Goal: Task Accomplishment & Management: Manage account settings

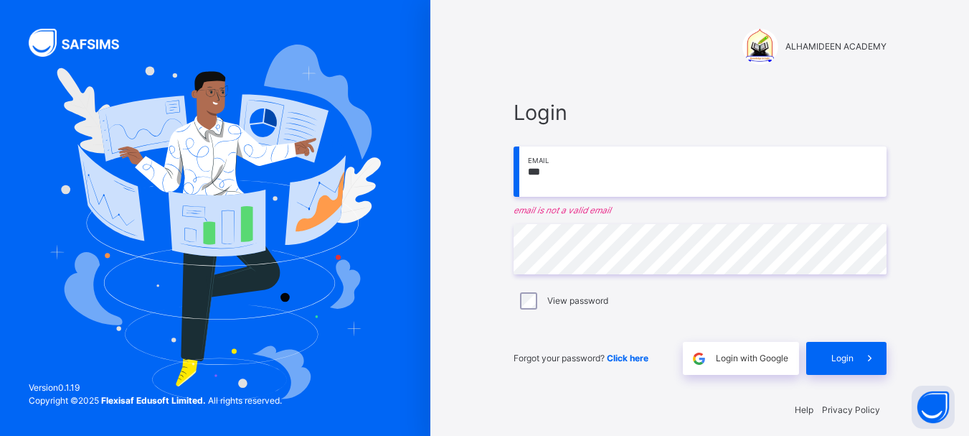
type input "**********"
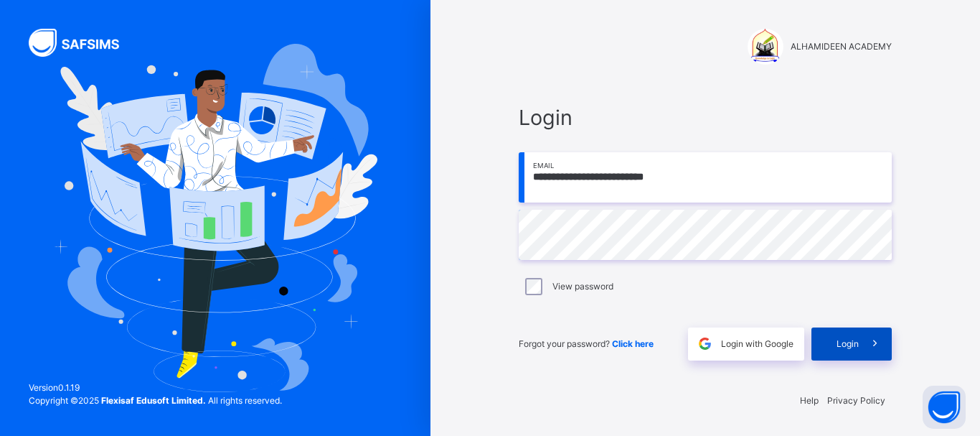
click at [831, 344] on div "Login" at bounding box center [852, 343] width 80 height 33
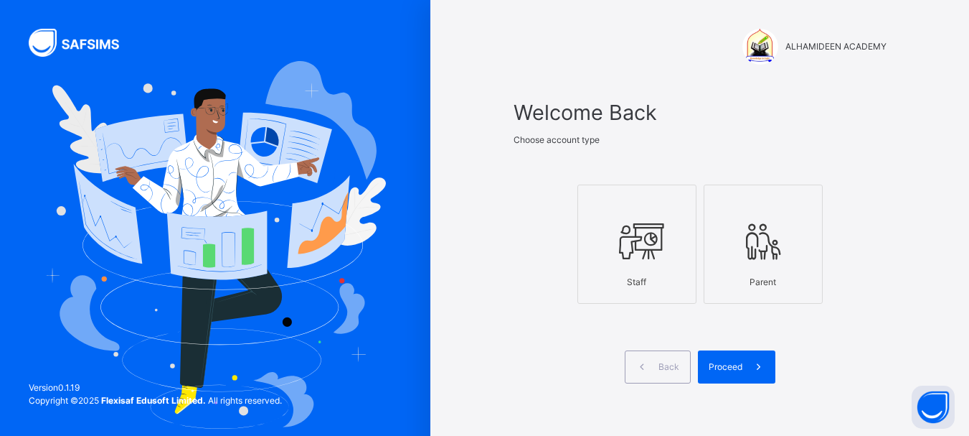
click at [652, 258] on icon at bounding box center [637, 242] width 50 height 54
click at [725, 371] on span "Proceed" at bounding box center [726, 366] width 34 height 13
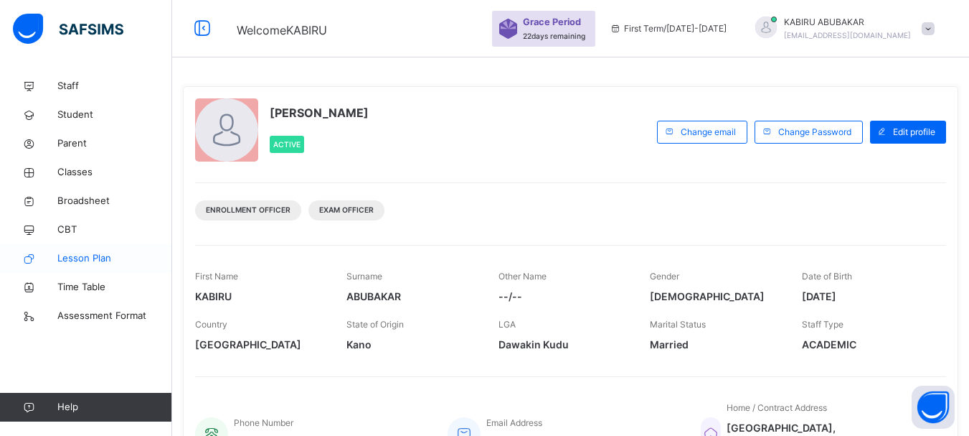
click at [91, 260] on span "Lesson Plan" at bounding box center [114, 258] width 115 height 14
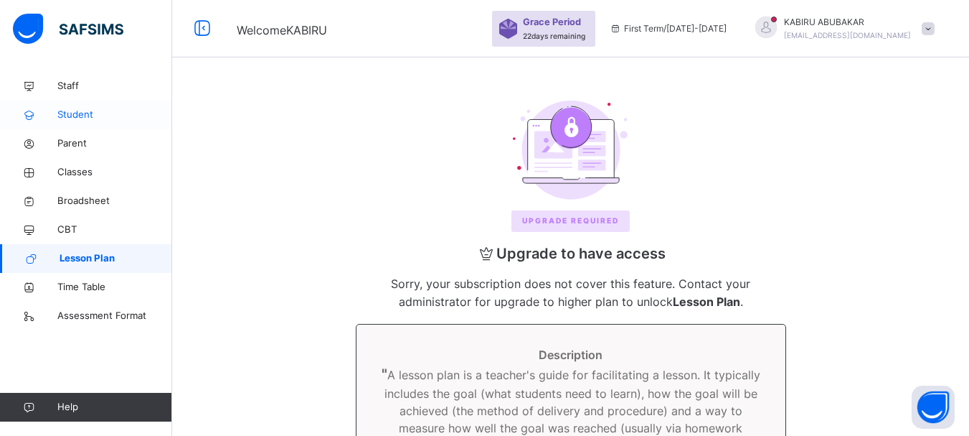
click at [79, 110] on span "Student" at bounding box center [114, 115] width 115 height 14
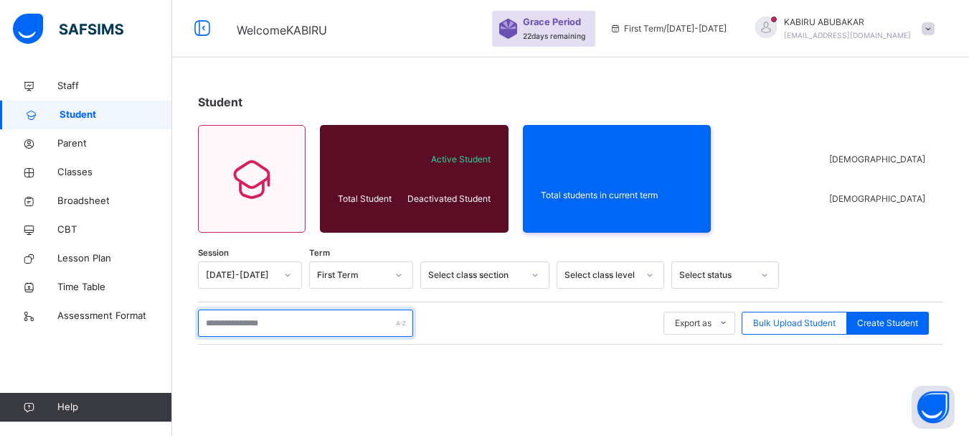
click at [224, 323] on input "text" at bounding box center [305, 322] width 215 height 27
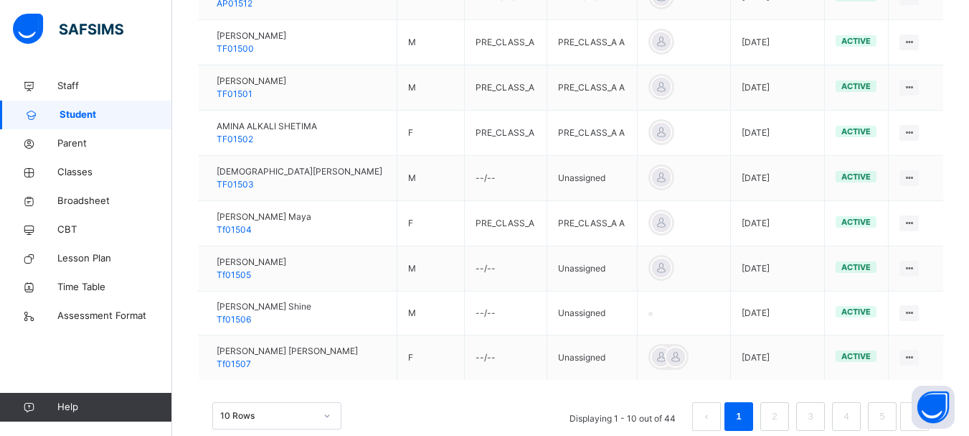
scroll to position [464, 0]
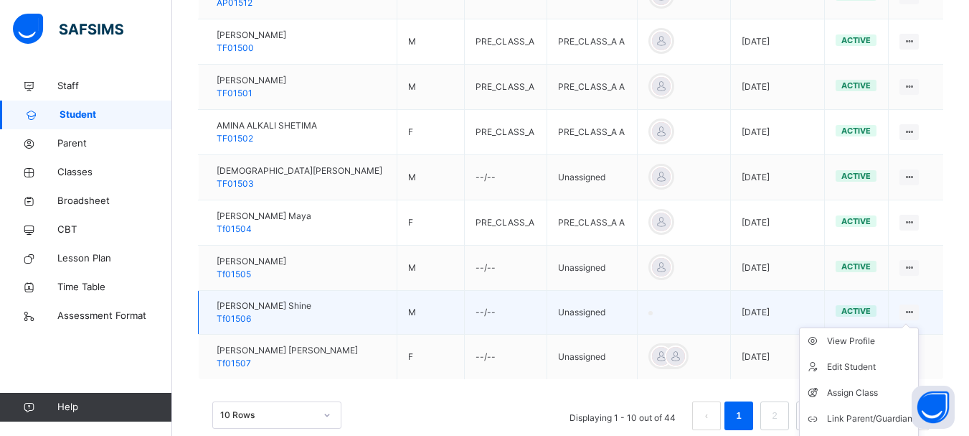
type input "*******"
click at [916, 311] on icon at bounding box center [909, 311] width 12 height 11
click at [878, 388] on div "Assign Class" at bounding box center [869, 392] width 85 height 14
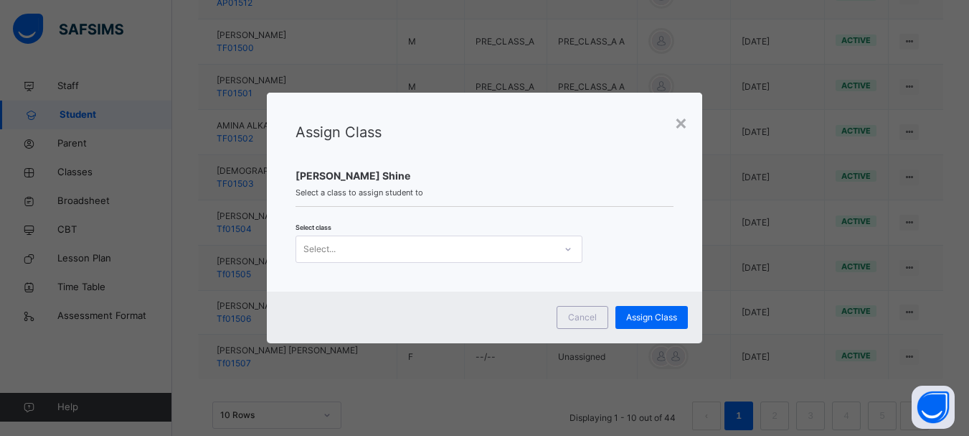
click at [567, 250] on icon at bounding box center [568, 249] width 9 height 14
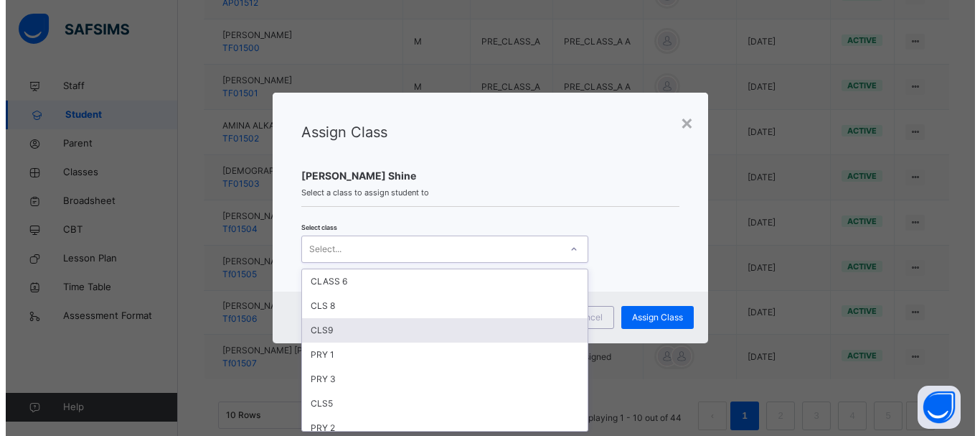
scroll to position [425, 0]
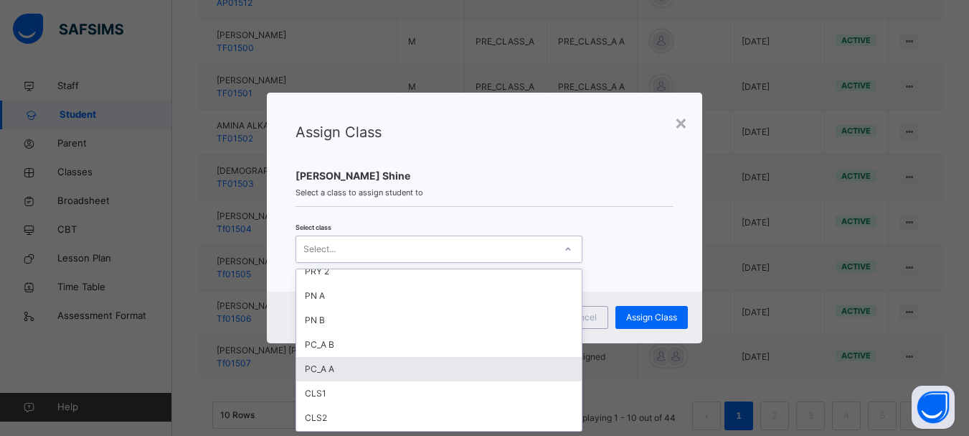
click at [378, 368] on div "PC_A A" at bounding box center [439, 369] width 286 height 24
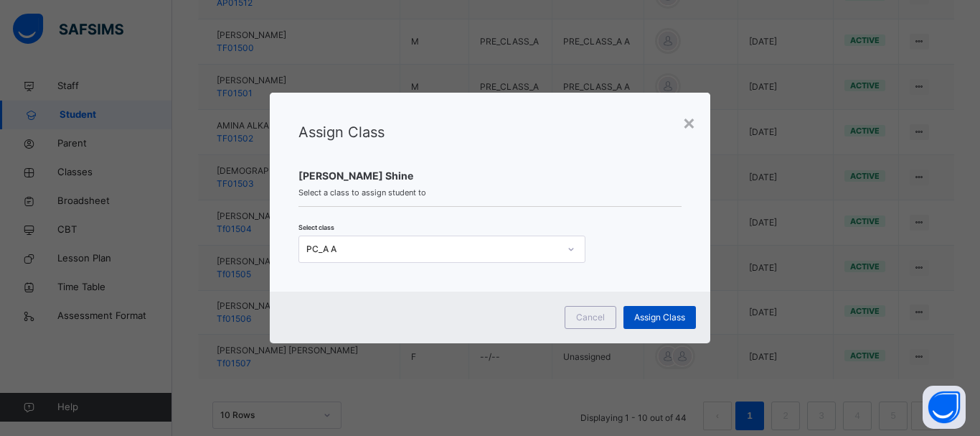
click at [642, 319] on span "Assign Class" at bounding box center [659, 317] width 51 height 13
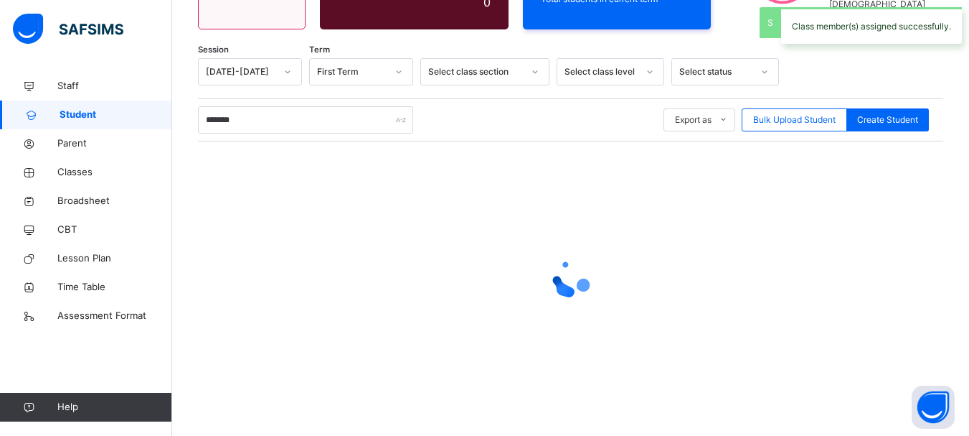
scroll to position [464, 0]
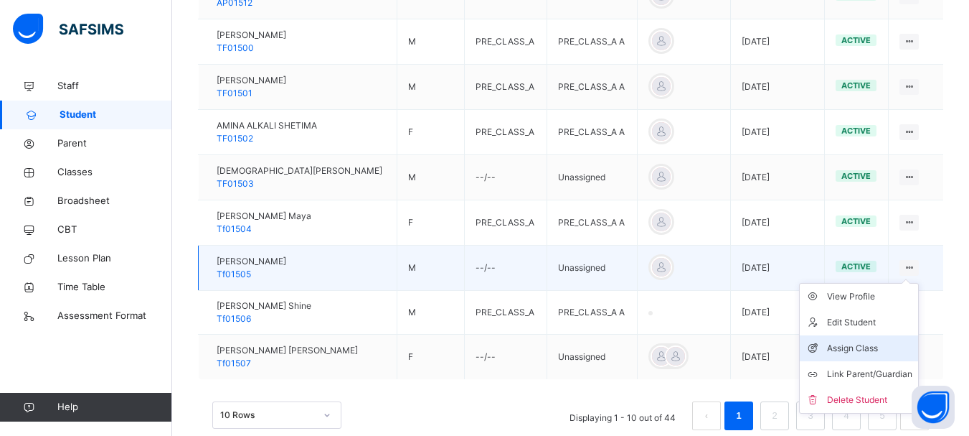
click at [883, 349] on div "Assign Class" at bounding box center [869, 348] width 85 height 14
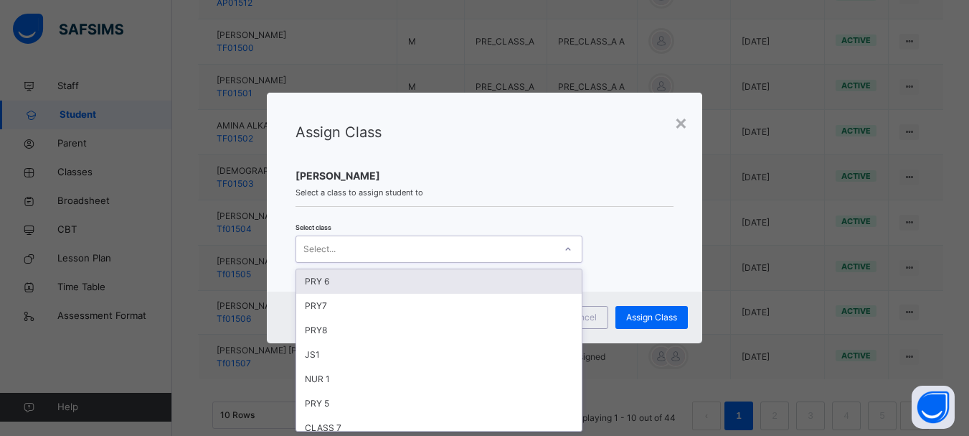
scroll to position [0, 0]
click at [566, 249] on icon at bounding box center [568, 249] width 9 height 14
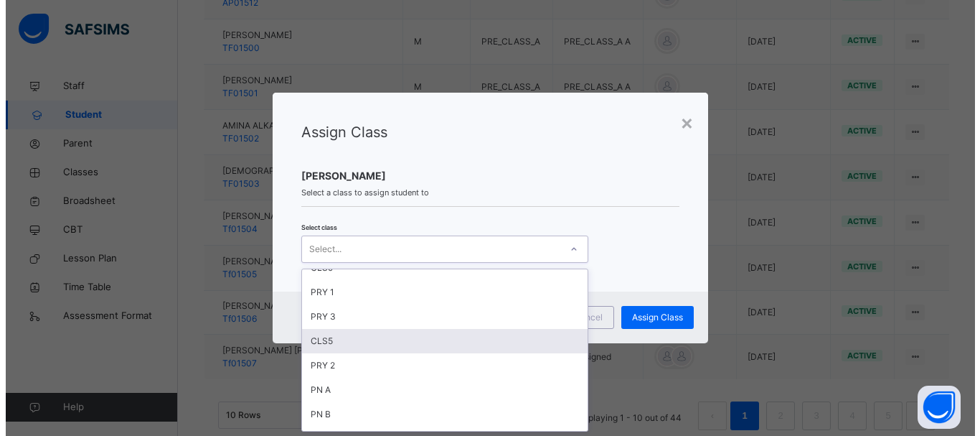
scroll to position [449, 0]
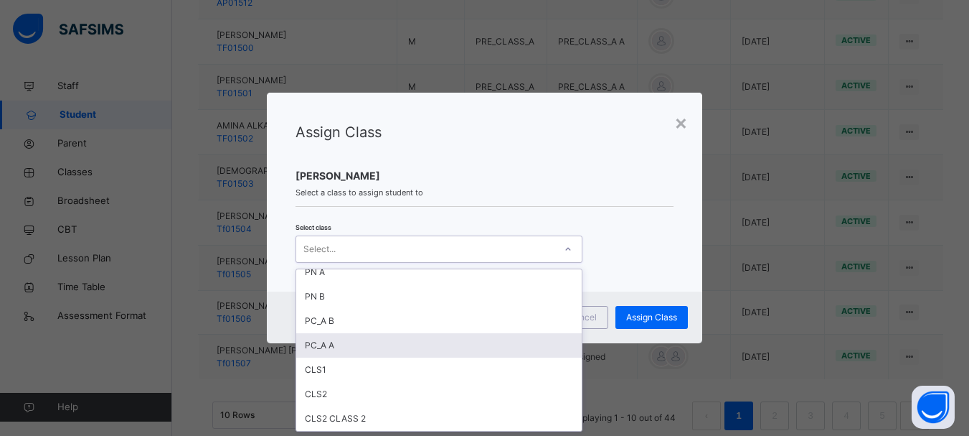
click at [468, 345] on div "PC_A A" at bounding box center [439, 345] width 286 height 24
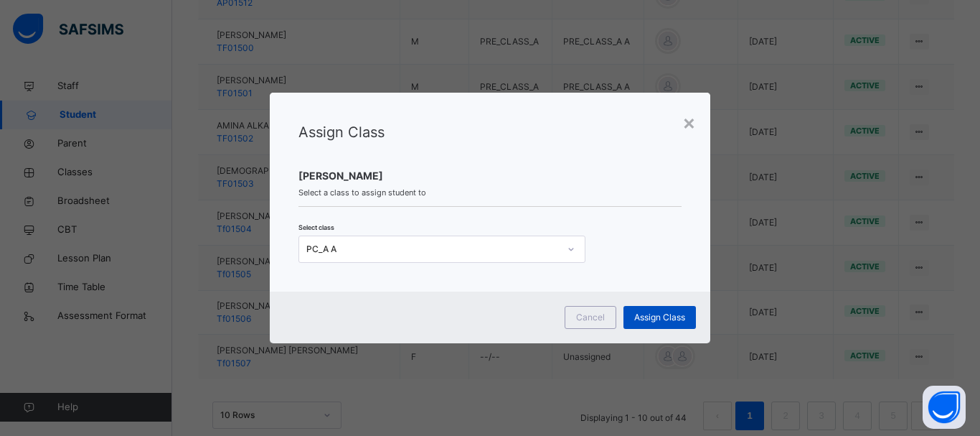
click at [648, 316] on span "Assign Class" at bounding box center [659, 317] width 51 height 13
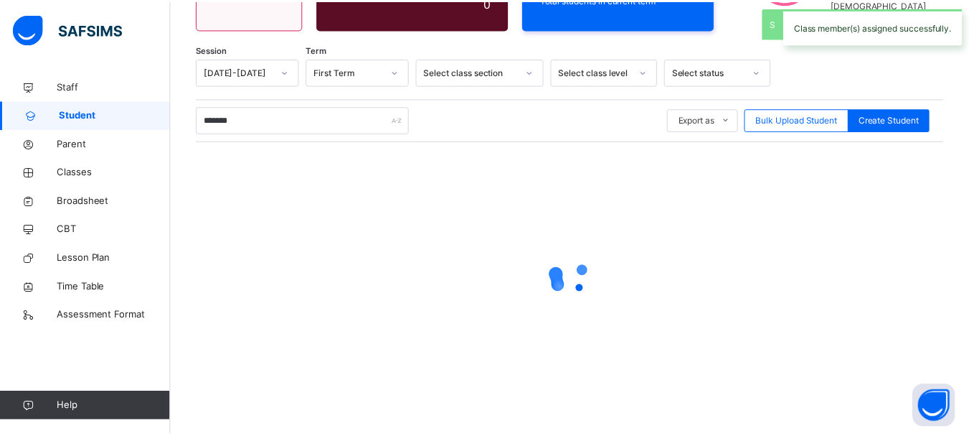
scroll to position [203, 0]
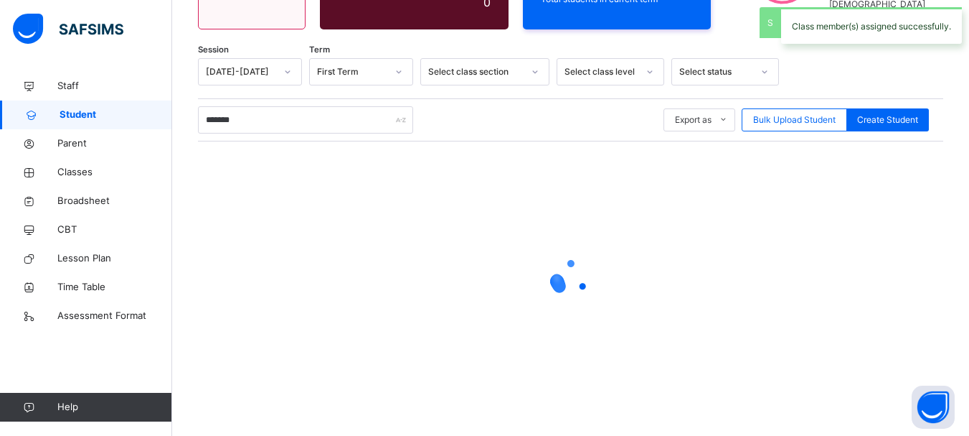
click at [648, 316] on div at bounding box center [571, 277] width 746 height 273
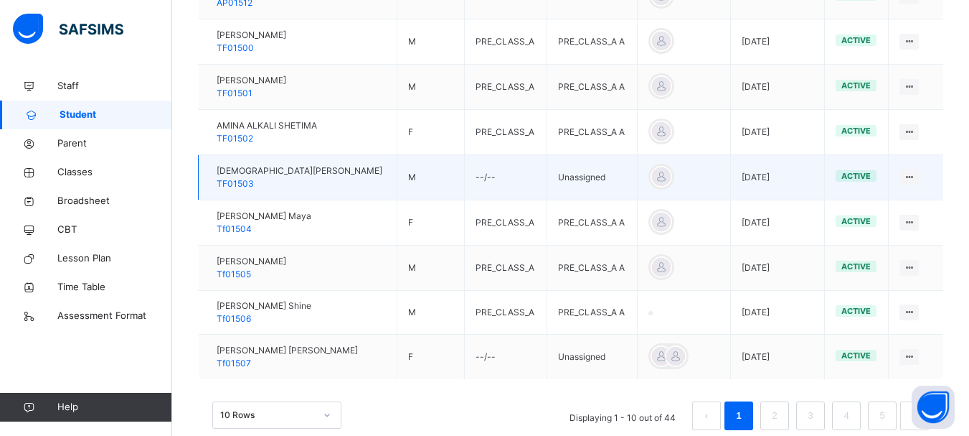
scroll to position [494, 0]
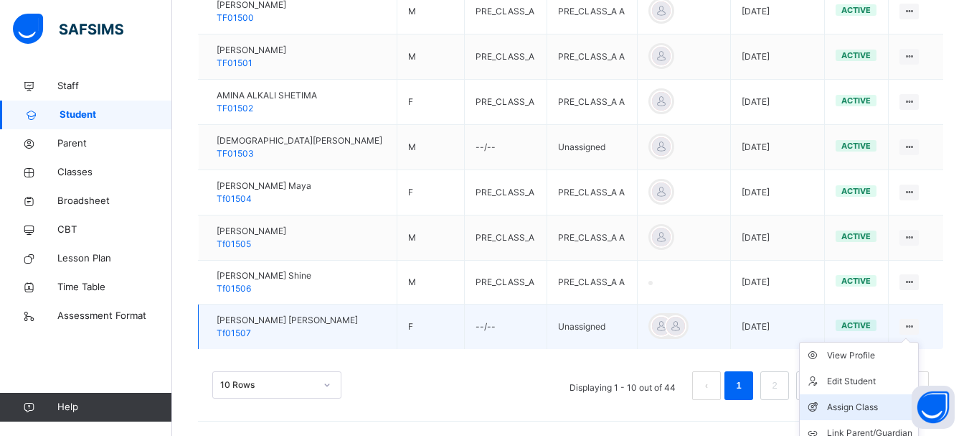
click at [865, 406] on div "Assign Class" at bounding box center [869, 407] width 85 height 14
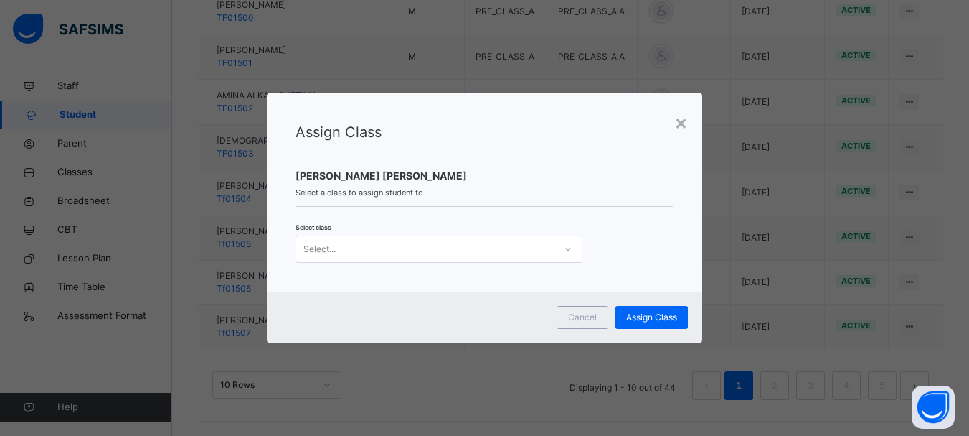
scroll to position [0, 0]
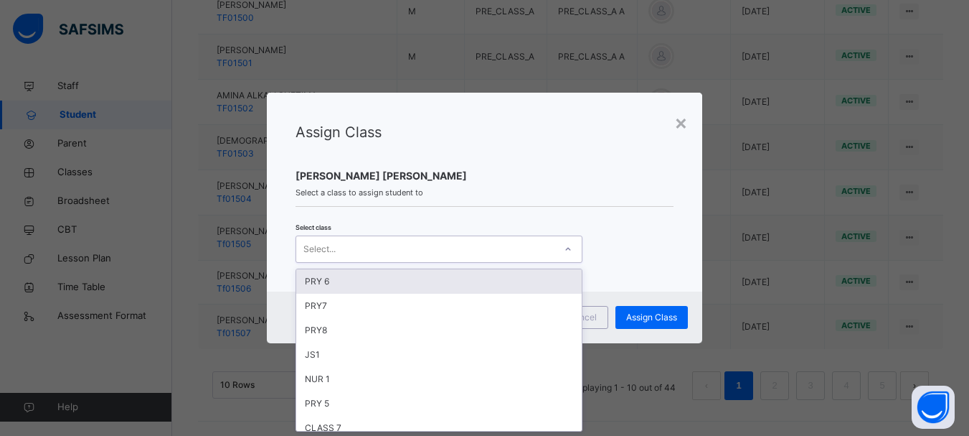
click at [564, 250] on icon at bounding box center [568, 249] width 9 height 14
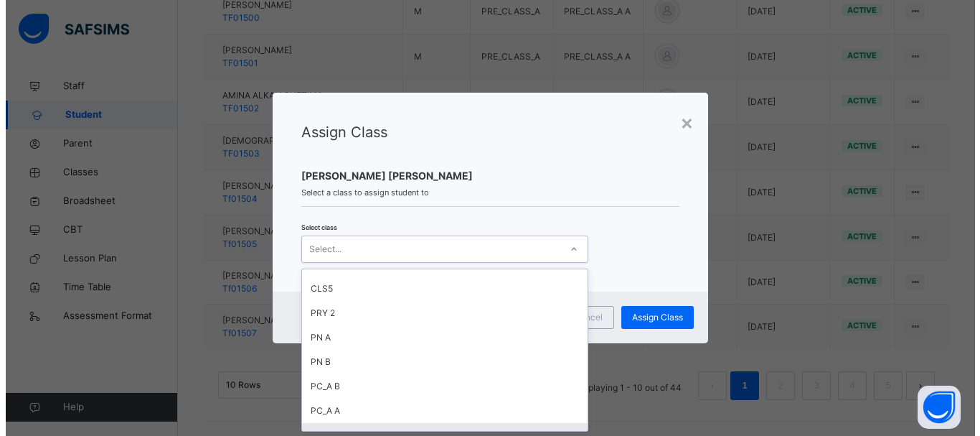
scroll to position [449, 0]
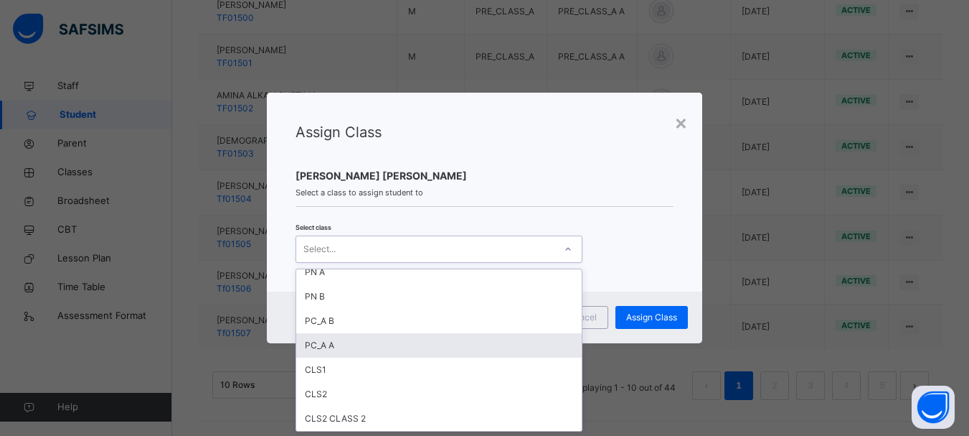
click at [487, 344] on div "PC_A A" at bounding box center [439, 345] width 286 height 24
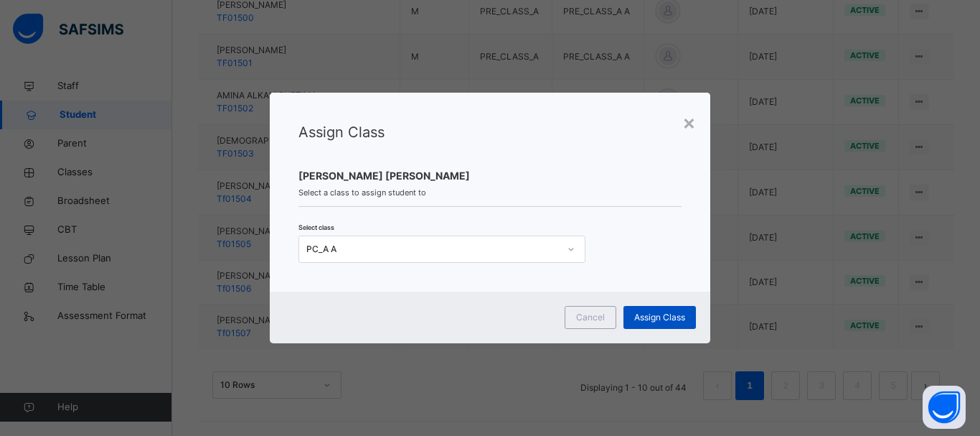
click at [658, 309] on div "Assign Class" at bounding box center [660, 317] width 72 height 23
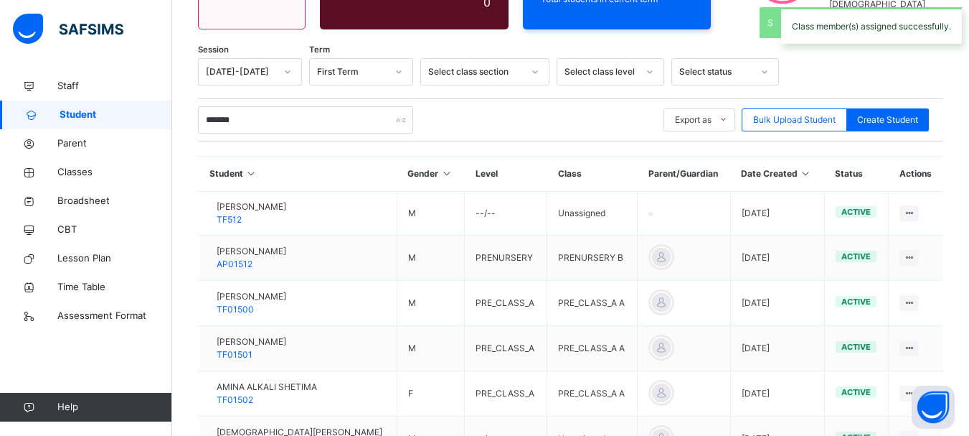
scroll to position [494, 0]
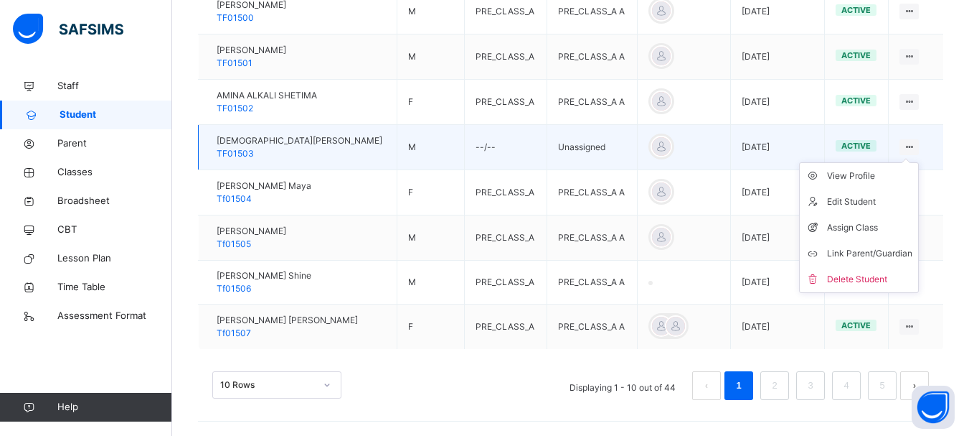
click at [915, 146] on icon at bounding box center [909, 146] width 12 height 11
click at [881, 229] on div "Assign Class" at bounding box center [869, 227] width 85 height 14
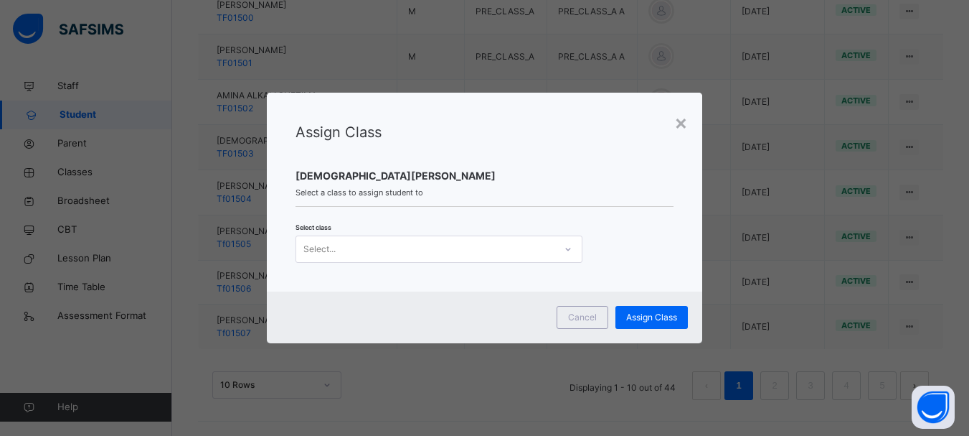
scroll to position [0, 0]
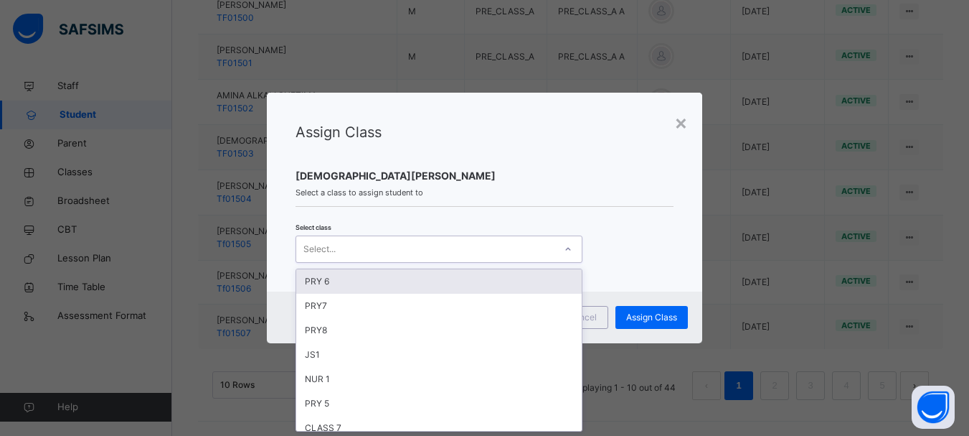
click at [566, 250] on icon at bounding box center [568, 249] width 9 height 14
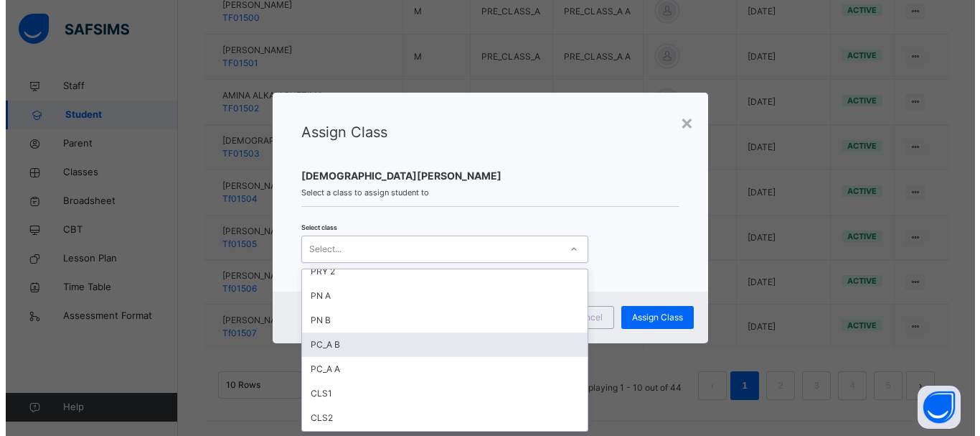
scroll to position [449, 0]
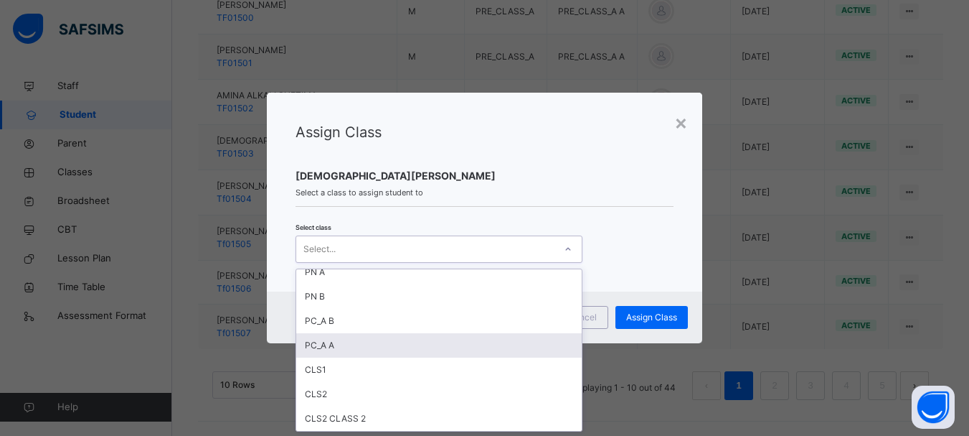
click at [449, 345] on div "PC_A A" at bounding box center [439, 345] width 286 height 24
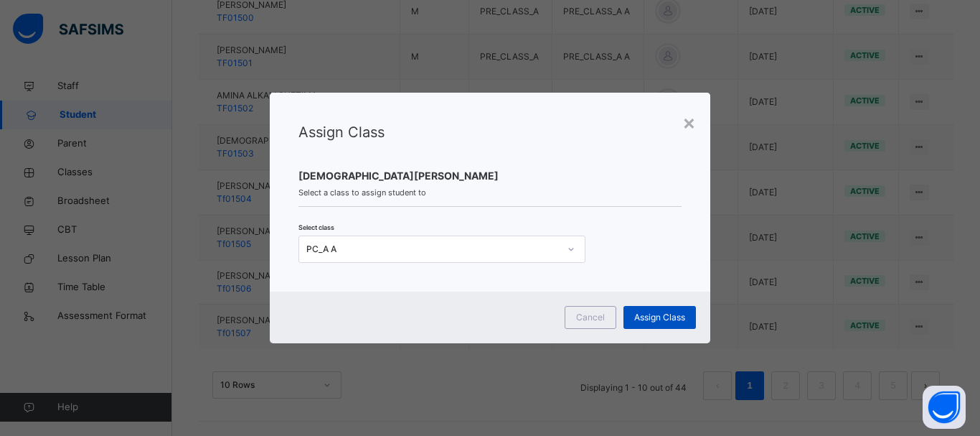
click at [645, 315] on span "Assign Class" at bounding box center [659, 317] width 51 height 13
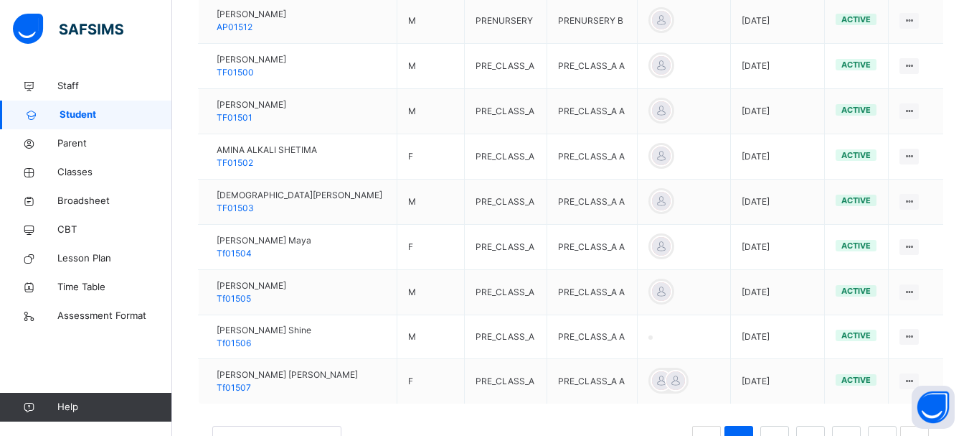
scroll to position [494, 0]
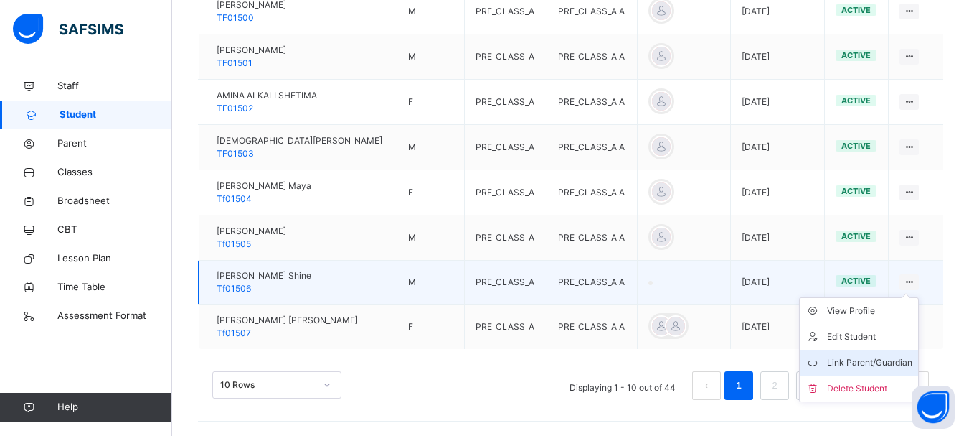
click at [871, 367] on div "Link Parent/Guardian" at bounding box center [869, 362] width 85 height 14
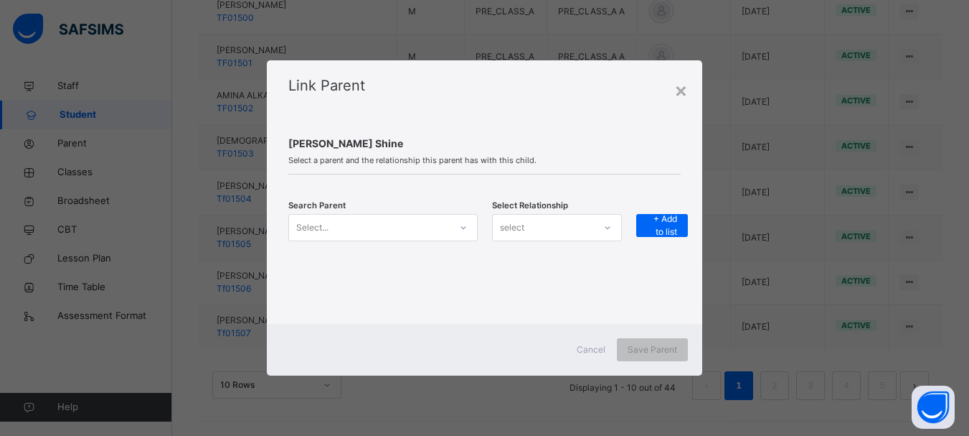
click at [385, 224] on div "Select..." at bounding box center [369, 227] width 161 height 22
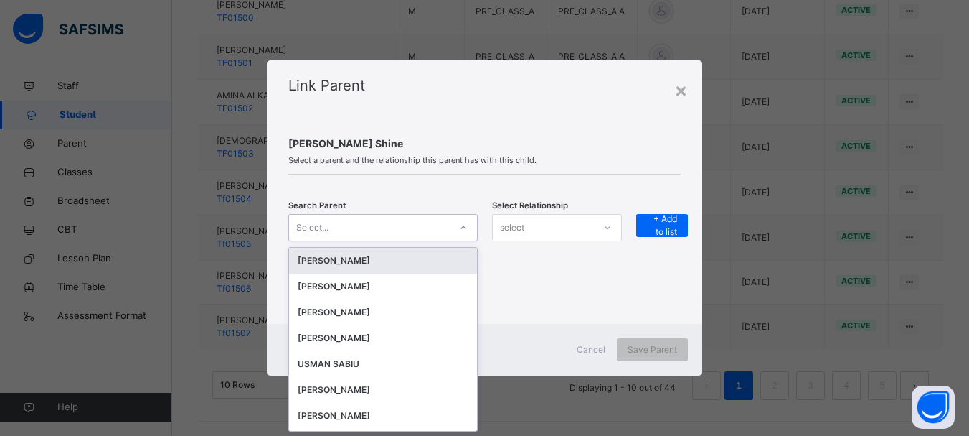
scroll to position [0, 0]
type input "*****"
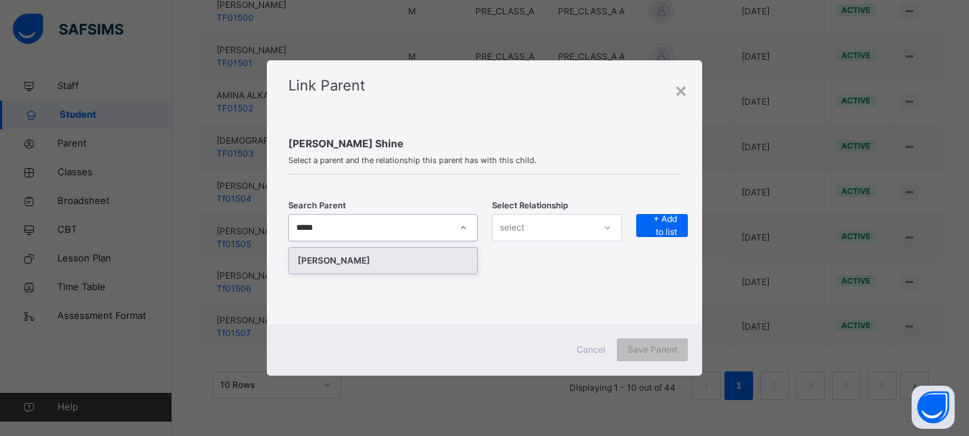
click at [362, 255] on div "[PERSON_NAME]" at bounding box center [383, 260] width 171 height 14
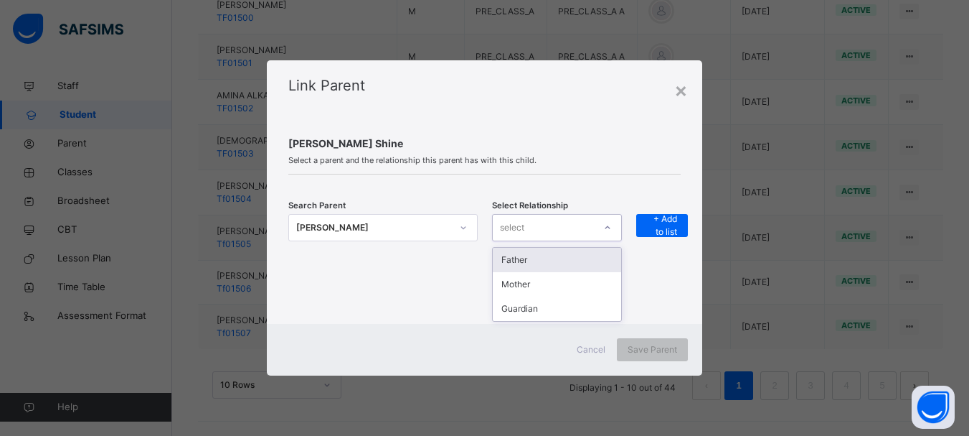
click at [607, 228] on icon at bounding box center [608, 227] width 9 height 14
click at [567, 260] on div "Father" at bounding box center [557, 260] width 129 height 24
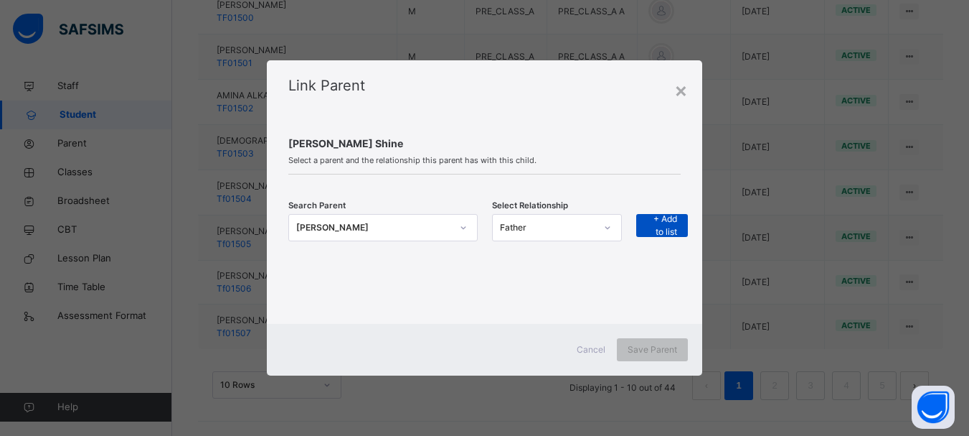
click at [669, 229] on span "+ Add to list" at bounding box center [662, 225] width 30 height 26
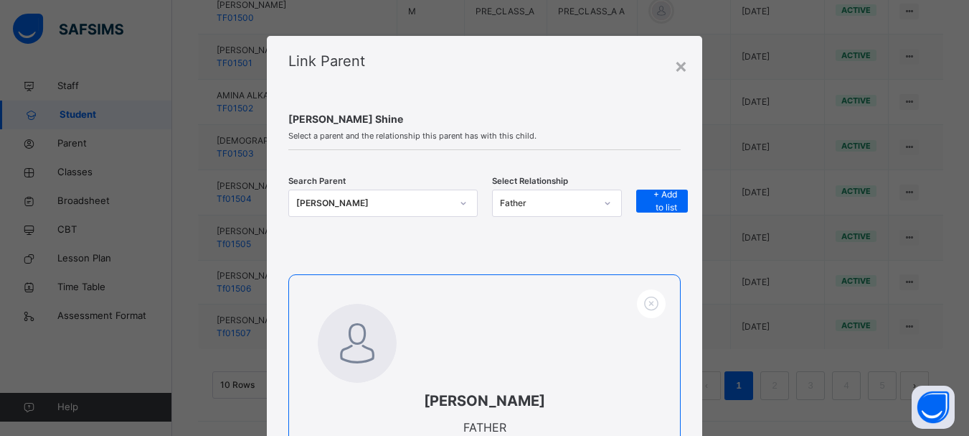
scroll to position [177, 0]
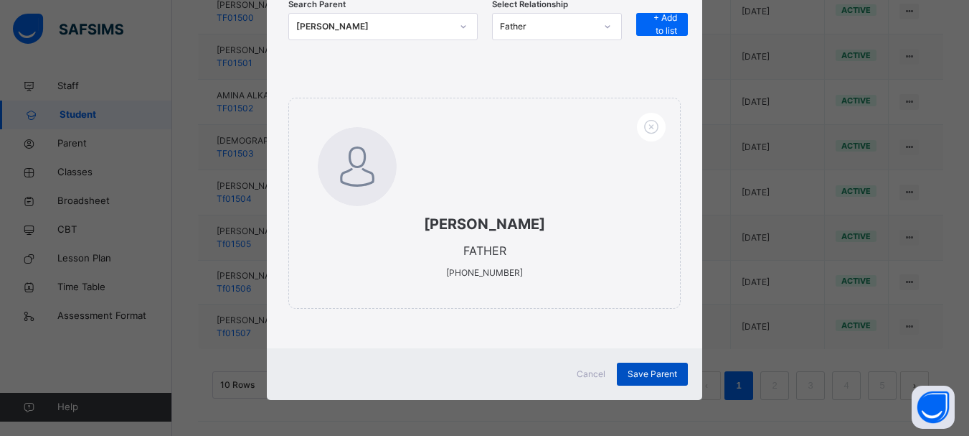
click at [644, 370] on span "Save Parent" at bounding box center [653, 373] width 50 height 13
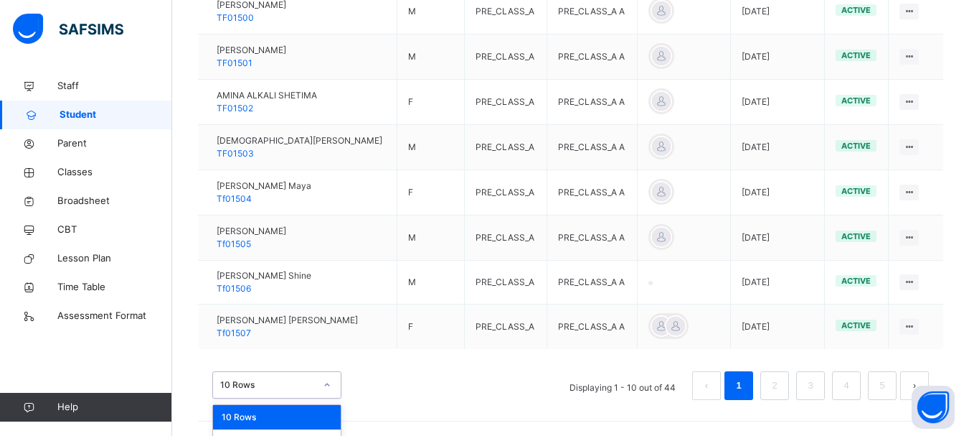
click at [327, 384] on div "option 10 Rows focused, 1 of 3. 3 results available. Use Up and Down to choose …" at bounding box center [276, 384] width 129 height 27
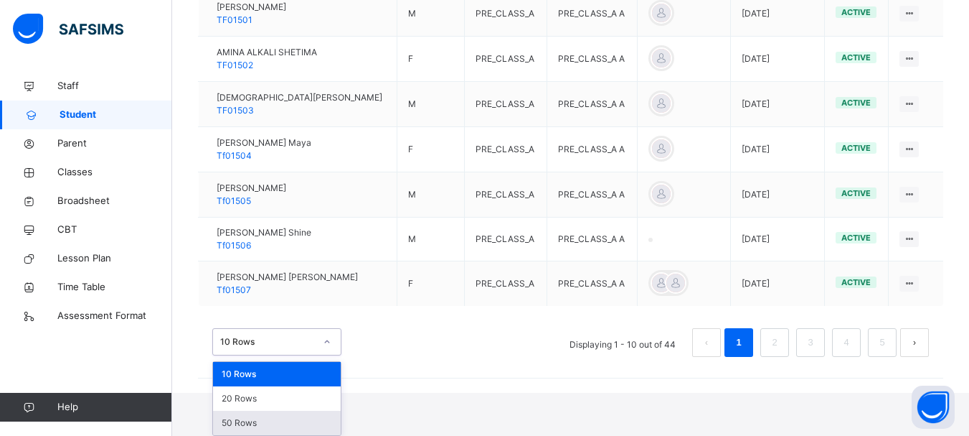
click at [305, 423] on div "50 Rows" at bounding box center [277, 422] width 128 height 24
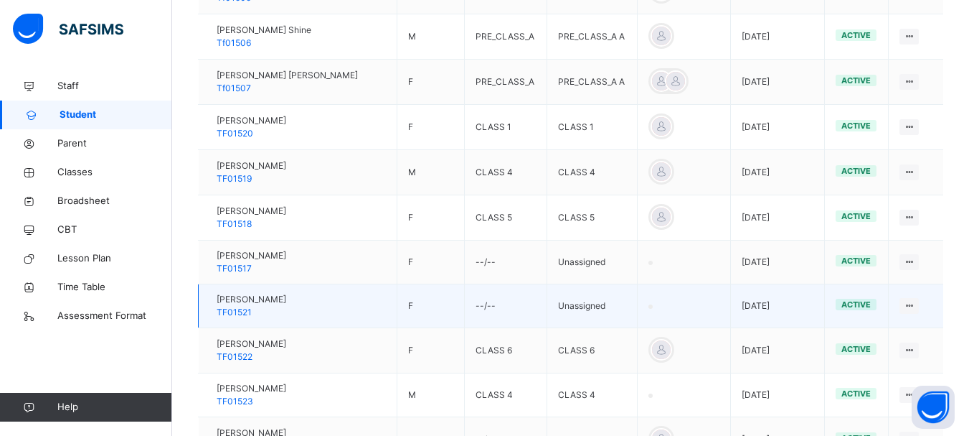
scroll to position [795, 0]
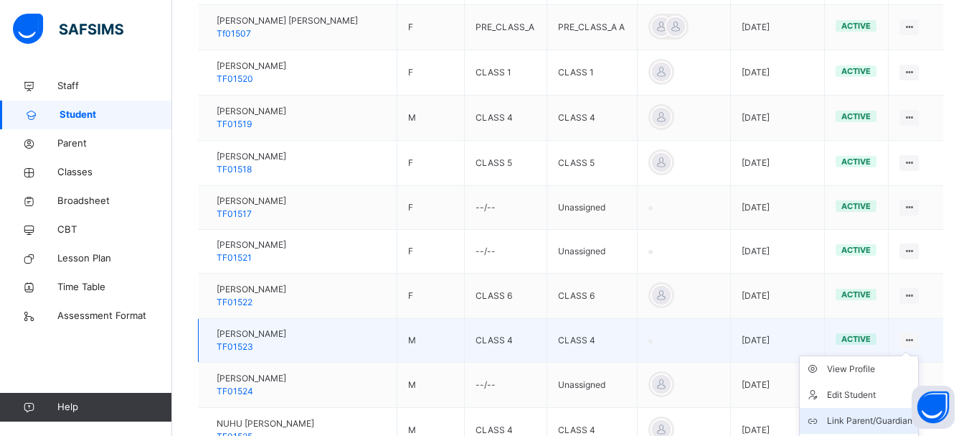
click at [875, 421] on div "Link Parent/Guardian" at bounding box center [869, 420] width 85 height 14
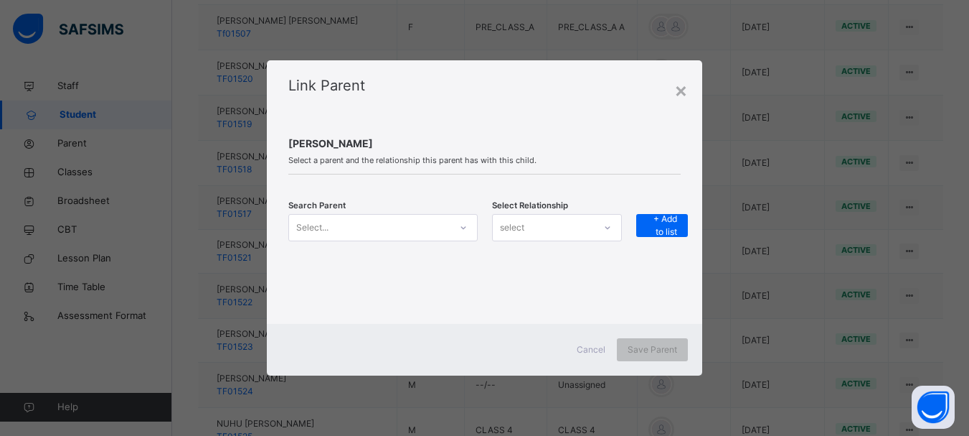
click at [369, 225] on div "Select..." at bounding box center [369, 227] width 161 height 22
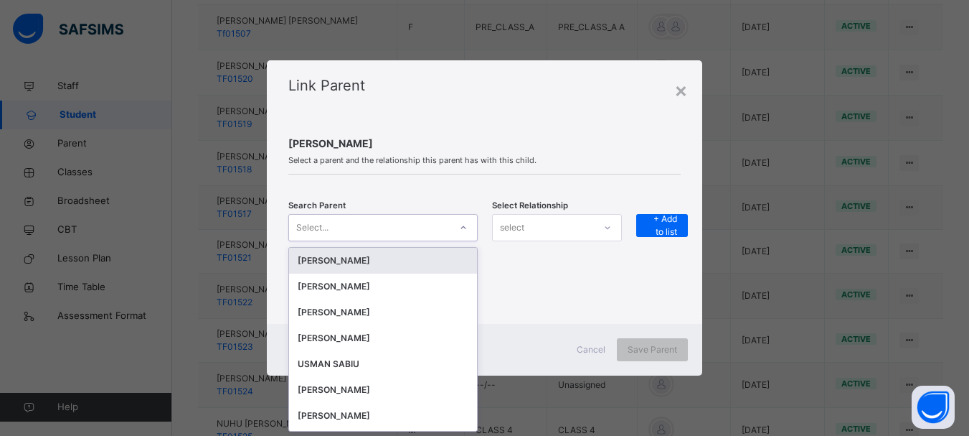
scroll to position [0, 0]
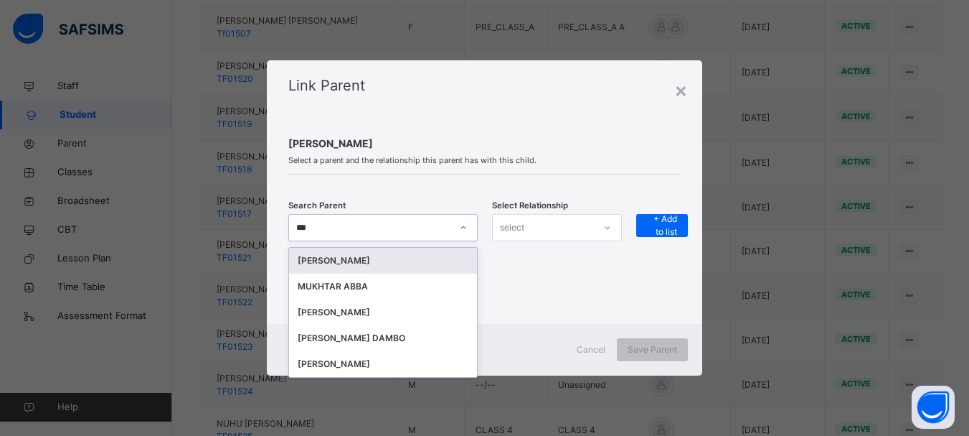
type input "****"
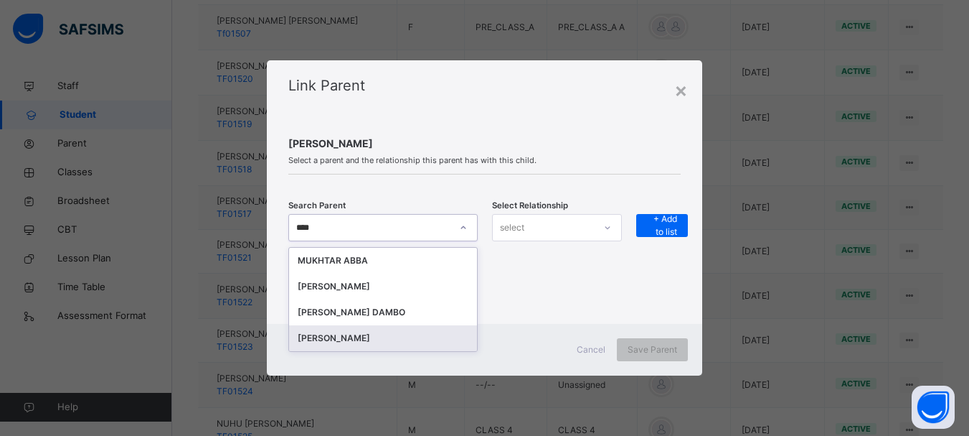
click at [350, 339] on div "[PERSON_NAME]" at bounding box center [383, 338] width 171 height 14
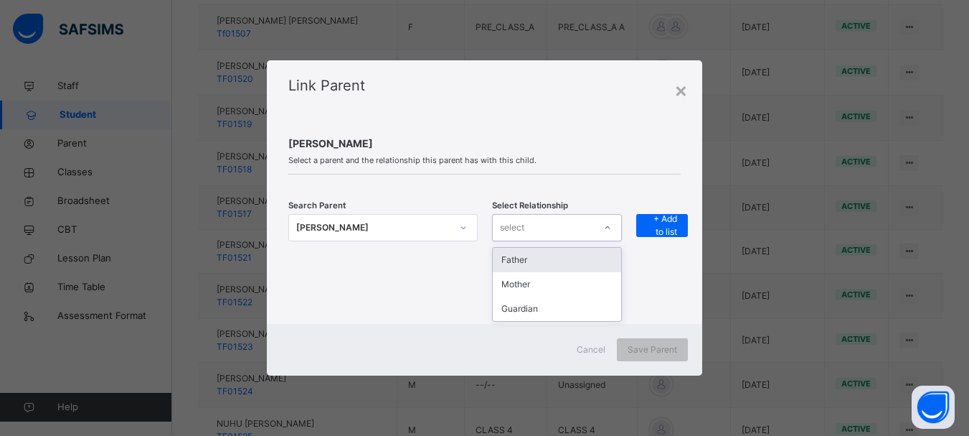
click at [611, 225] on icon at bounding box center [608, 227] width 9 height 14
click at [570, 261] on div "Father" at bounding box center [557, 260] width 129 height 24
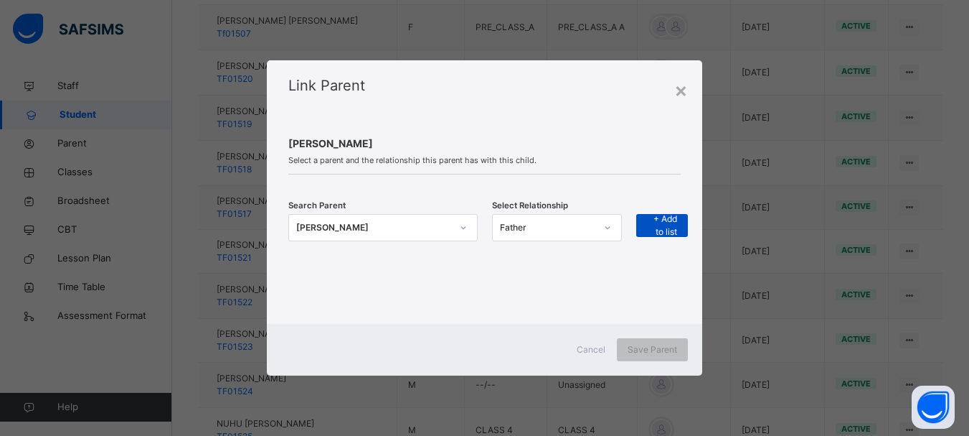
click at [665, 221] on span "+ Add to list" at bounding box center [662, 225] width 30 height 26
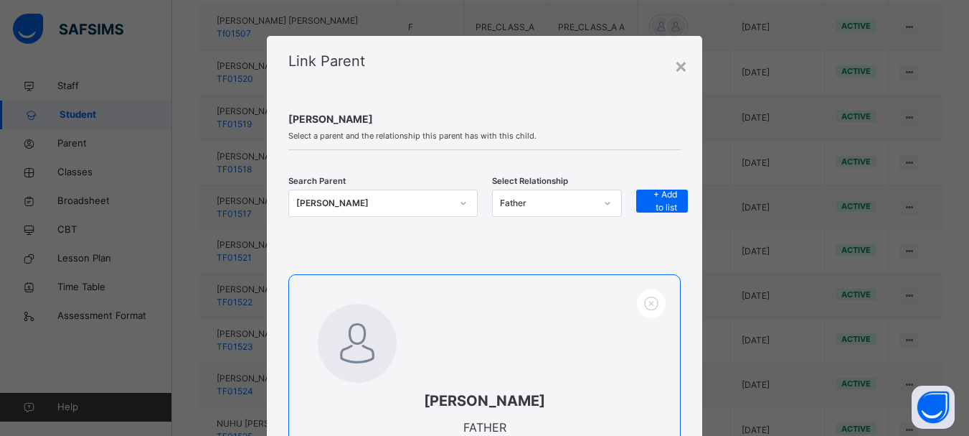
scroll to position [177, 0]
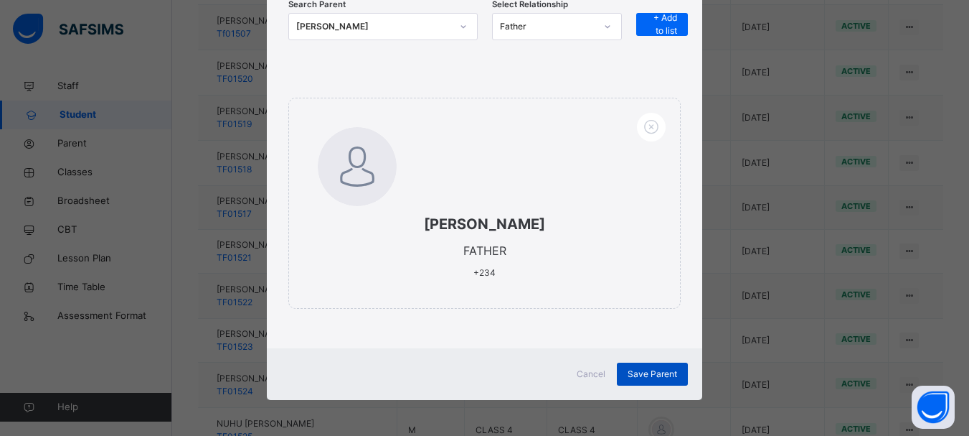
click at [640, 375] on span "Save Parent" at bounding box center [653, 373] width 50 height 13
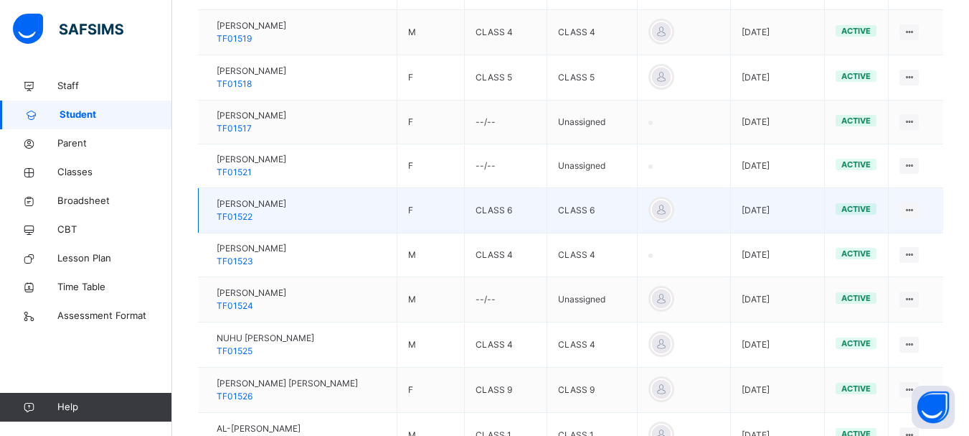
scroll to position [883, 0]
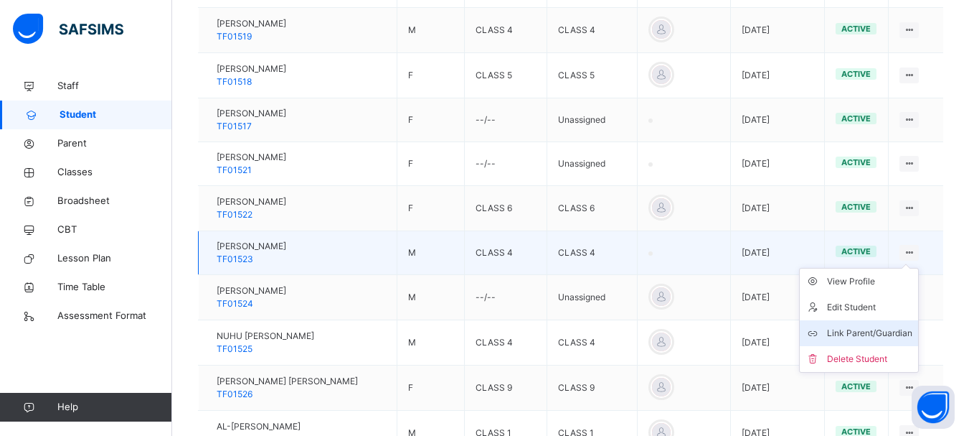
click at [884, 329] on div "Link Parent/Guardian" at bounding box center [869, 333] width 85 height 14
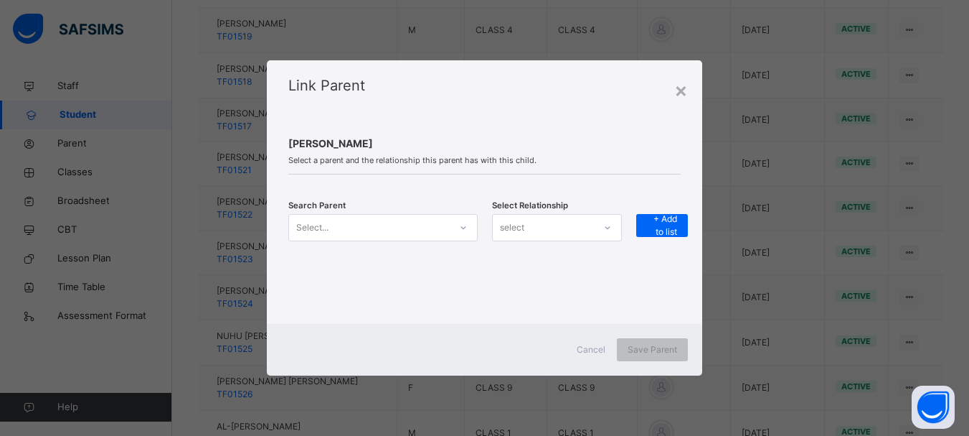
click at [463, 228] on icon at bounding box center [463, 227] width 5 height 3
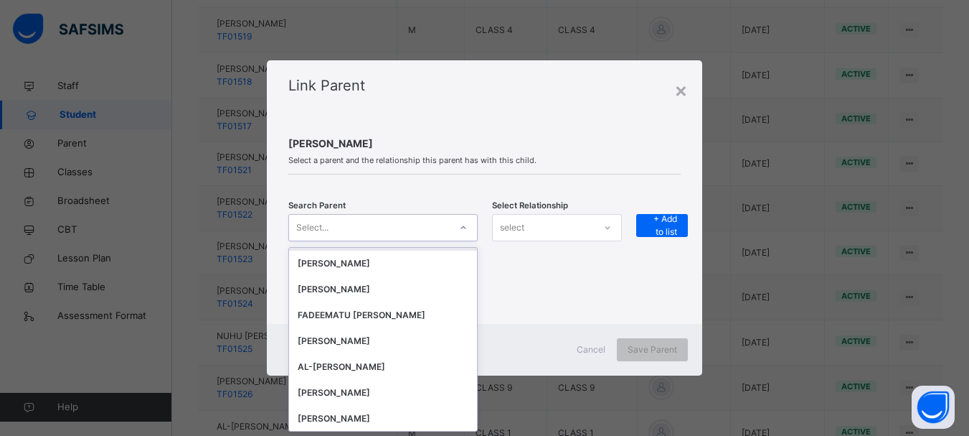
scroll to position [0, 0]
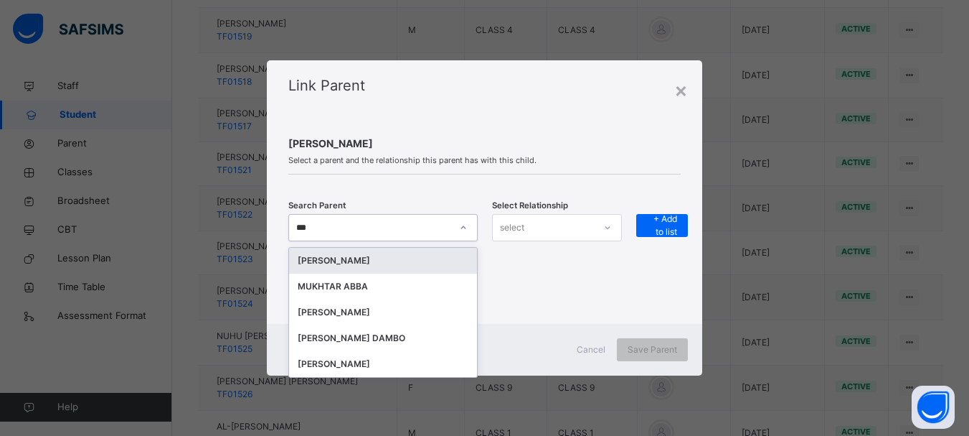
type input "****"
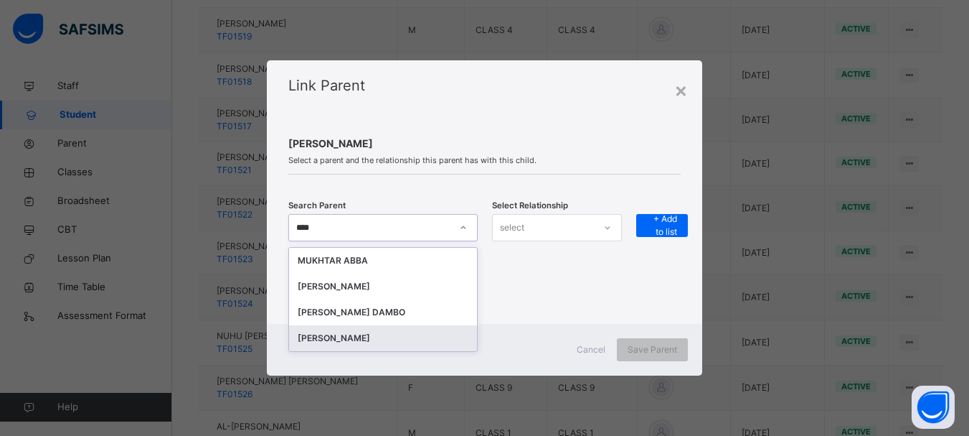
click at [355, 339] on div "[PERSON_NAME]" at bounding box center [383, 338] width 171 height 14
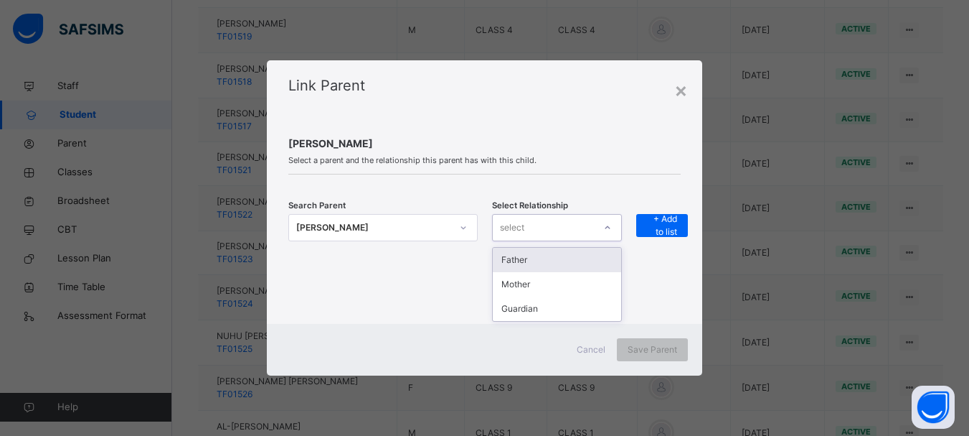
click at [607, 230] on icon at bounding box center [608, 227] width 9 height 14
click at [578, 258] on div "Father" at bounding box center [557, 260] width 129 height 24
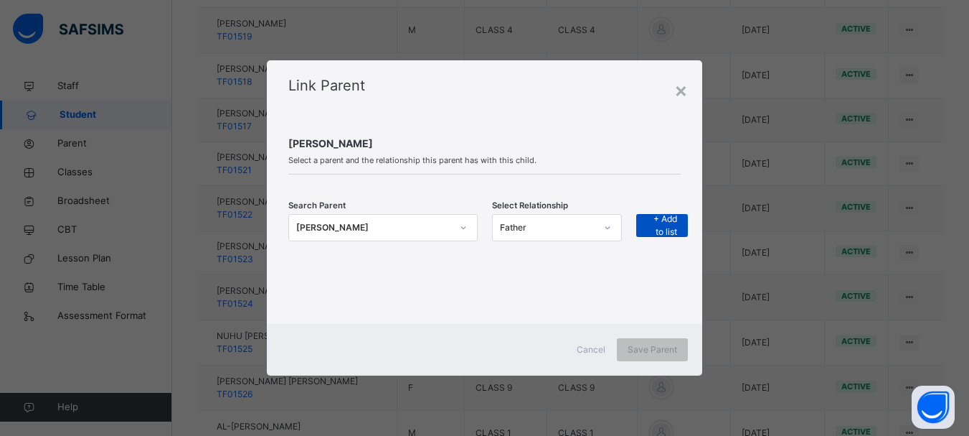
click at [652, 224] on span "+ Add to list" at bounding box center [662, 225] width 30 height 26
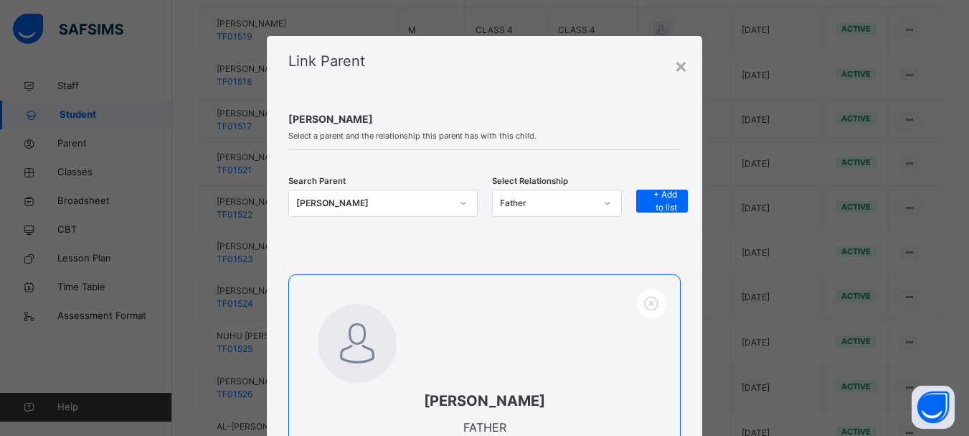
scroll to position [177, 0]
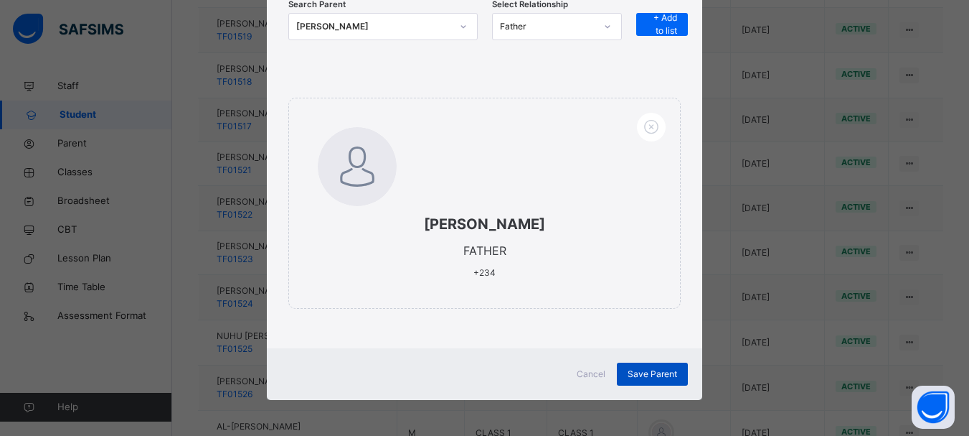
click at [646, 366] on div "Save Parent" at bounding box center [652, 373] width 71 height 23
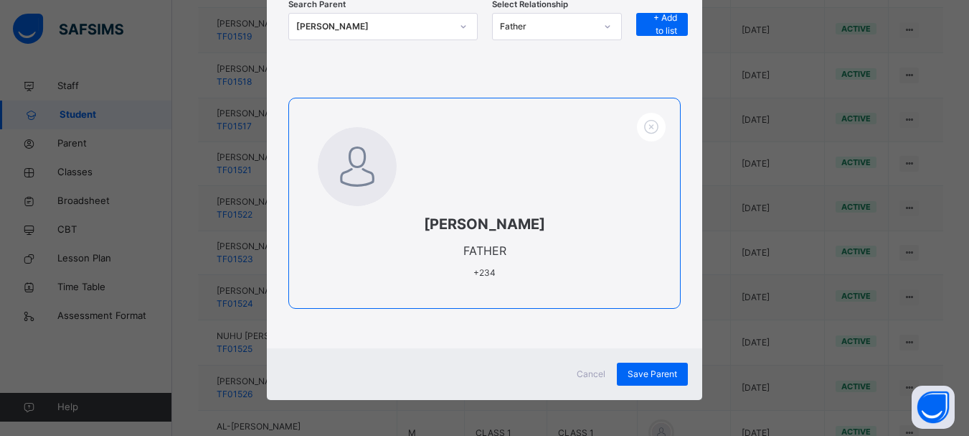
scroll to position [0, 0]
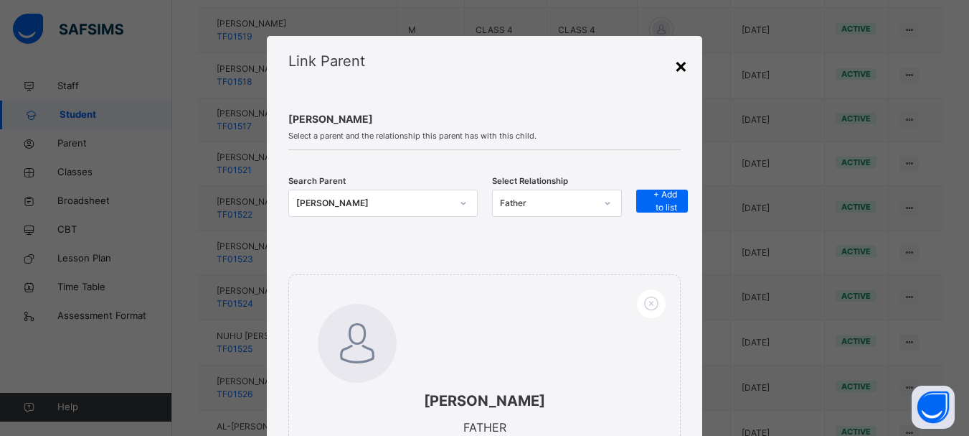
click at [683, 66] on div "×" at bounding box center [682, 65] width 14 height 30
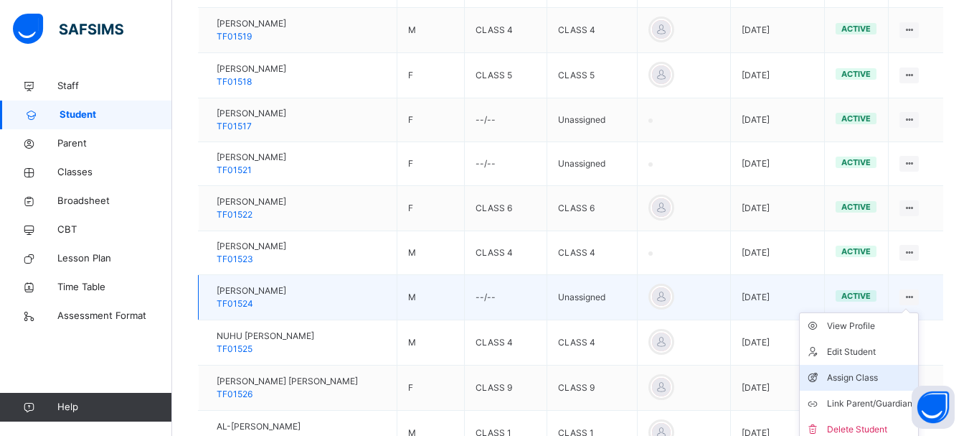
click at [859, 377] on div "Assign Class" at bounding box center [869, 377] width 85 height 14
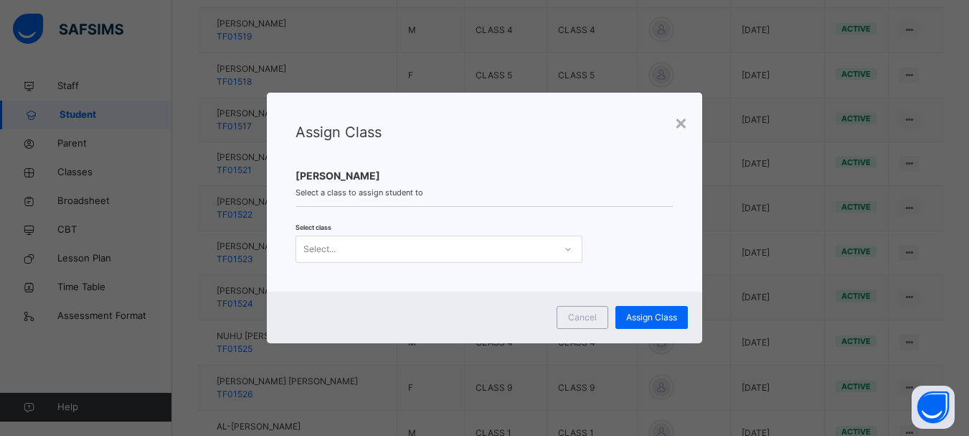
click at [570, 246] on icon at bounding box center [568, 249] width 9 height 14
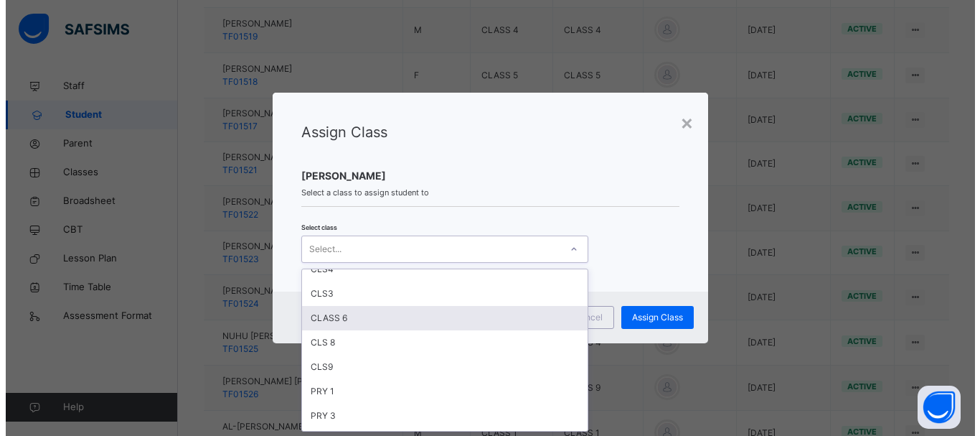
scroll to position [194, 0]
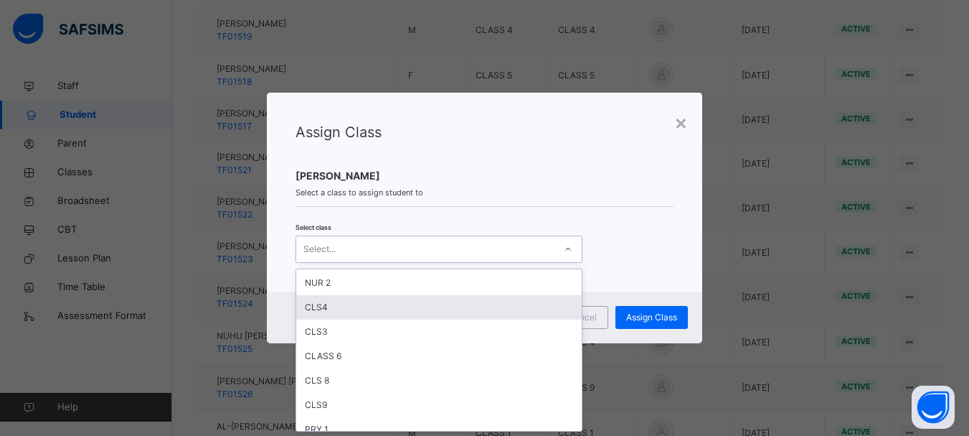
click at [416, 304] on div "CLS4" at bounding box center [439, 307] width 286 height 24
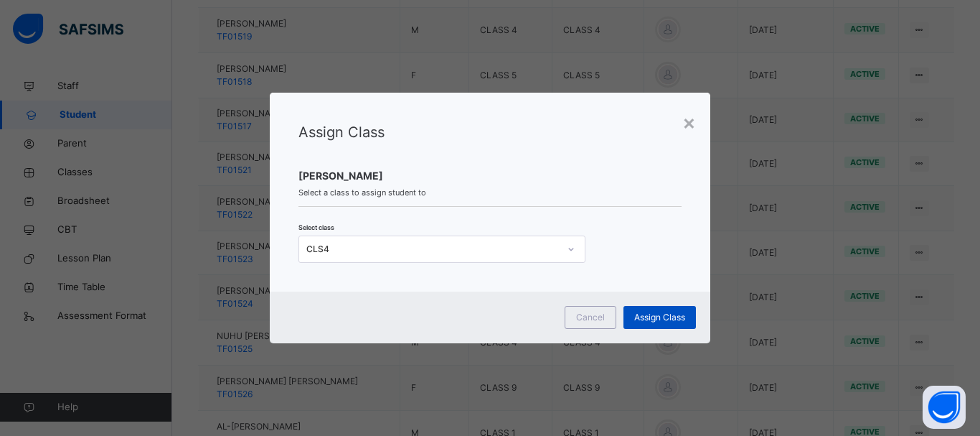
click at [642, 319] on span "Assign Class" at bounding box center [659, 317] width 51 height 13
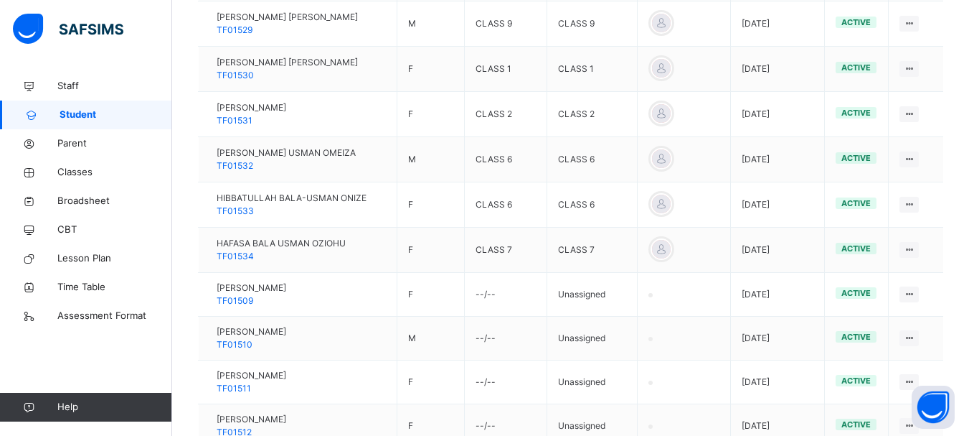
scroll to position [1386, 0]
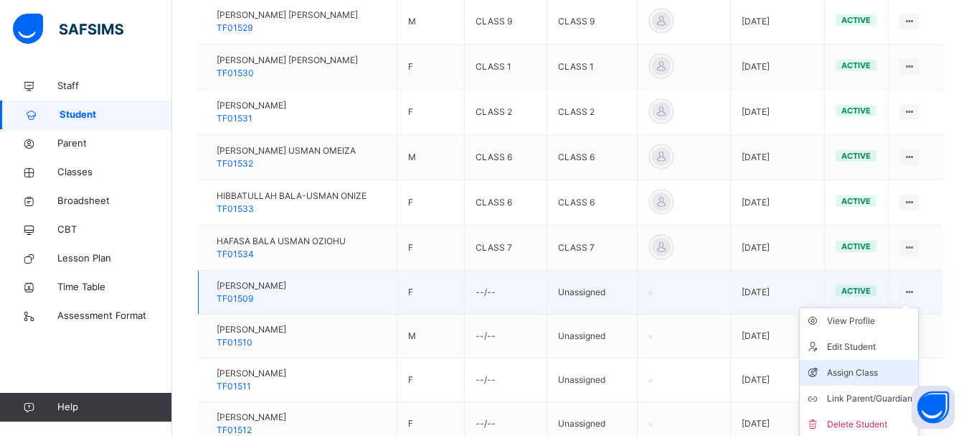
click at [883, 372] on div "Assign Class" at bounding box center [869, 372] width 85 height 14
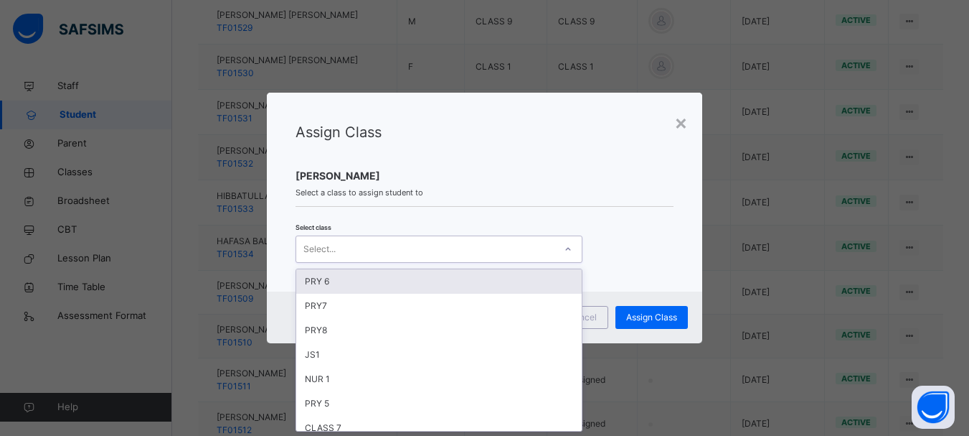
click at [565, 248] on icon at bounding box center [568, 249] width 9 height 14
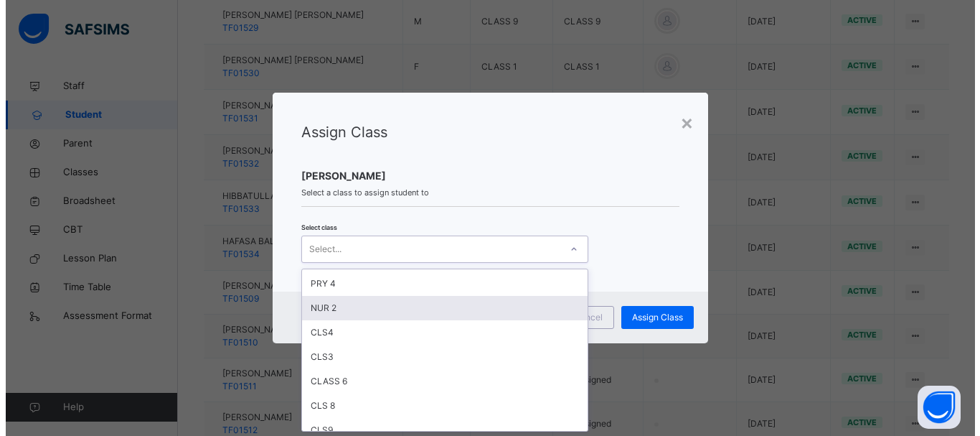
scroll to position [177, 0]
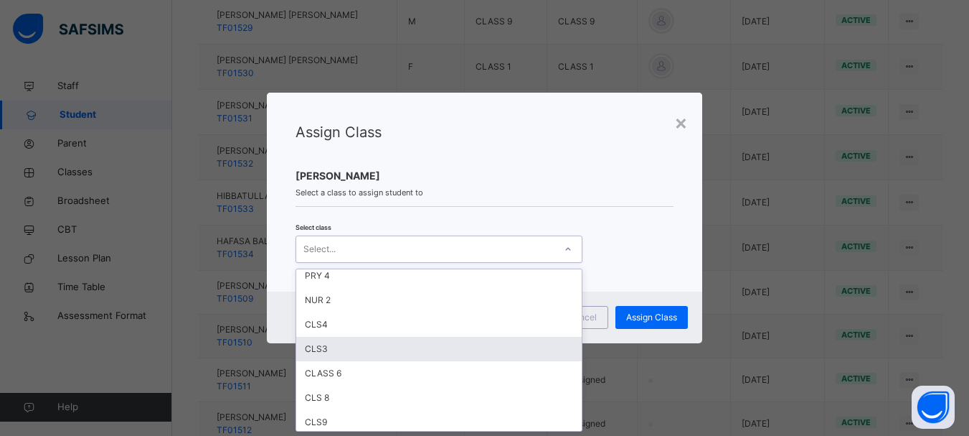
click at [494, 353] on div "CLS3" at bounding box center [439, 349] width 286 height 24
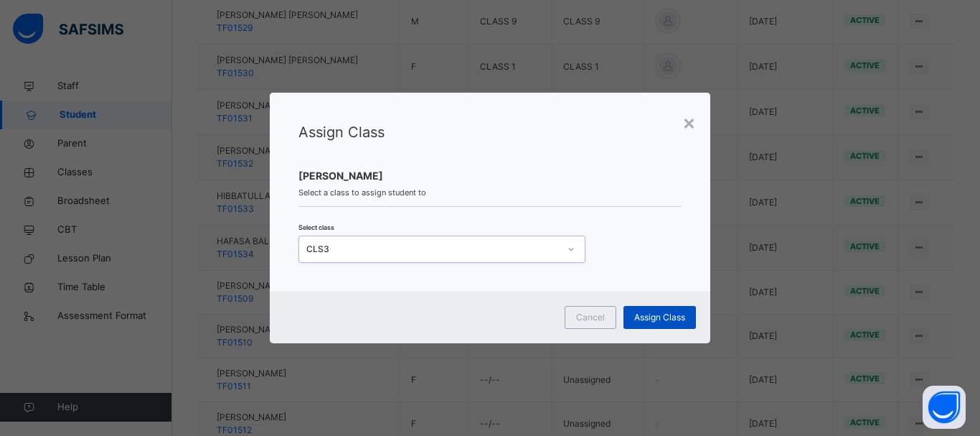
click at [659, 318] on span "Assign Class" at bounding box center [659, 317] width 51 height 13
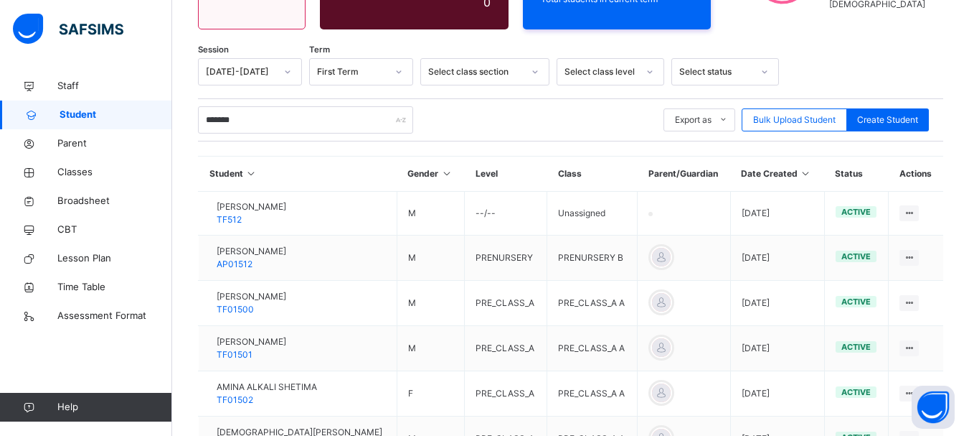
scroll to position [1386, 0]
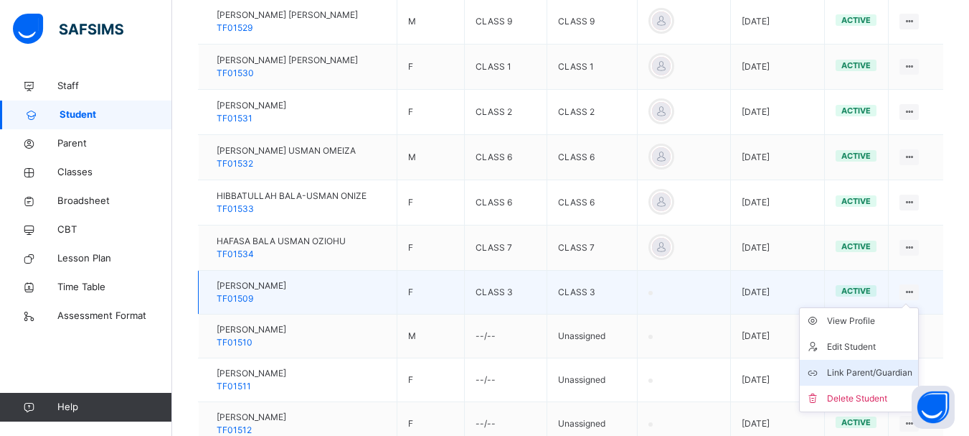
click at [873, 370] on div "Link Parent/Guardian" at bounding box center [869, 372] width 85 height 14
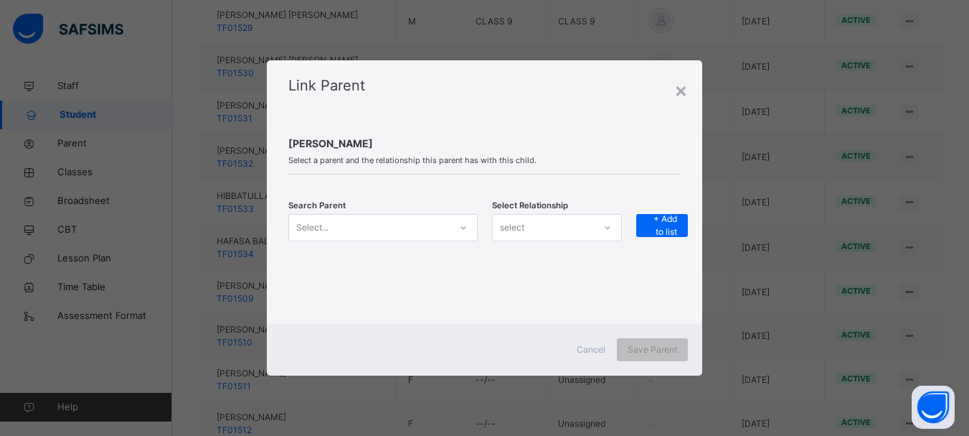
click at [406, 225] on div "Select..." at bounding box center [369, 227] width 161 height 22
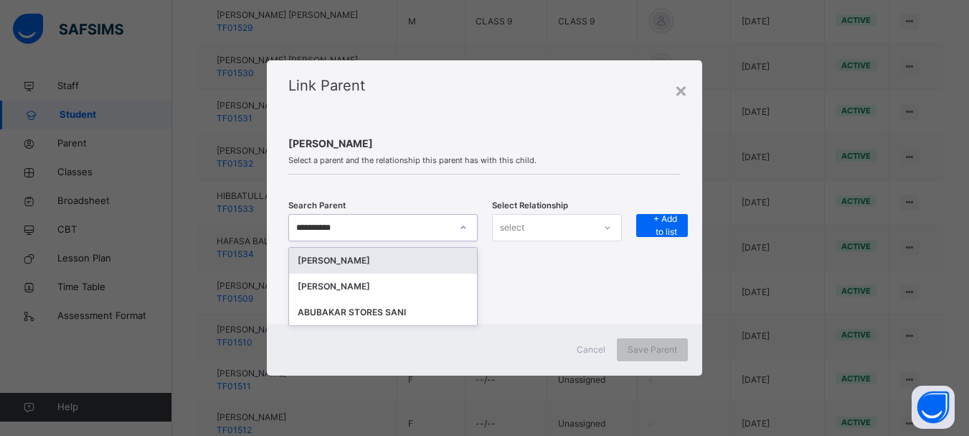
scroll to position [0, 0]
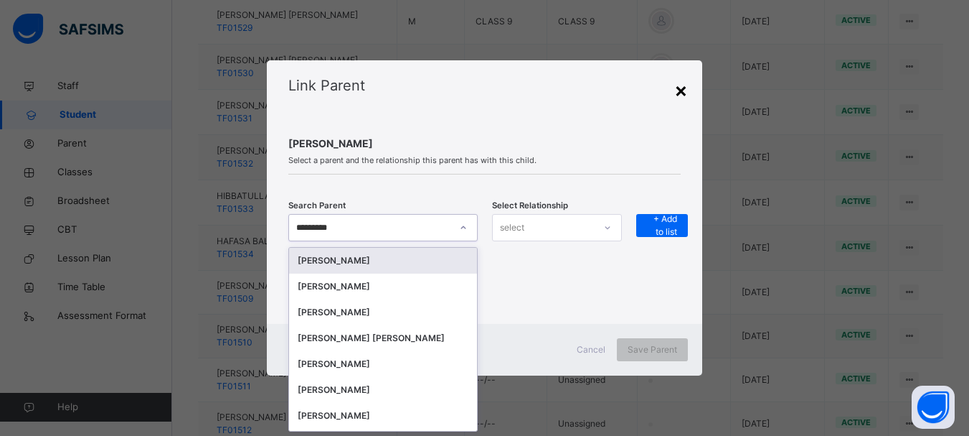
type input "********"
click at [685, 94] on div "×" at bounding box center [682, 90] width 14 height 30
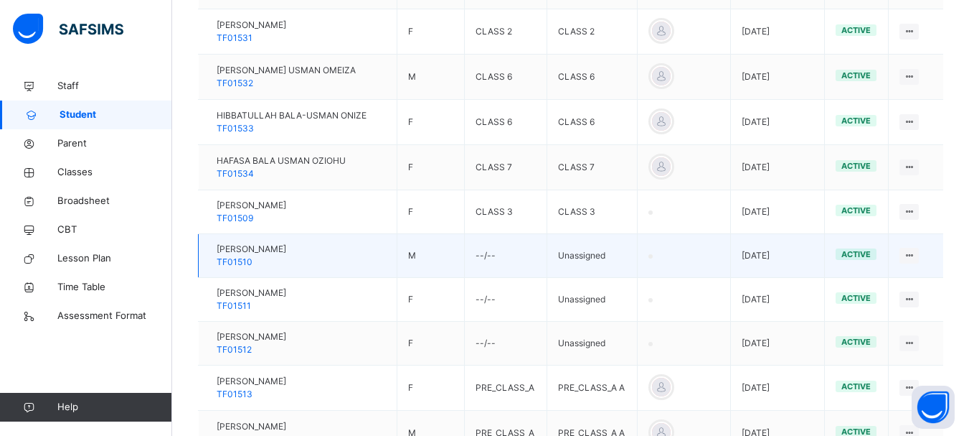
scroll to position [1478, 0]
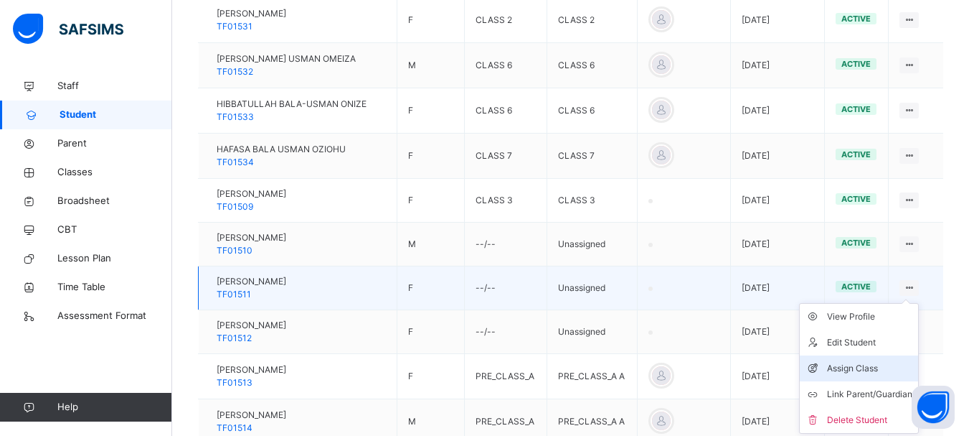
click at [868, 365] on div "Assign Class" at bounding box center [869, 368] width 85 height 14
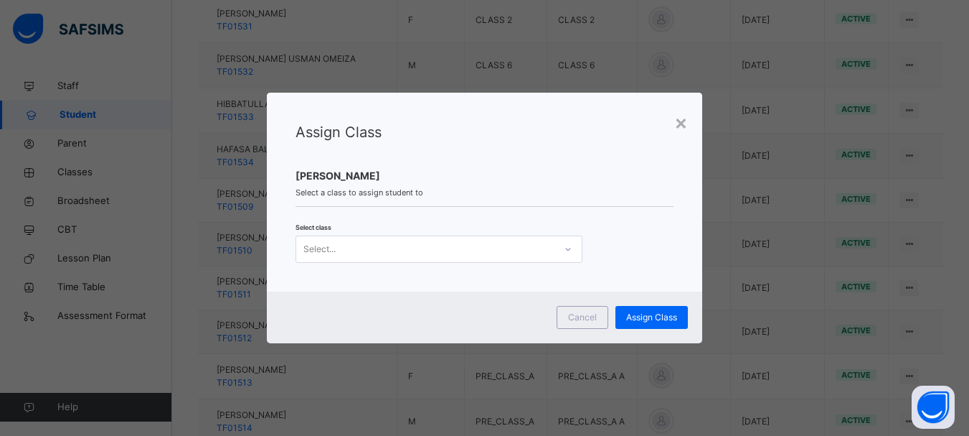
click at [568, 250] on icon at bounding box center [568, 249] width 9 height 14
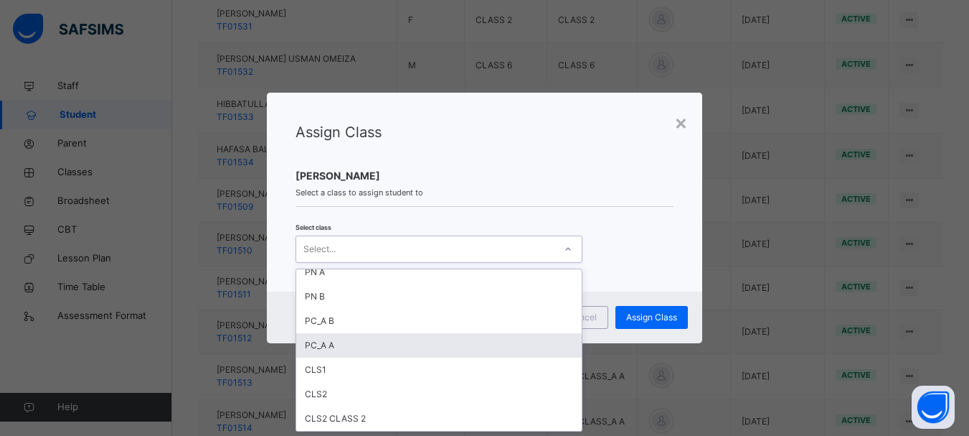
scroll to position [449, 0]
click at [475, 348] on div "PC_A A" at bounding box center [439, 345] width 286 height 24
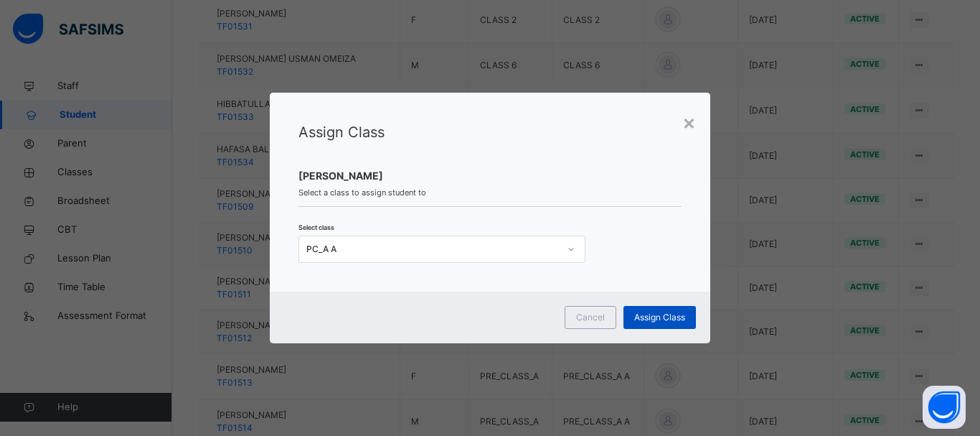
click at [660, 317] on span "Assign Class" at bounding box center [659, 317] width 51 height 13
click at [693, 127] on div "×" at bounding box center [689, 122] width 14 height 30
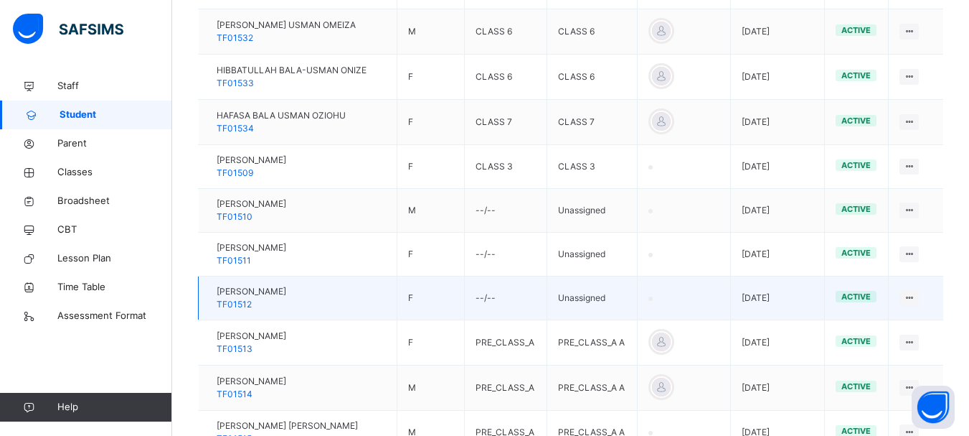
scroll to position [1510, 0]
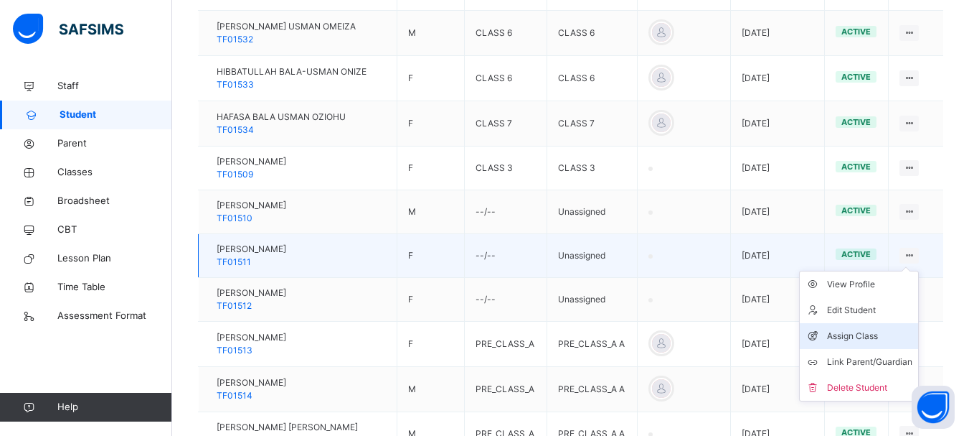
click at [875, 332] on div "Assign Class" at bounding box center [869, 336] width 85 height 14
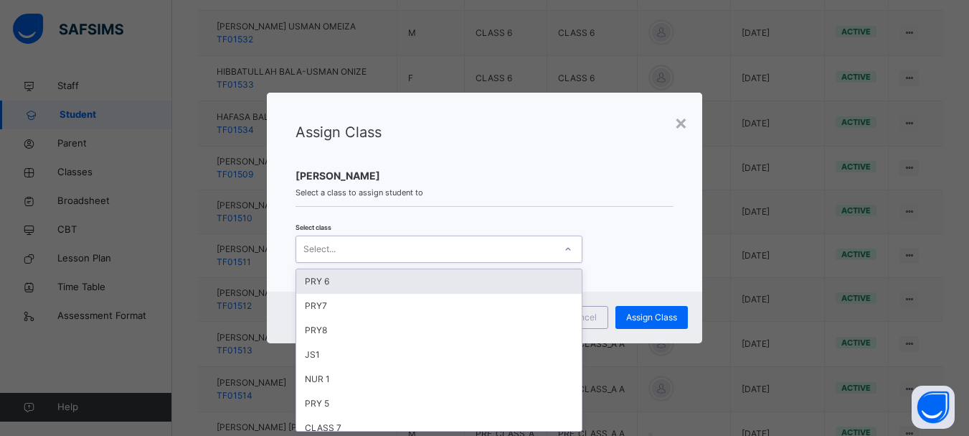
click at [565, 248] on icon at bounding box center [568, 249] width 9 height 14
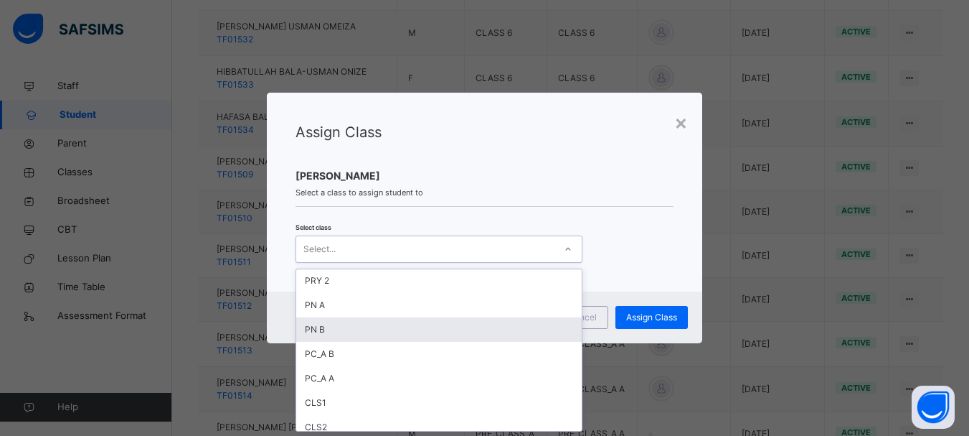
scroll to position [416, 0]
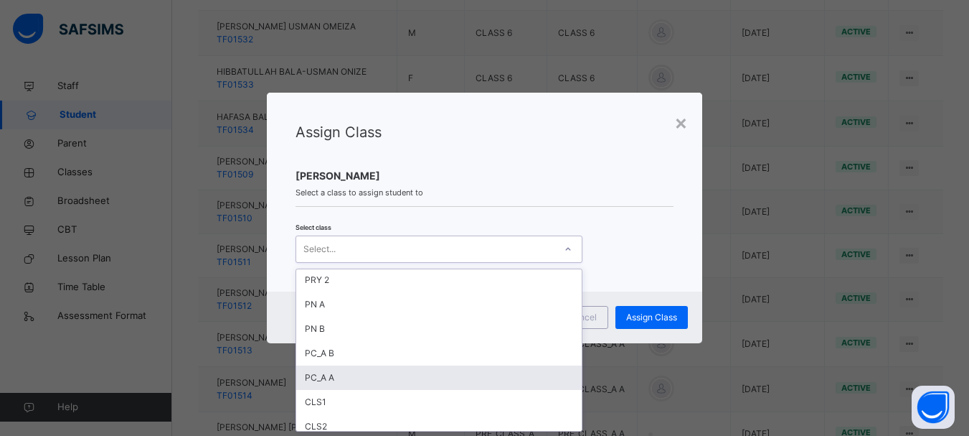
click at [484, 380] on div "PC_A A" at bounding box center [439, 377] width 286 height 24
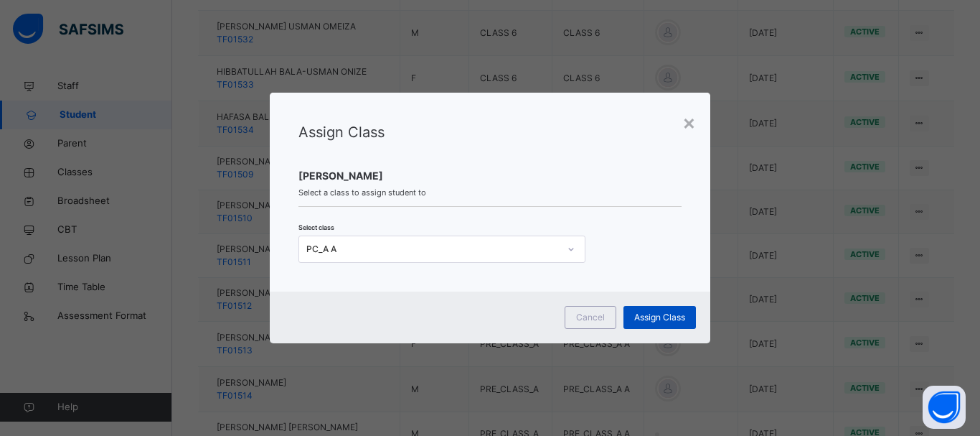
click at [652, 319] on span "Assign Class" at bounding box center [659, 317] width 51 height 13
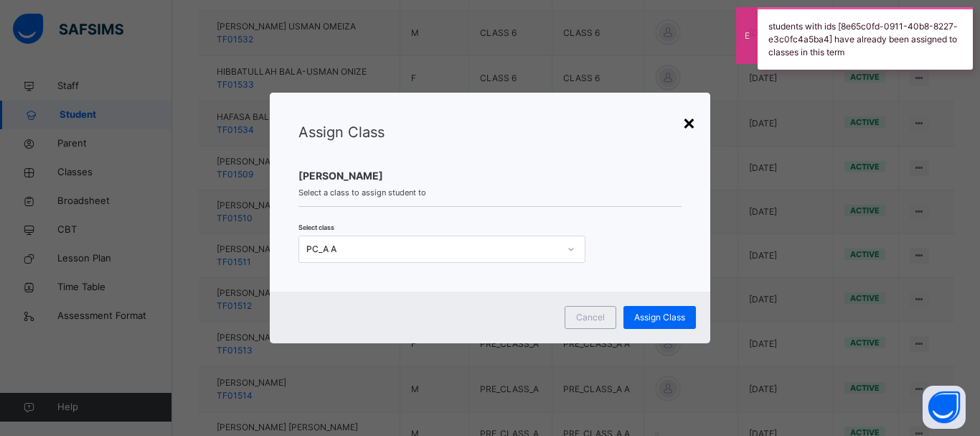
click at [691, 123] on div "×" at bounding box center [689, 122] width 14 height 30
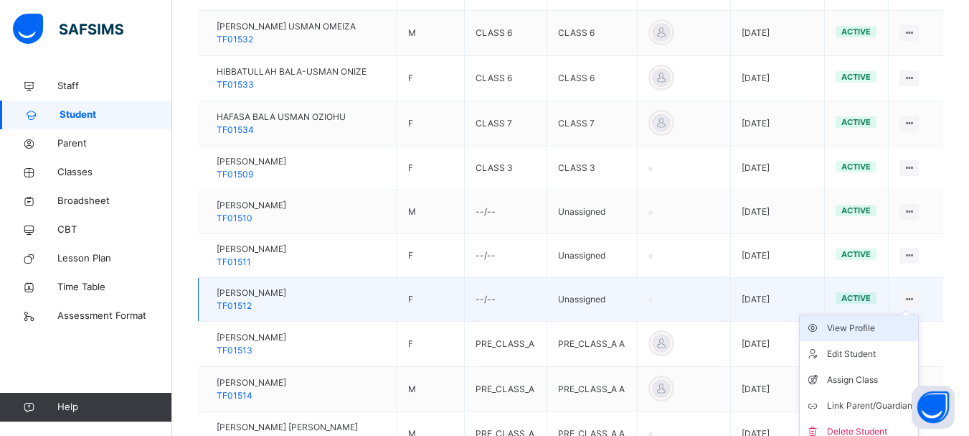
click at [865, 326] on div "View Profile" at bounding box center [869, 328] width 85 height 14
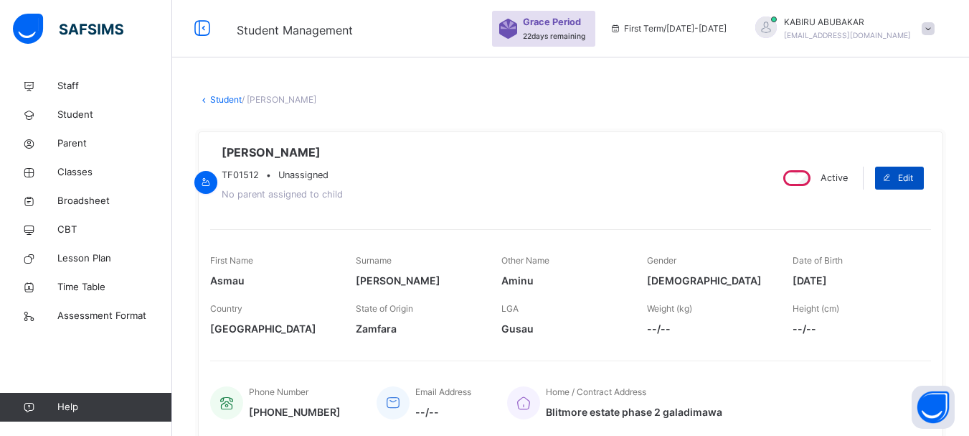
click at [914, 175] on span "Edit" at bounding box center [905, 178] width 15 height 13
select select "**"
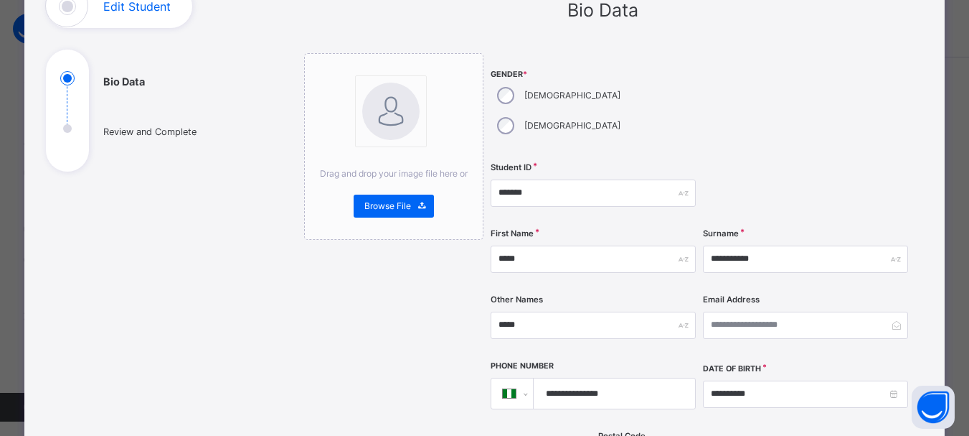
scroll to position [133, 0]
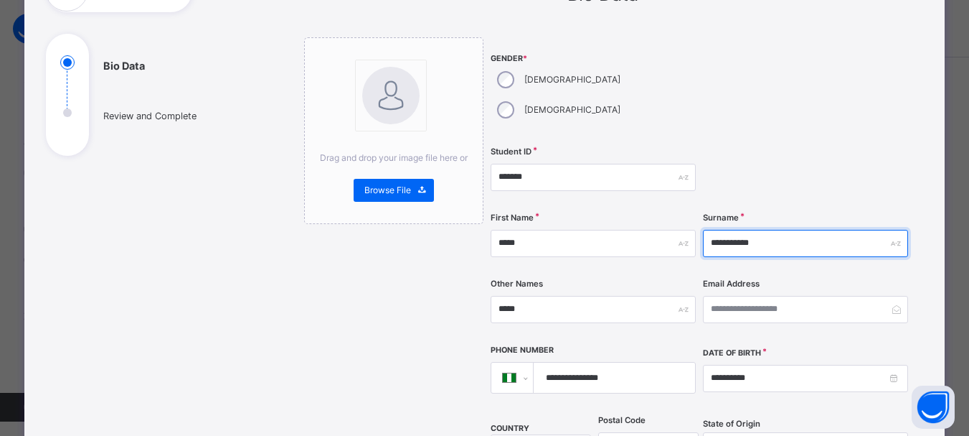
click at [762, 230] on input "**********" at bounding box center [805, 243] width 205 height 27
type input "**********"
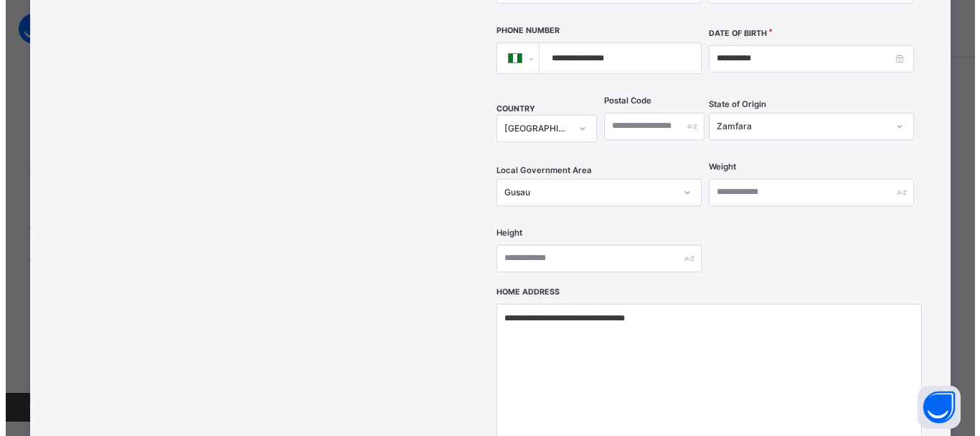
scroll to position [665, 0]
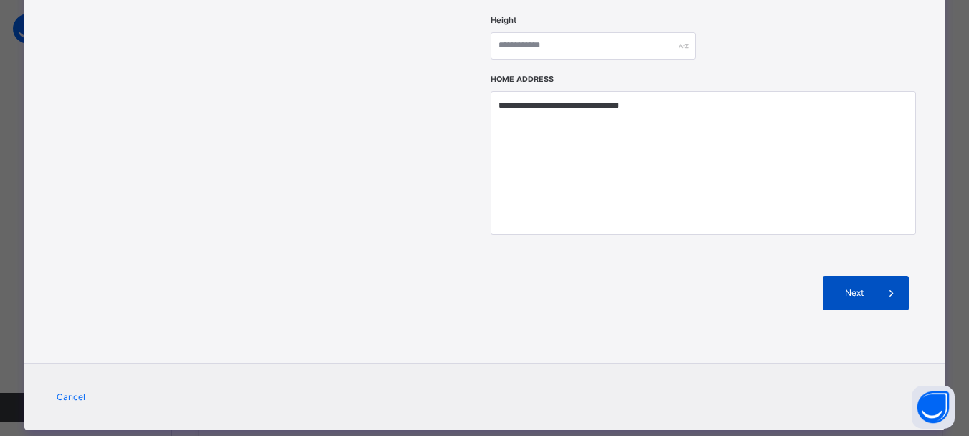
click at [853, 286] on span "Next" at bounding box center [854, 292] width 41 height 13
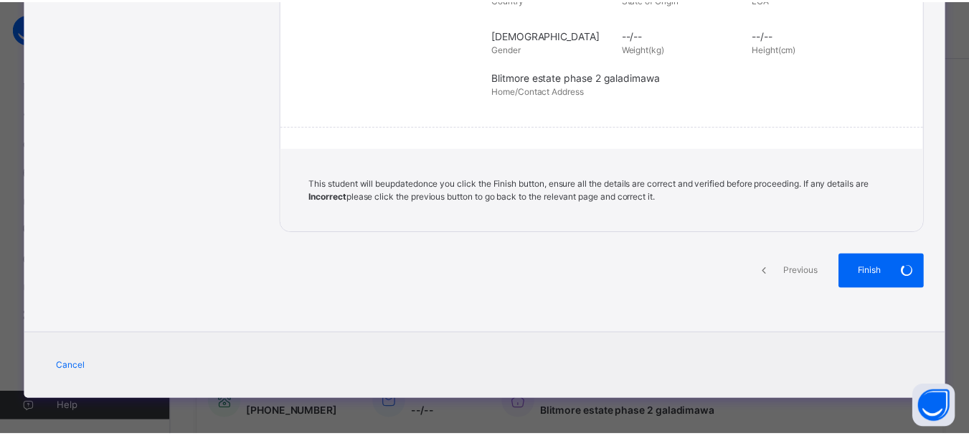
scroll to position [0, 0]
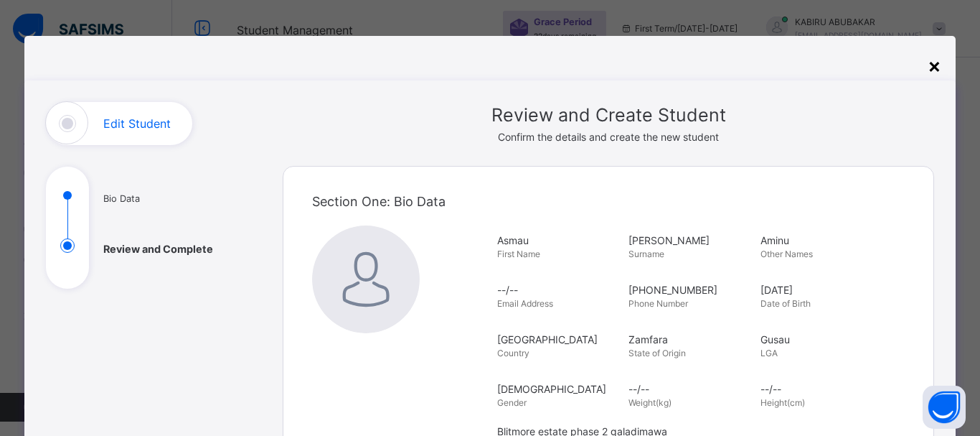
click at [931, 63] on div "×" at bounding box center [935, 65] width 14 height 30
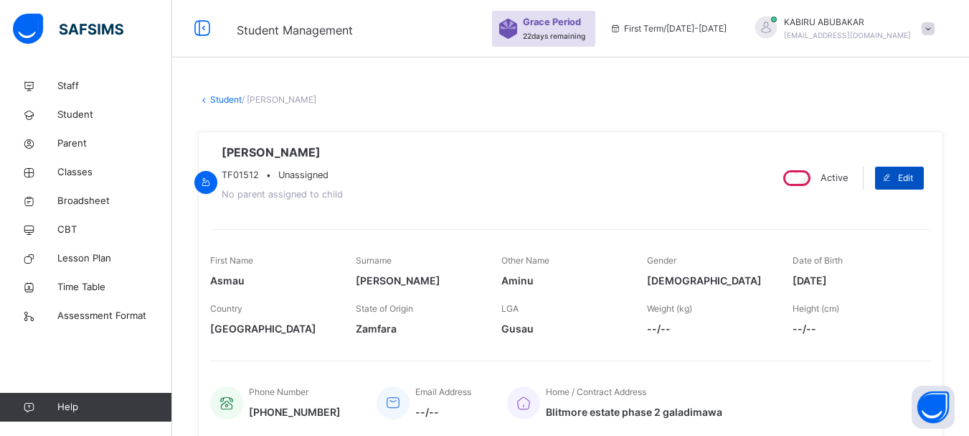
click at [924, 179] on div "Edit" at bounding box center [899, 177] width 49 height 23
select select "**"
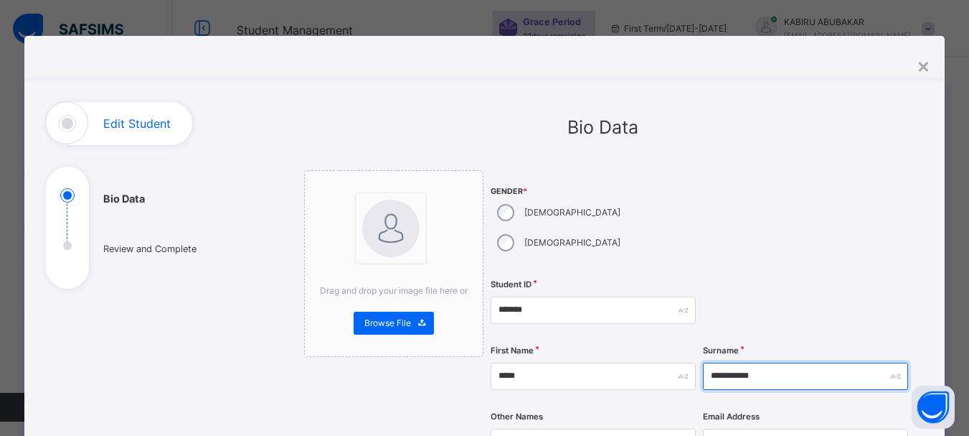
click at [777, 362] on input "**********" at bounding box center [805, 375] width 205 height 27
click at [736, 362] on input "**********" at bounding box center [805, 375] width 205 height 27
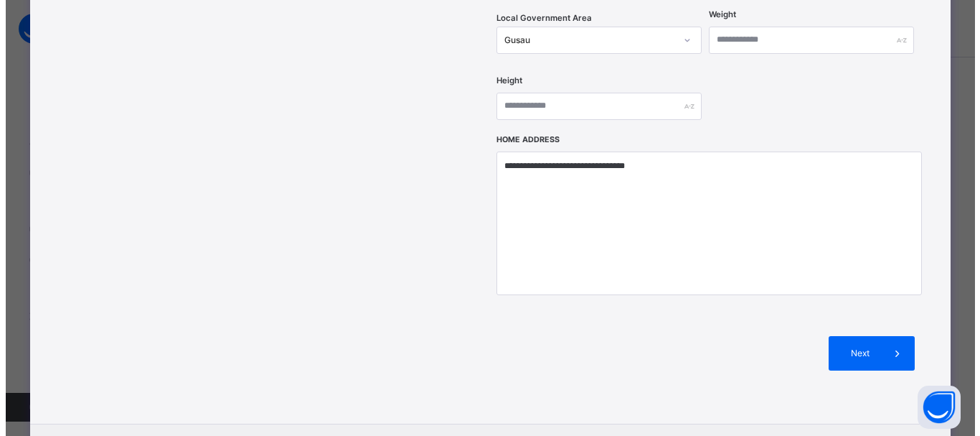
scroll to position [665, 0]
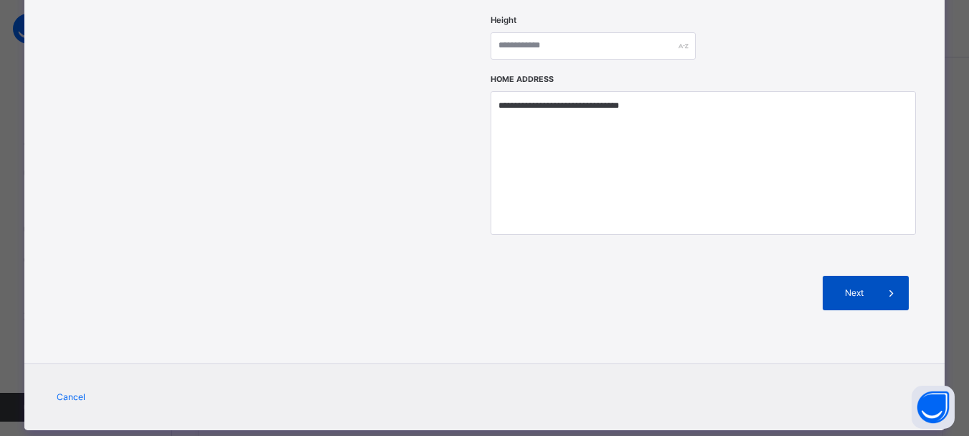
type input "**********"
click at [850, 286] on span "Next" at bounding box center [854, 292] width 41 height 13
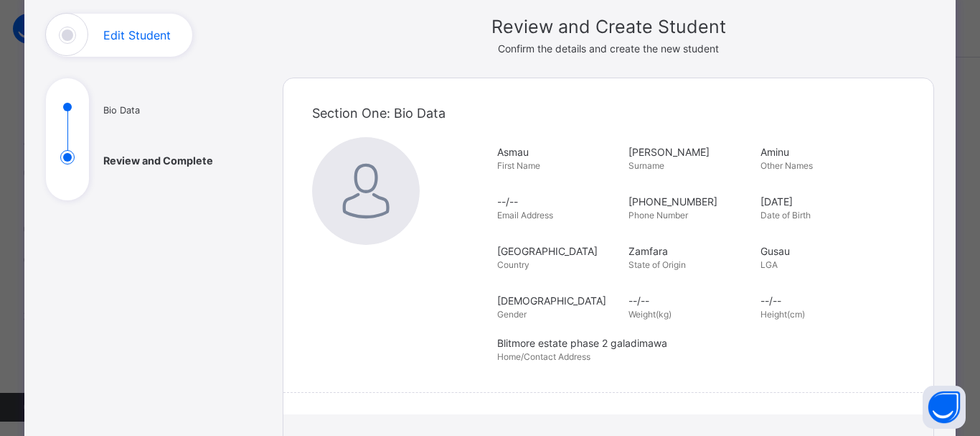
scroll to position [0, 0]
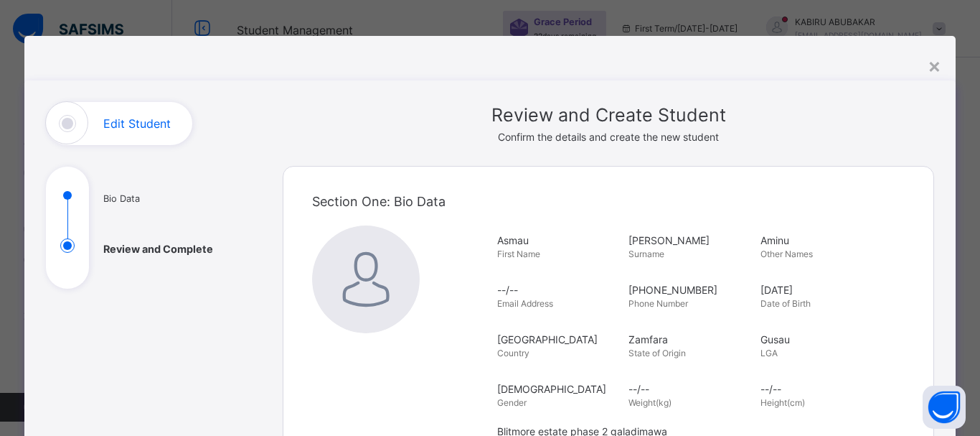
click at [639, 208] on div "Section One: Bio Data" at bounding box center [608, 201] width 593 height 48
click at [931, 67] on div "×" at bounding box center [935, 65] width 14 height 30
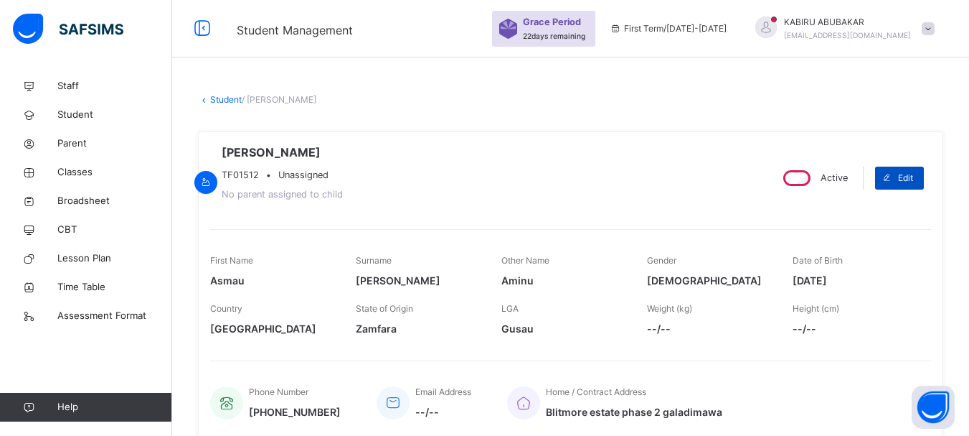
click at [911, 174] on span "Edit" at bounding box center [905, 178] width 15 height 13
select select "**"
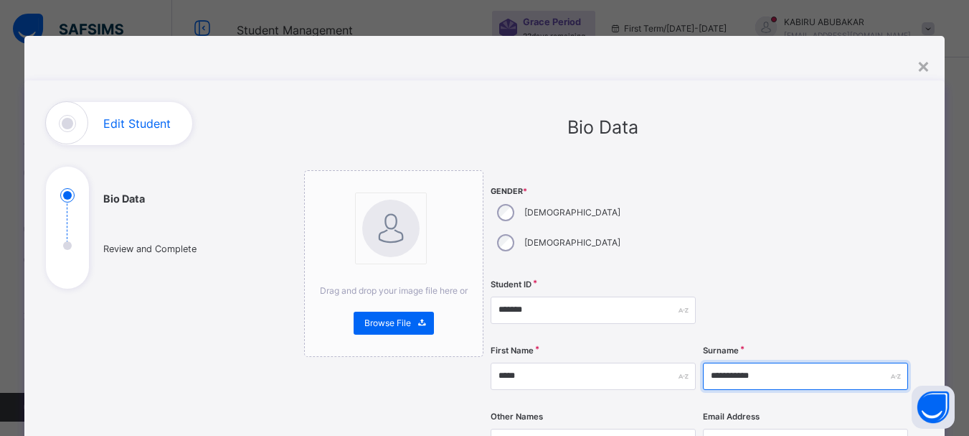
click at [771, 362] on input "**********" at bounding box center [805, 375] width 205 height 27
click at [737, 362] on input "**********" at bounding box center [805, 375] width 205 height 27
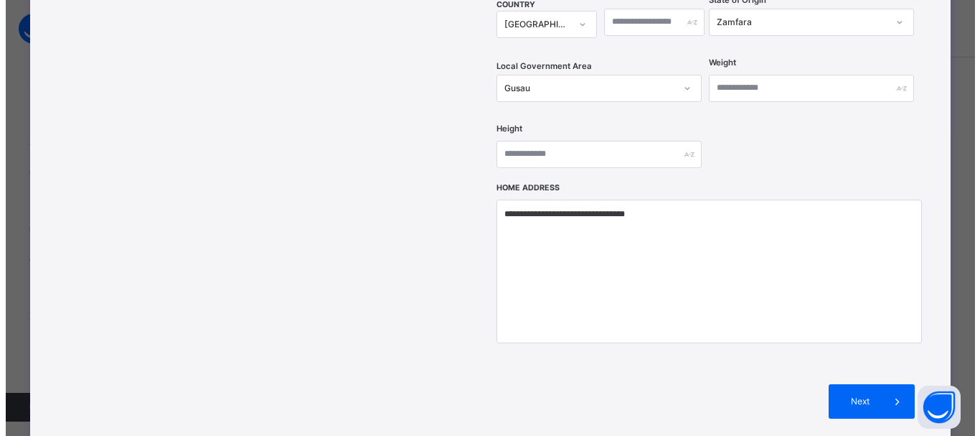
scroll to position [665, 0]
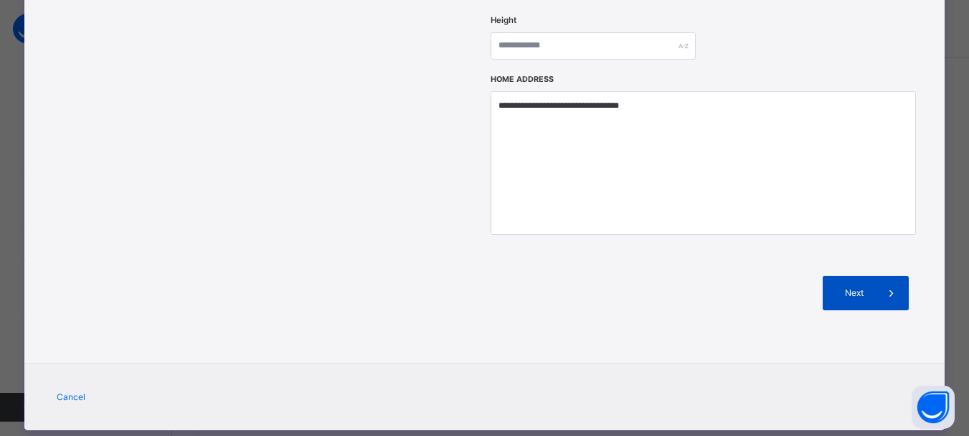
type input "**********"
click at [858, 286] on span "Next" at bounding box center [854, 292] width 41 height 13
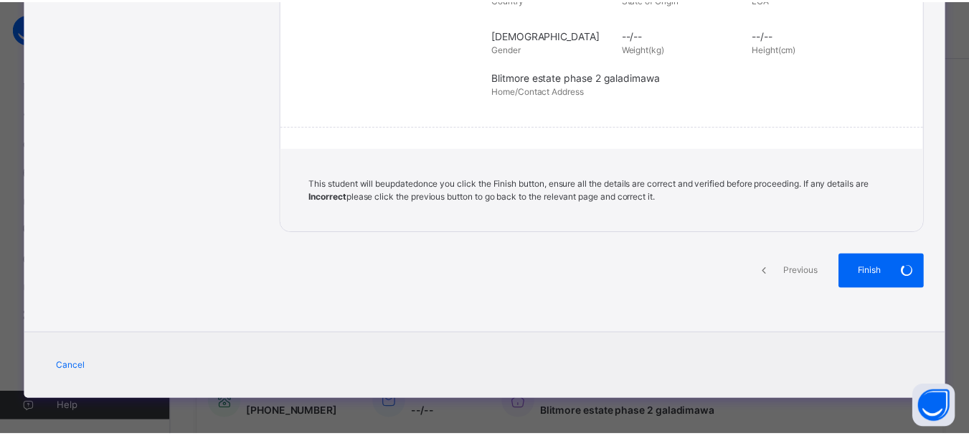
scroll to position [0, 0]
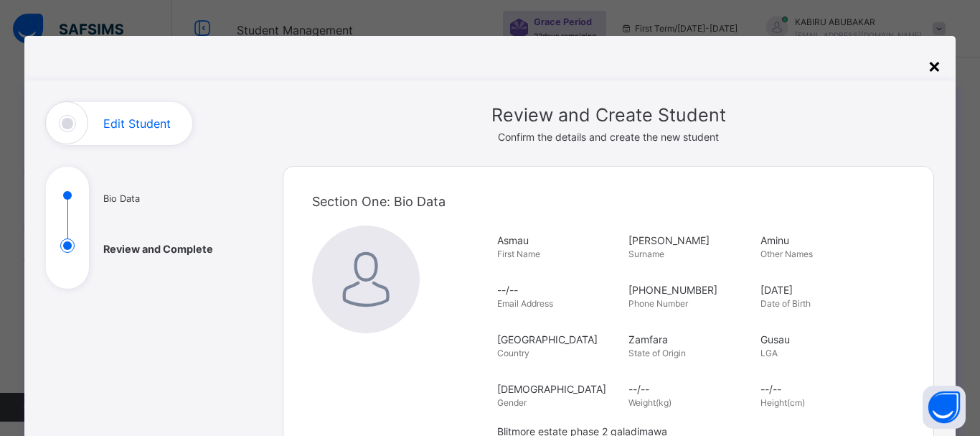
click at [929, 65] on div "×" at bounding box center [935, 65] width 14 height 30
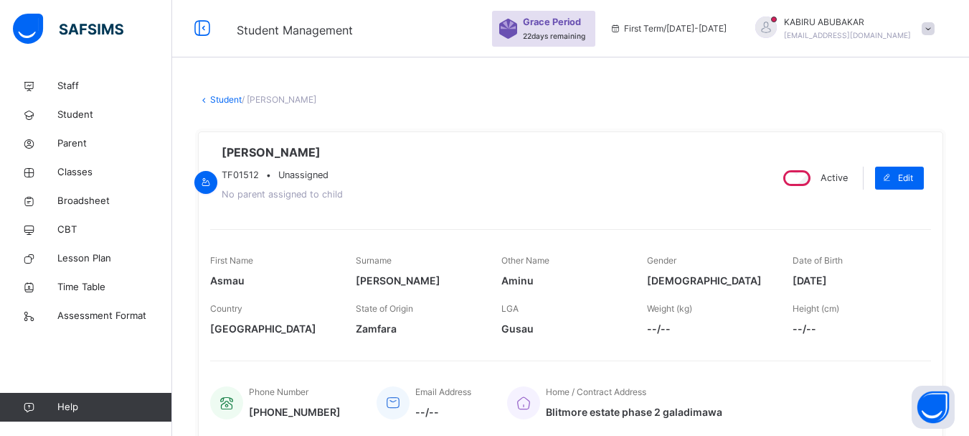
click at [929, 65] on div "× Delete Document This action would delete the document with name: from the sys…" at bounding box center [570, 305] width 797 height 610
click at [218, 100] on link "Student" at bounding box center [226, 99] width 32 height 11
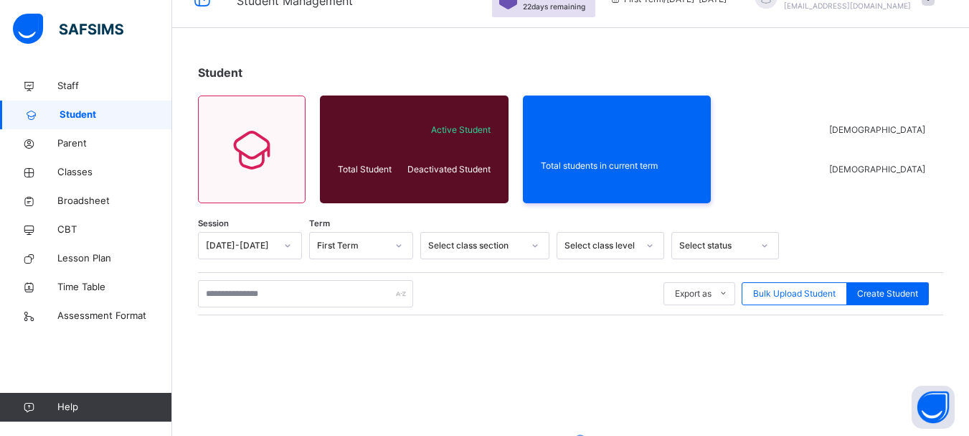
scroll to position [203, 0]
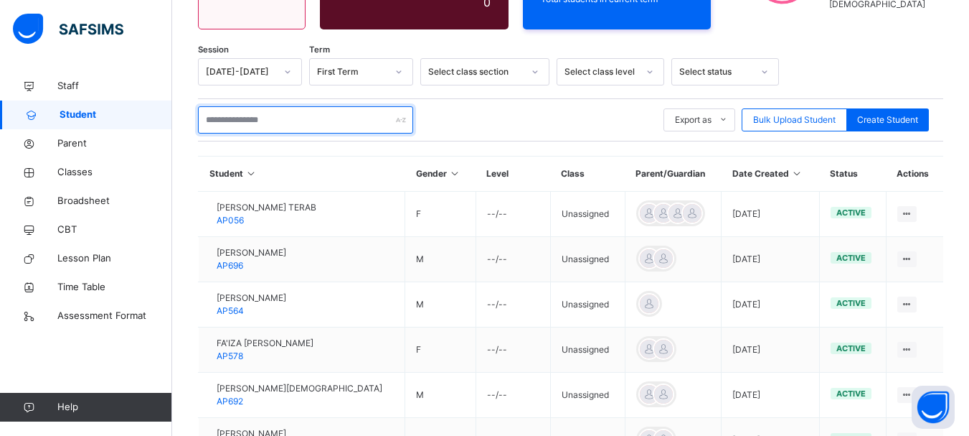
click at [222, 115] on input "text" at bounding box center [305, 119] width 215 height 27
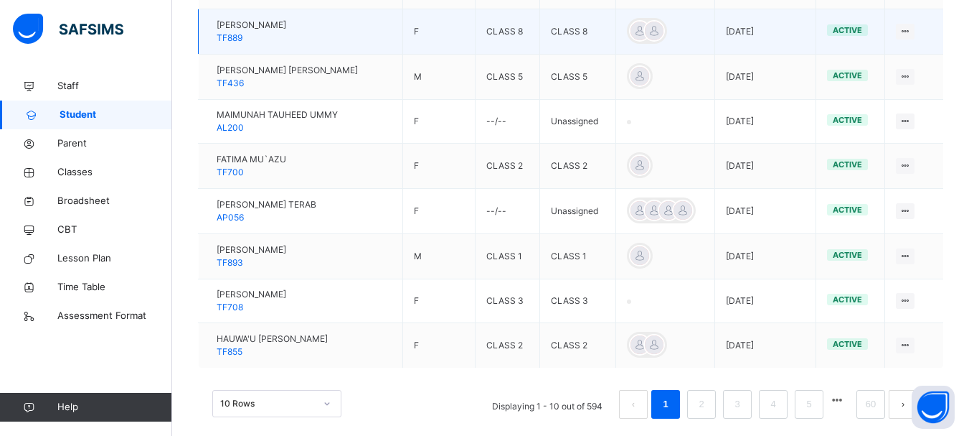
scroll to position [493, 0]
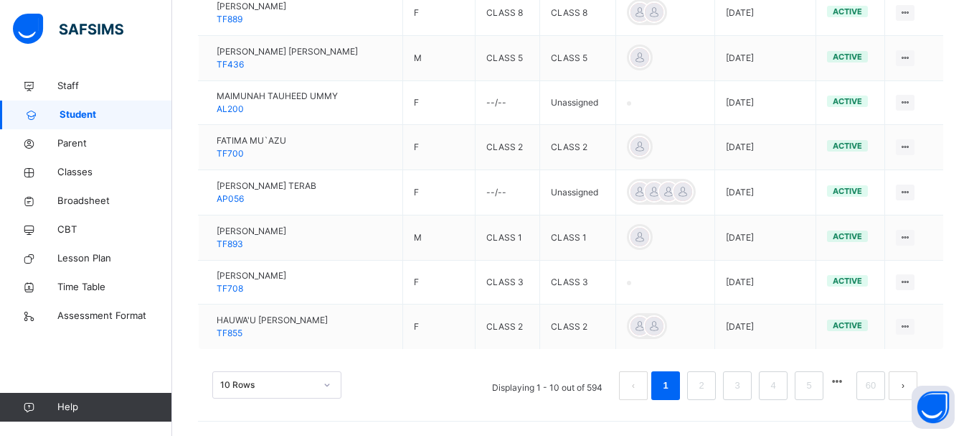
type input "*******"
click at [329, 385] on div "option 10 Rows focused, 1 of 3. 3 results available. Use Up and Down to choose …" at bounding box center [276, 384] width 129 height 27
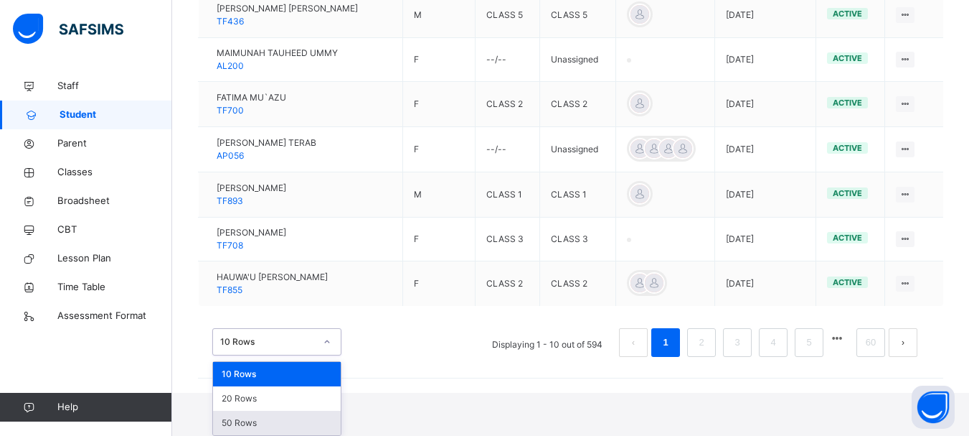
click at [303, 424] on div "50 Rows" at bounding box center [277, 422] width 128 height 24
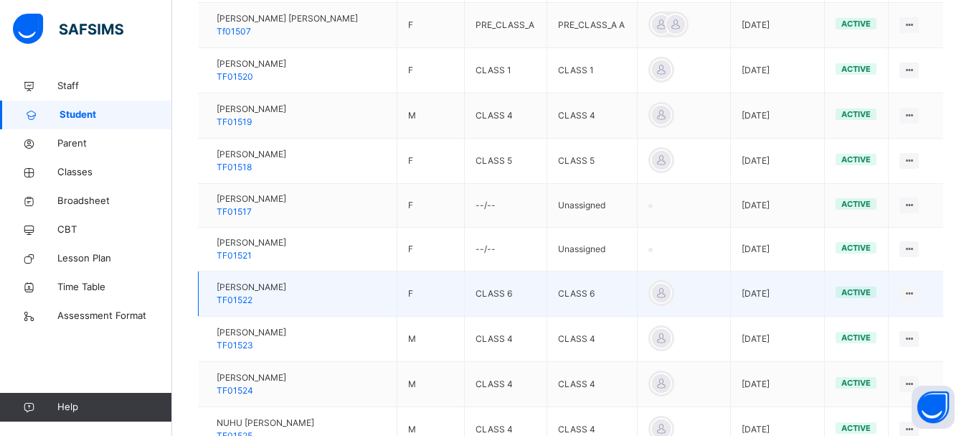
scroll to position [874, 0]
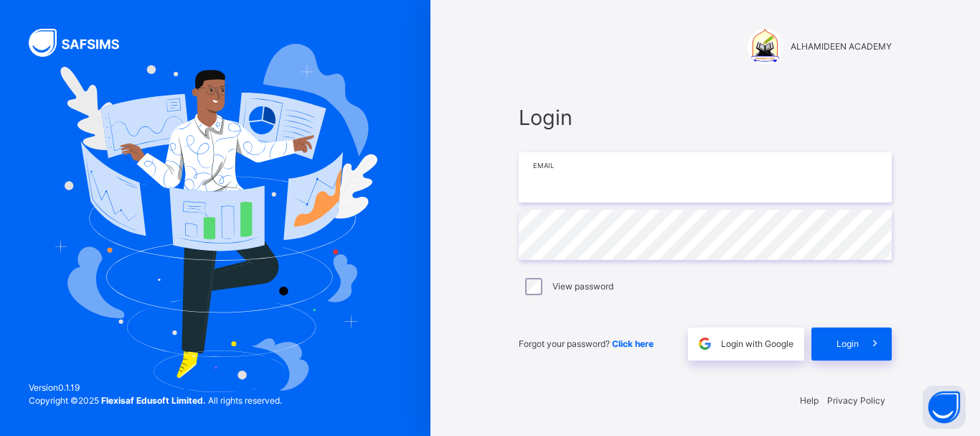
click at [593, 186] on input "email" at bounding box center [705, 177] width 373 height 50
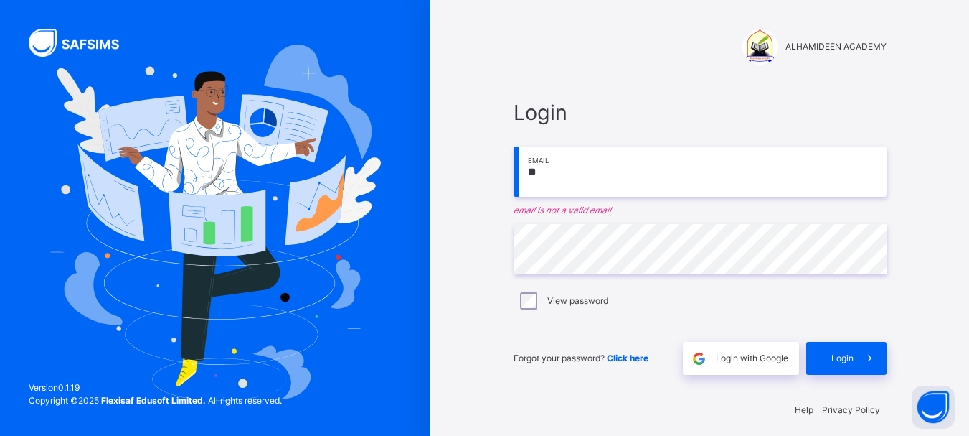
type input "*"
type input "**********"
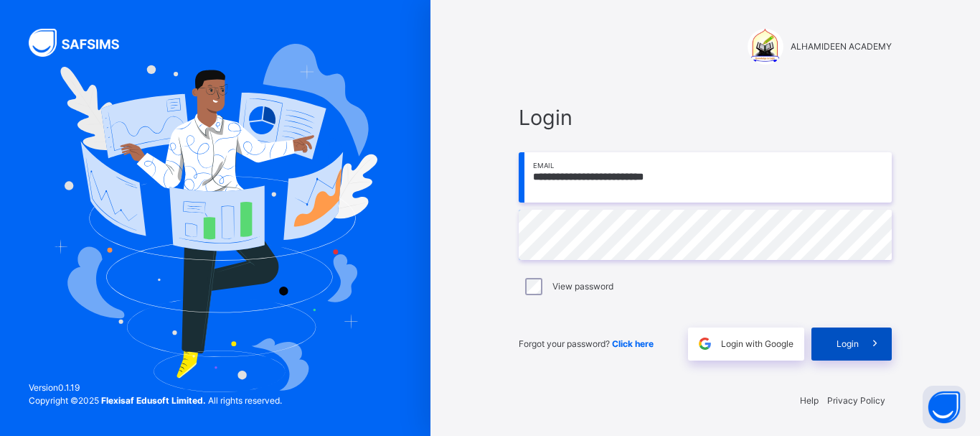
click at [847, 337] on span "Login" at bounding box center [848, 343] width 22 height 13
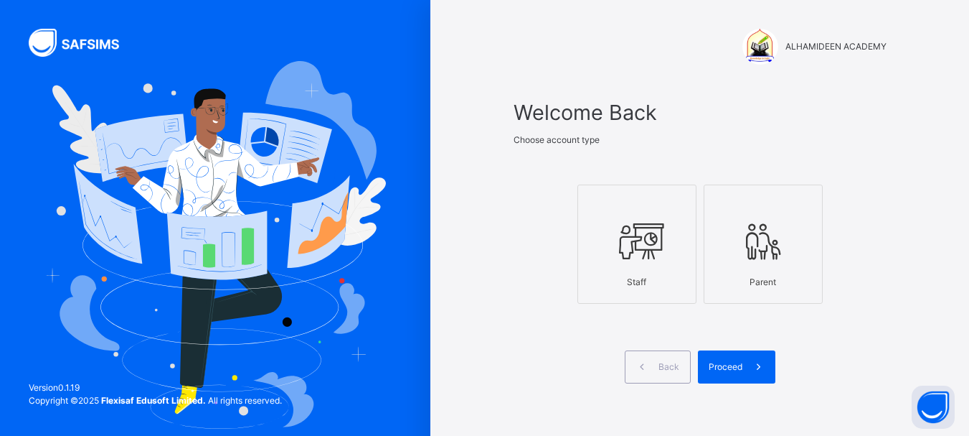
click at [645, 245] on icon at bounding box center [637, 242] width 50 height 54
click at [734, 370] on span "Proceed" at bounding box center [726, 366] width 34 height 13
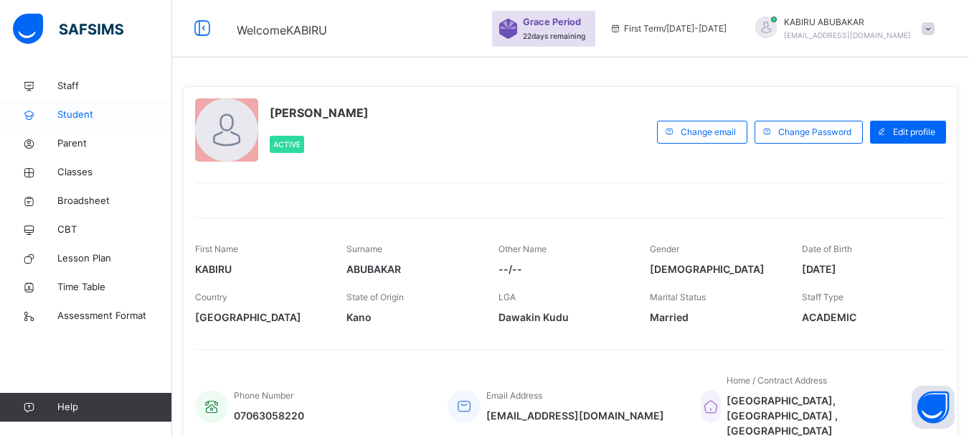
click at [74, 115] on span "Student" at bounding box center [114, 115] width 115 height 14
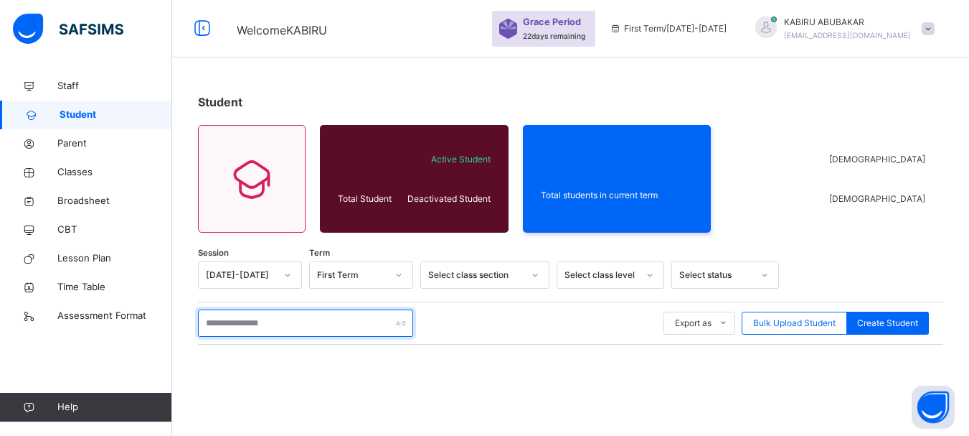
click at [257, 323] on input "text" at bounding box center [305, 322] width 215 height 27
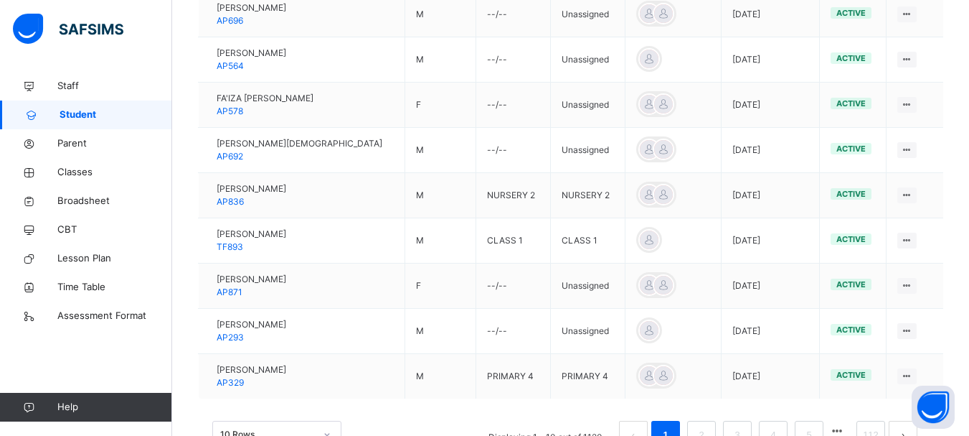
scroll to position [497, 0]
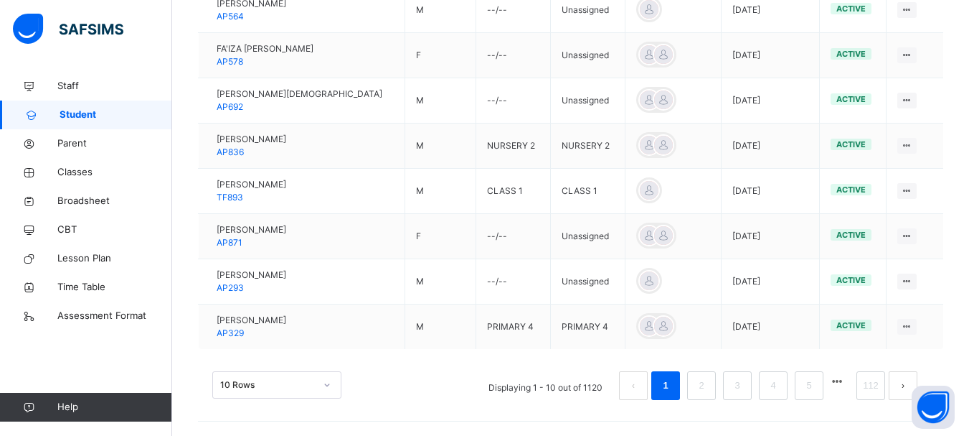
type input "*******"
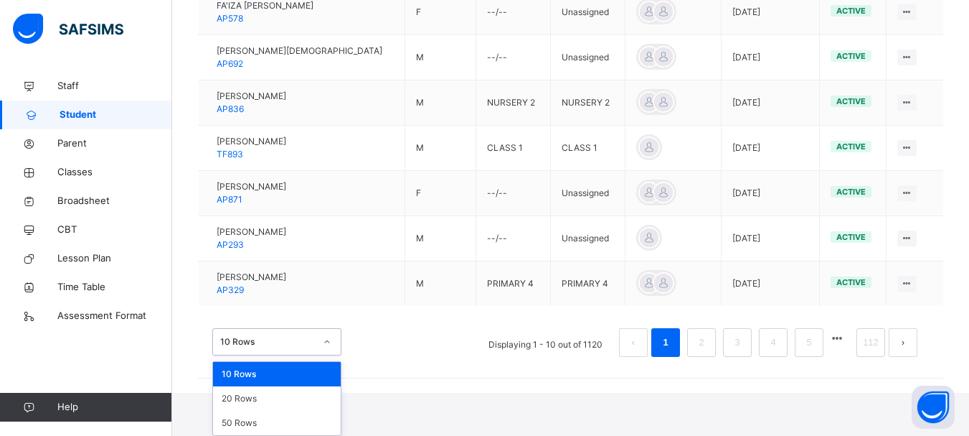
click at [328, 355] on div "option 10 Rows focused, 1 of 3. 3 results available. Use Up and Down to choose …" at bounding box center [276, 341] width 129 height 27
click at [297, 423] on div "50 Rows" at bounding box center [277, 422] width 128 height 24
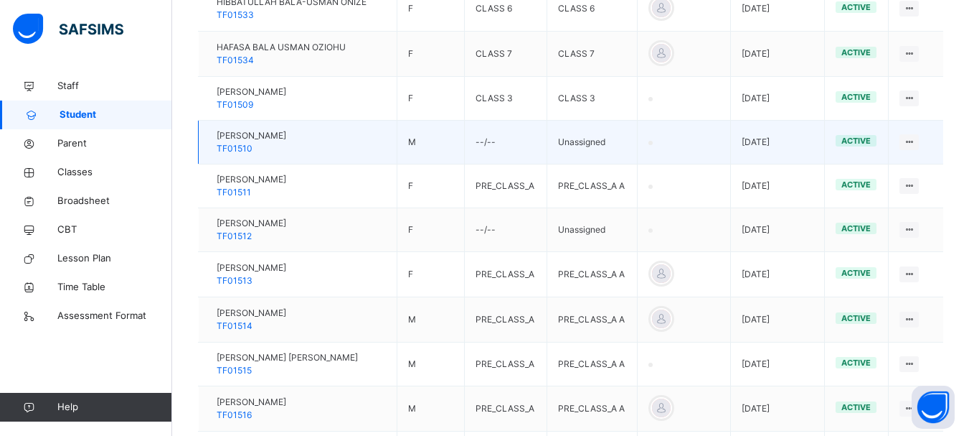
scroll to position [1580, 0]
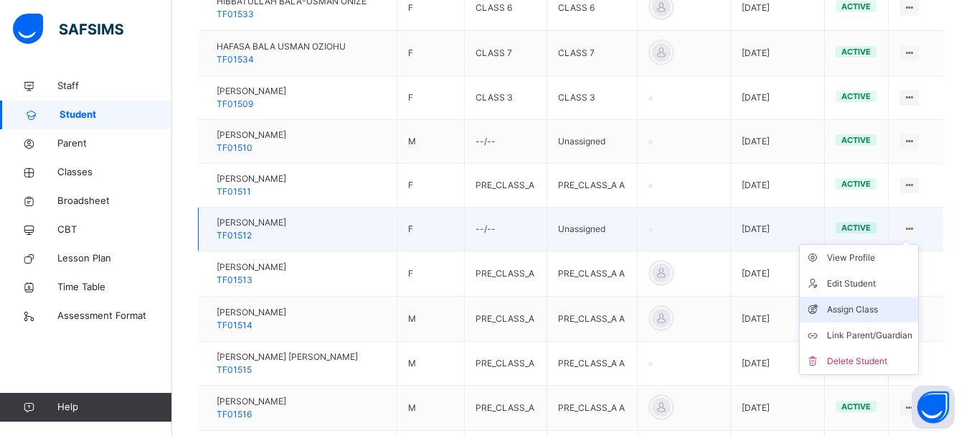
click at [874, 308] on div "Assign Class" at bounding box center [869, 309] width 85 height 14
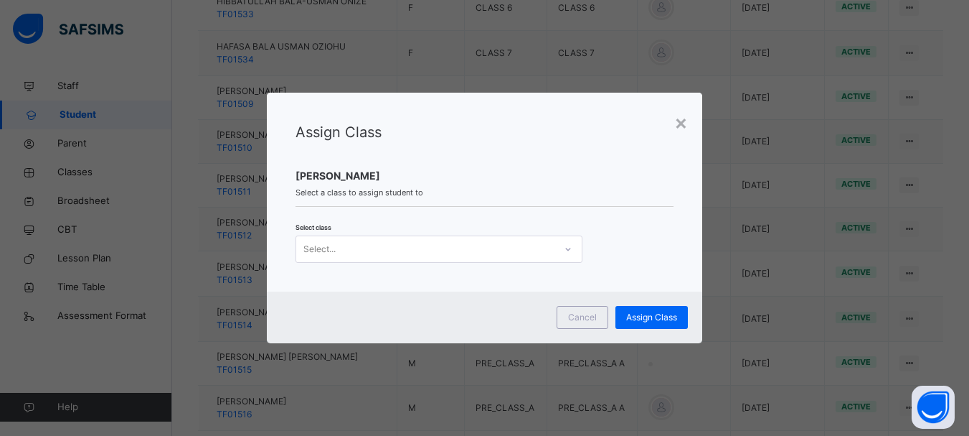
click at [564, 248] on icon at bounding box center [568, 249] width 9 height 14
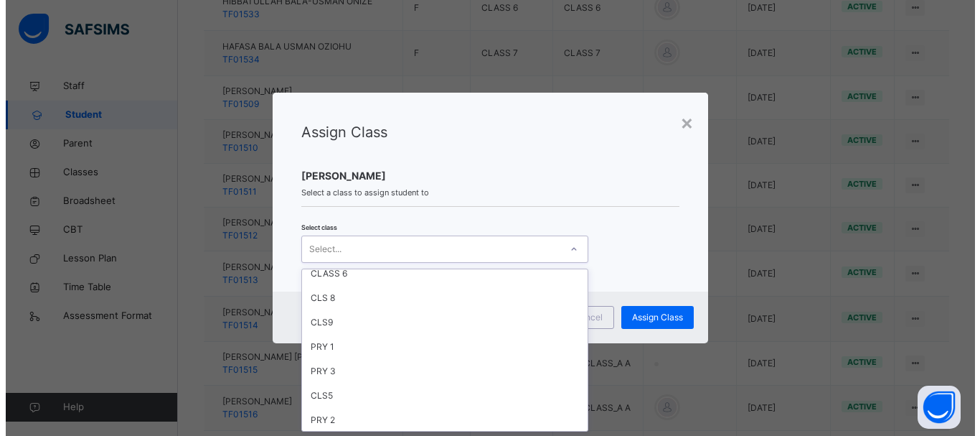
scroll to position [449, 0]
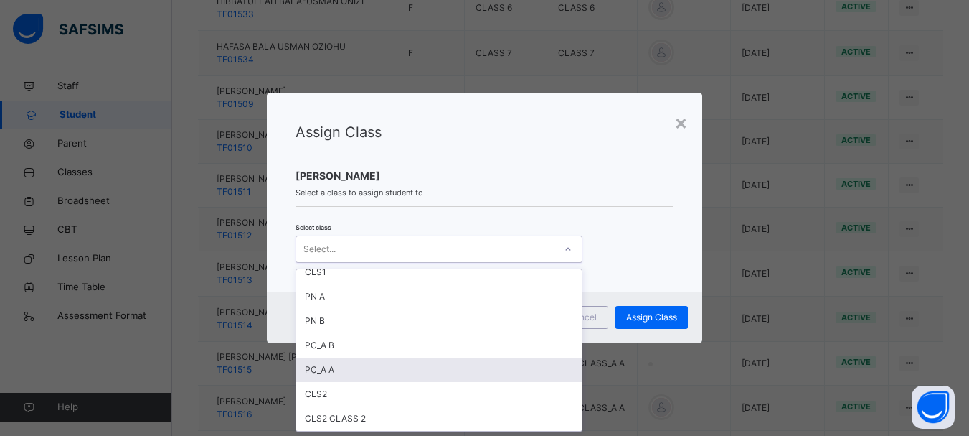
click at [464, 370] on div "PC_A A" at bounding box center [439, 369] width 286 height 24
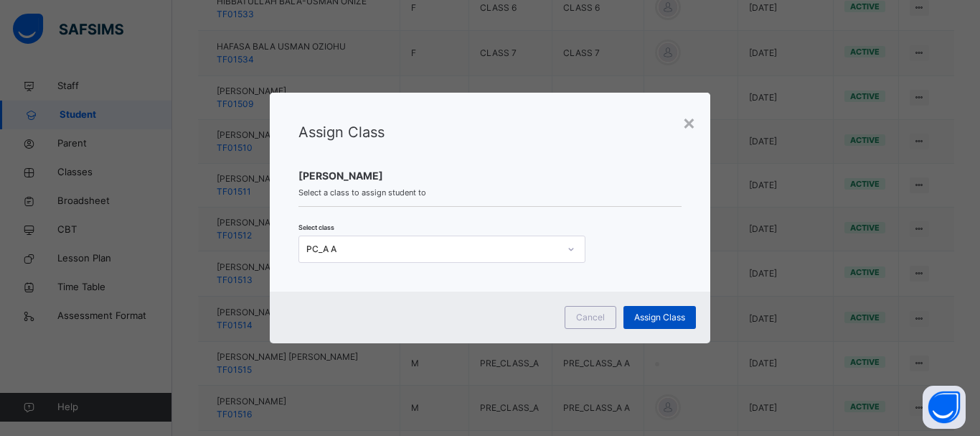
click at [662, 318] on span "Assign Class" at bounding box center [659, 317] width 51 height 13
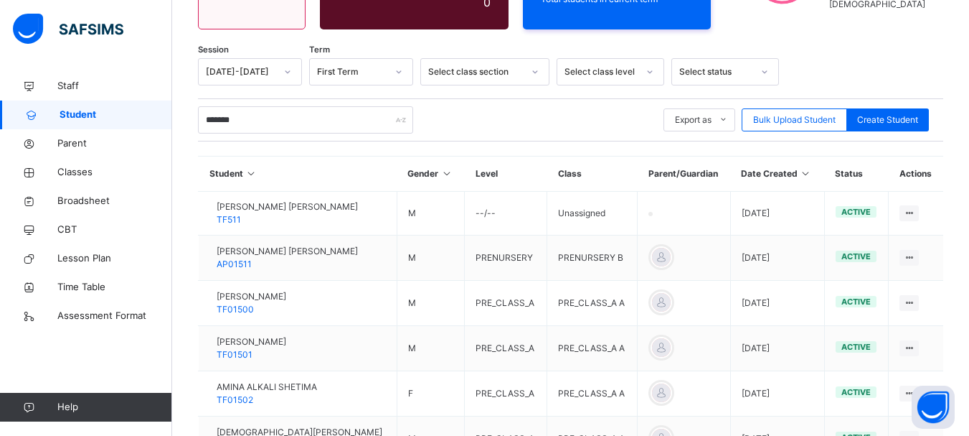
scroll to position [1580, 0]
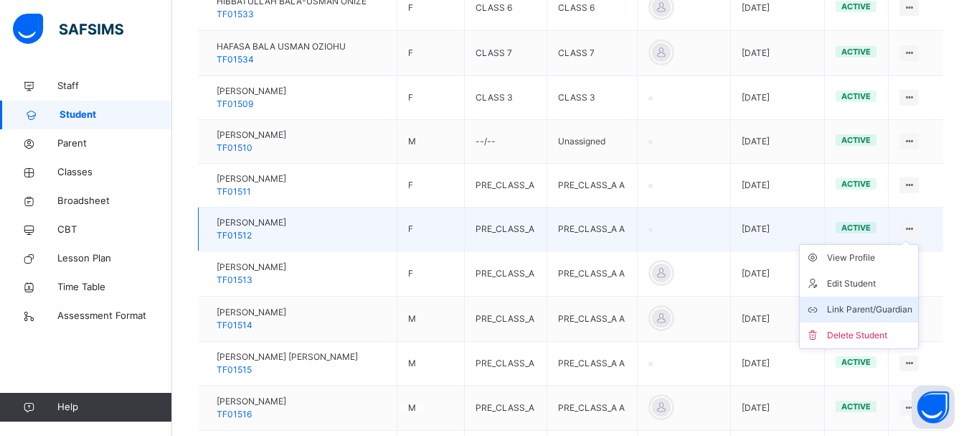
click at [883, 307] on div "Link Parent/Guardian" at bounding box center [869, 309] width 85 height 14
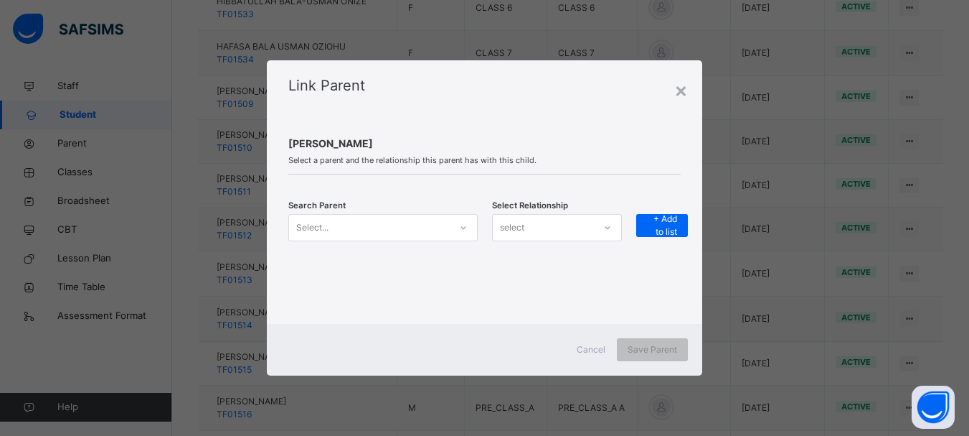
click at [351, 224] on div "Select..." at bounding box center [369, 227] width 161 height 22
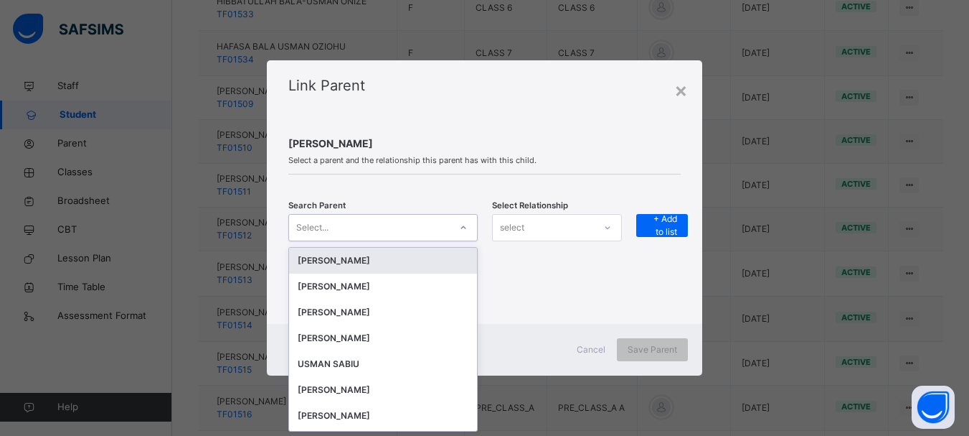
scroll to position [0, 0]
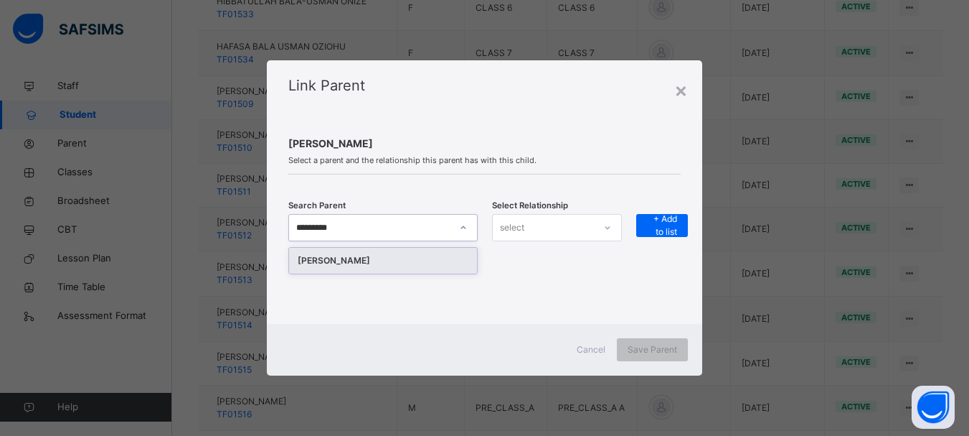
type input "**********"
click at [362, 260] on div "[PERSON_NAME]" at bounding box center [383, 260] width 171 height 14
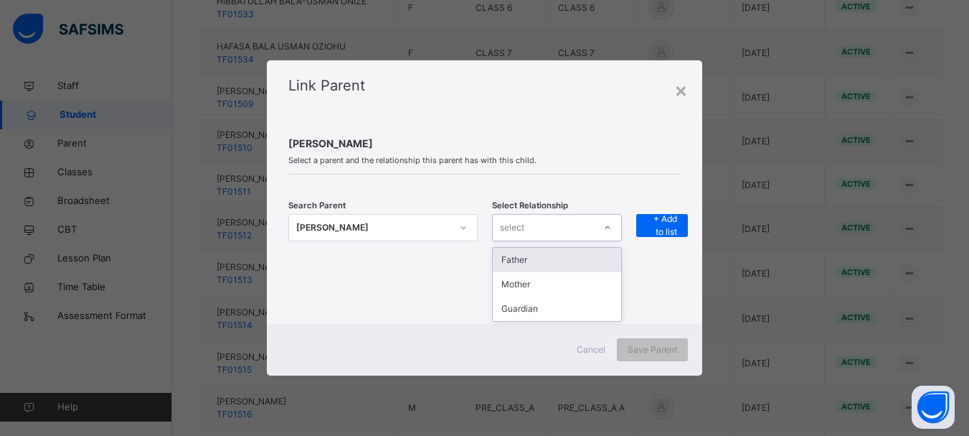
click at [612, 228] on icon at bounding box center [608, 227] width 9 height 14
click at [562, 262] on div "Father" at bounding box center [557, 260] width 129 height 24
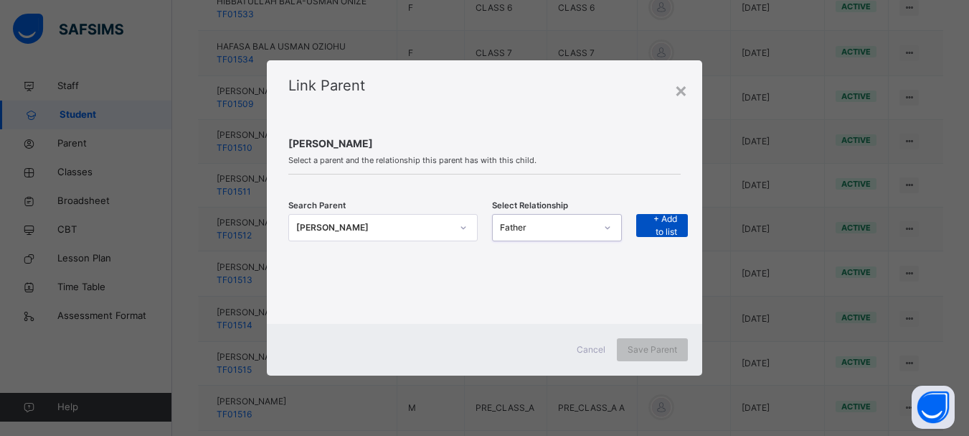
click at [657, 226] on span "+ Add to list" at bounding box center [662, 225] width 30 height 26
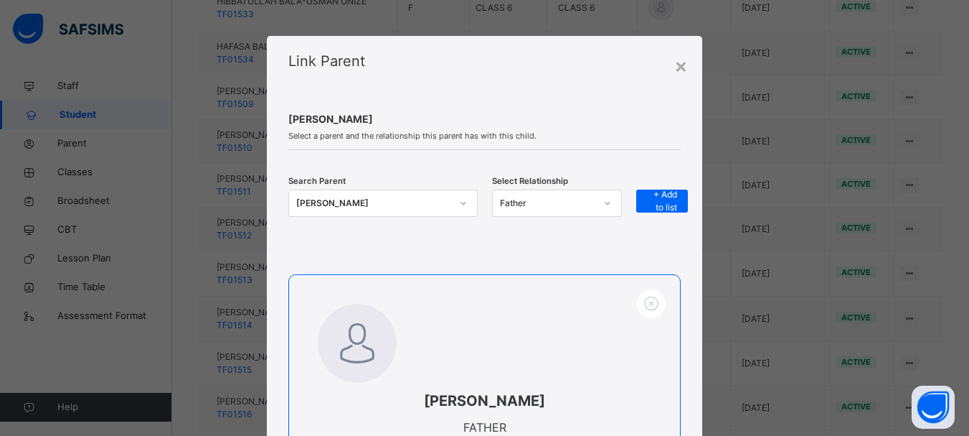
scroll to position [177, 0]
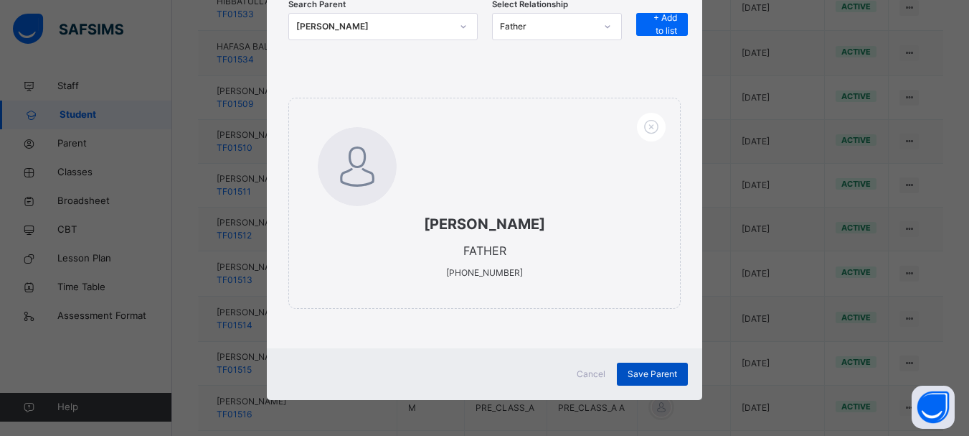
click at [637, 372] on span "Save Parent" at bounding box center [653, 373] width 50 height 13
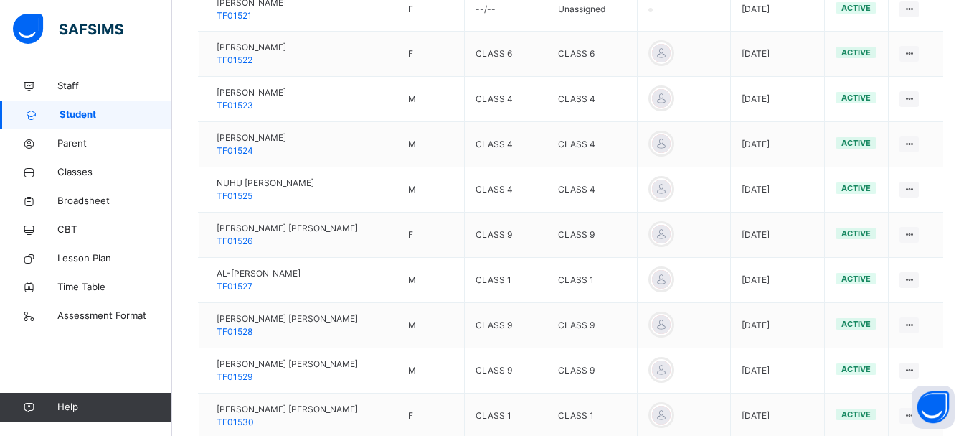
scroll to position [845, 0]
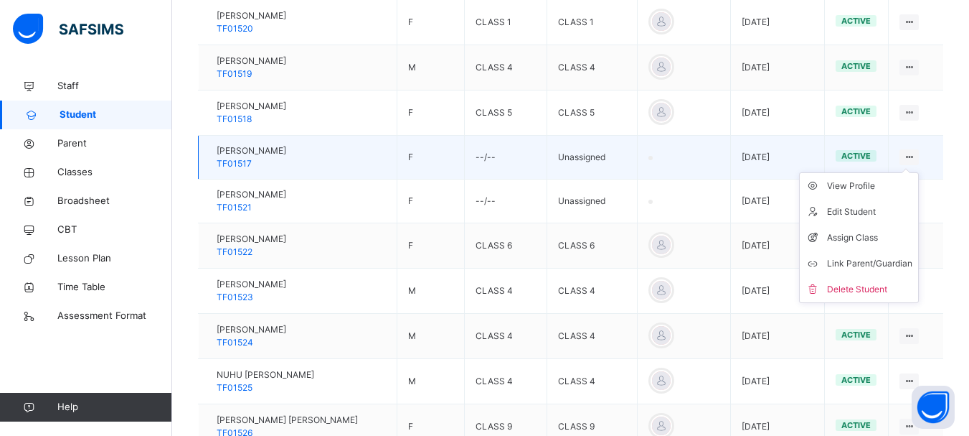
click at [919, 172] on ul "View Profile Edit Student Assign Class Link Parent/Guardian Delete Student" at bounding box center [859, 237] width 120 height 131
click at [872, 289] on div "Delete Student" at bounding box center [869, 289] width 85 height 14
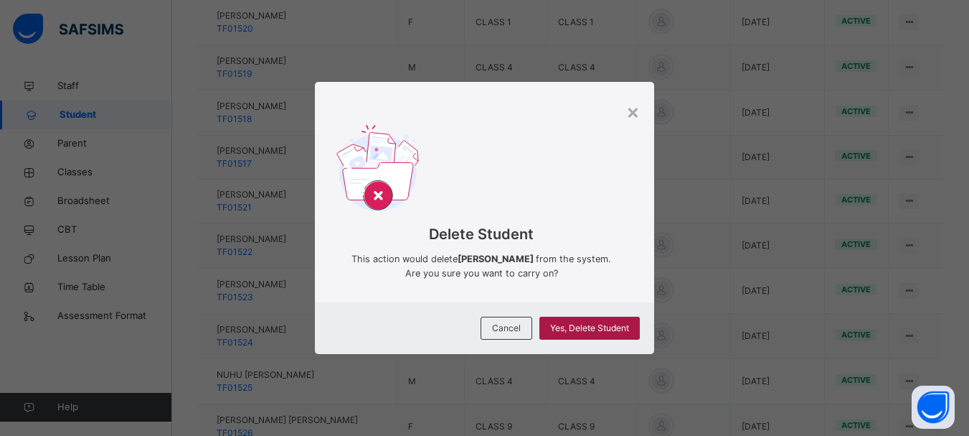
click at [586, 333] on span "Yes, Delete Student" at bounding box center [589, 327] width 79 height 13
click at [637, 103] on div "×" at bounding box center [633, 111] width 14 height 30
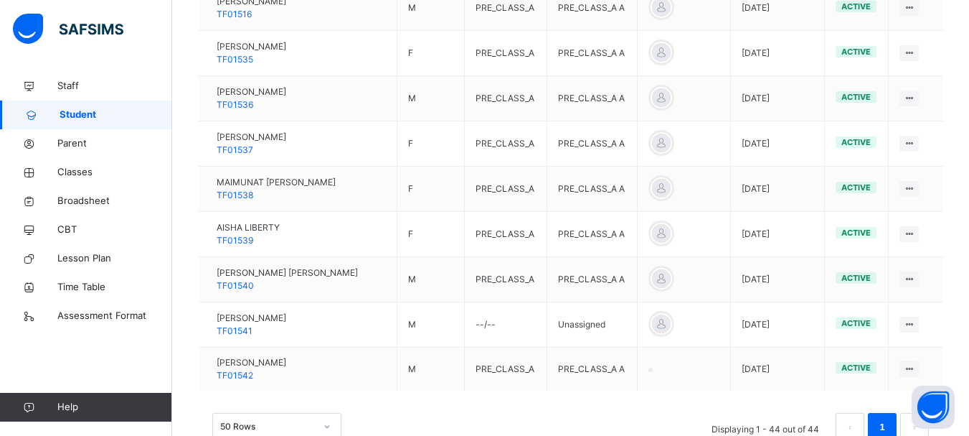
scroll to position [2022, 0]
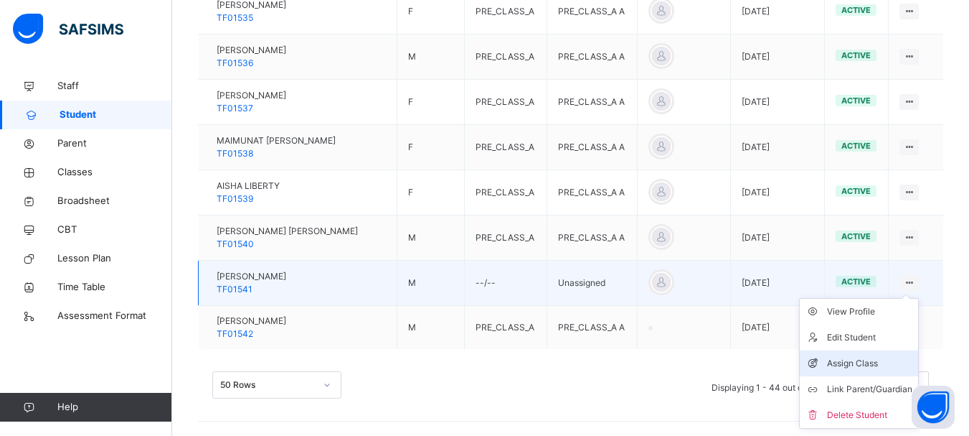
click at [884, 366] on div "Assign Class" at bounding box center [869, 363] width 85 height 14
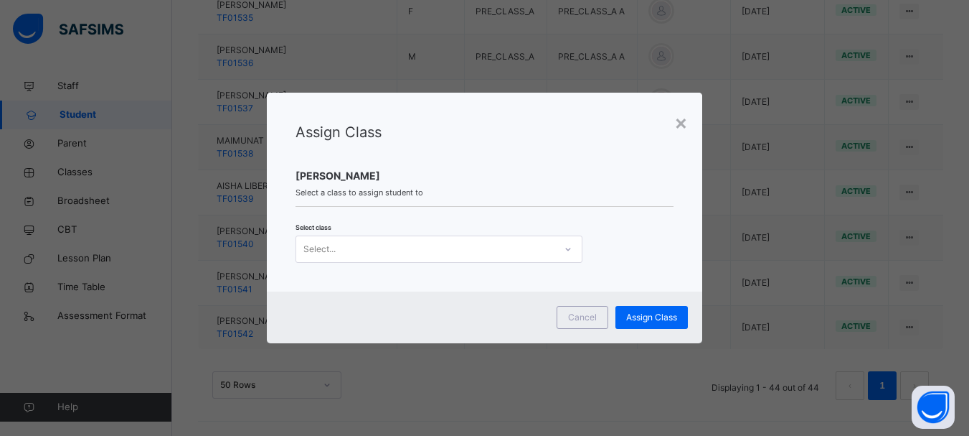
click at [567, 248] on icon at bounding box center [567, 249] width 5 height 3
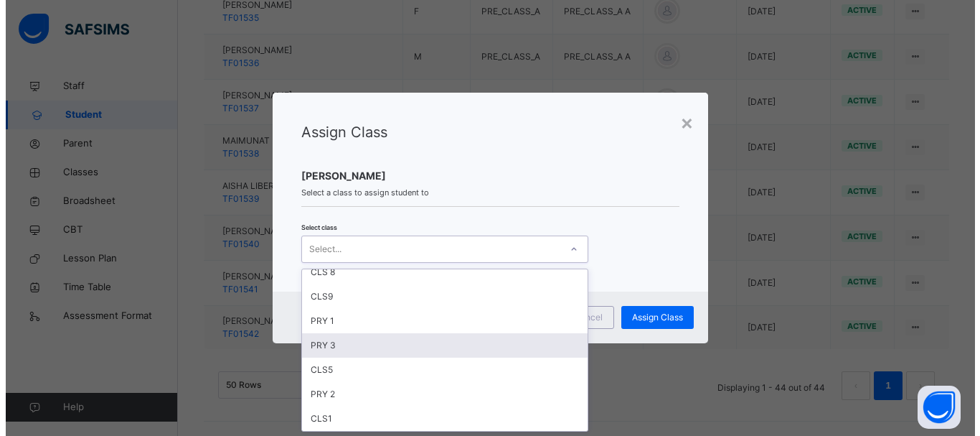
scroll to position [449, 0]
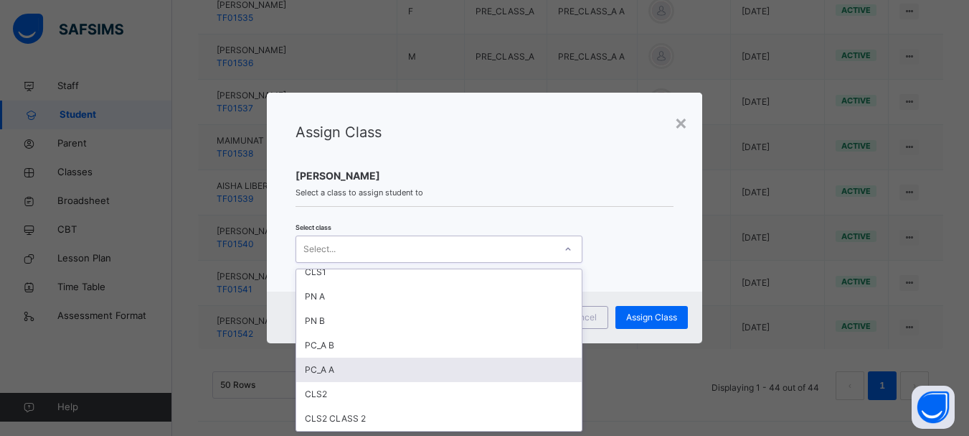
click at [403, 375] on div "PC_A A" at bounding box center [439, 369] width 286 height 24
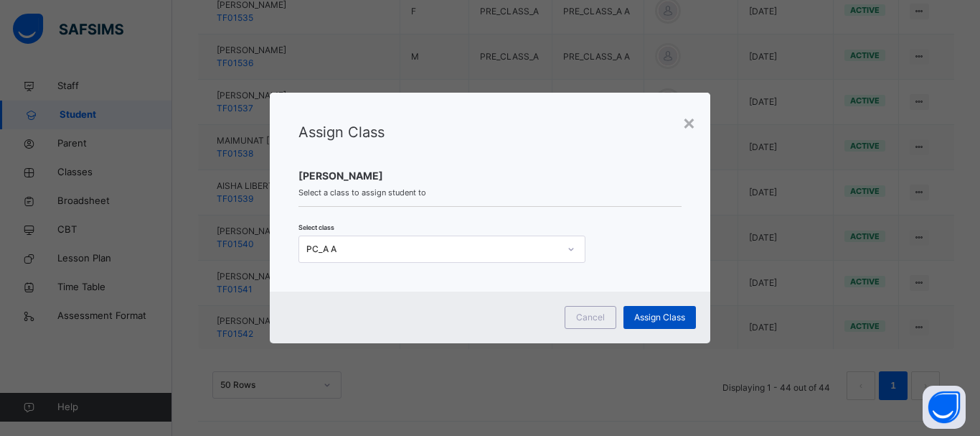
click at [649, 317] on span "Assign Class" at bounding box center [659, 317] width 51 height 13
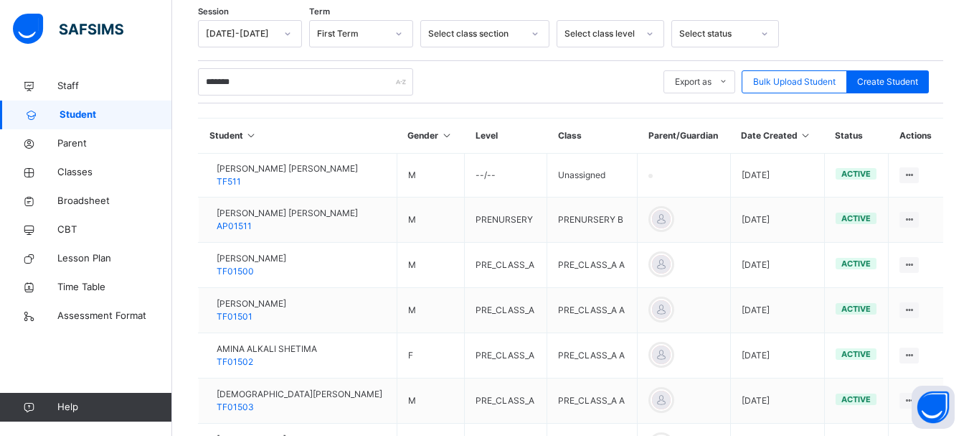
scroll to position [179, 0]
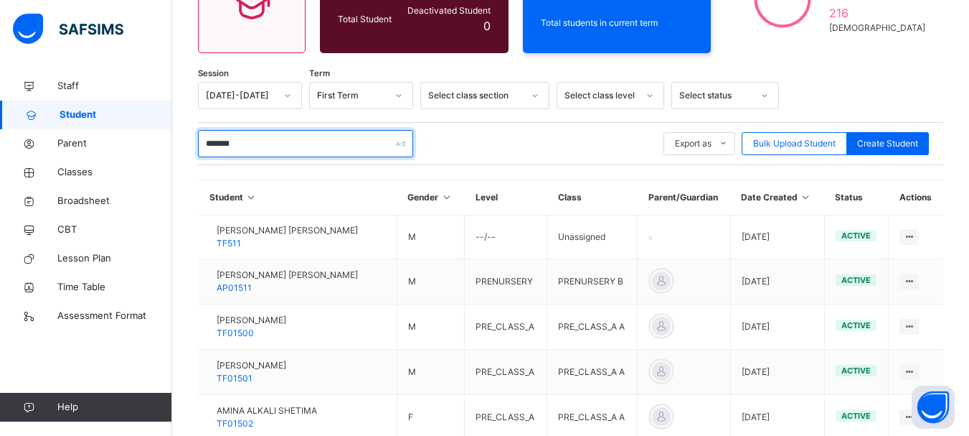
click at [303, 144] on input "*******" at bounding box center [305, 143] width 215 height 27
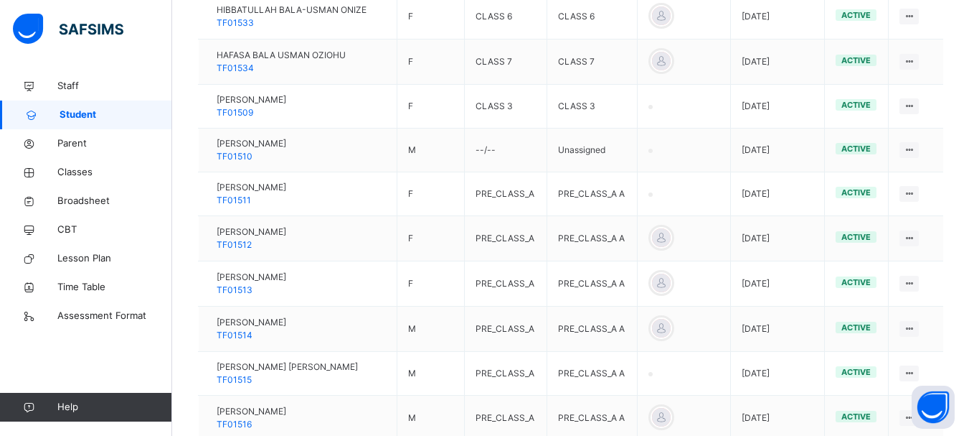
scroll to position [1574, 0]
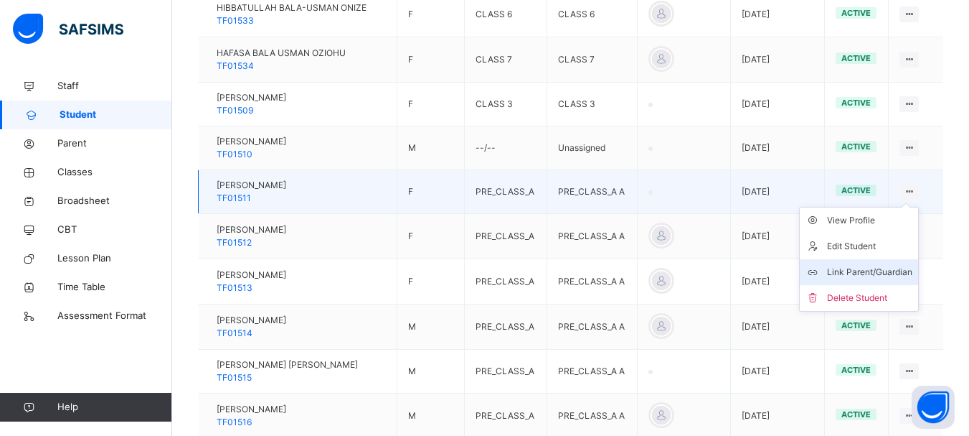
click at [880, 271] on div "Link Parent/Guardian" at bounding box center [869, 272] width 85 height 14
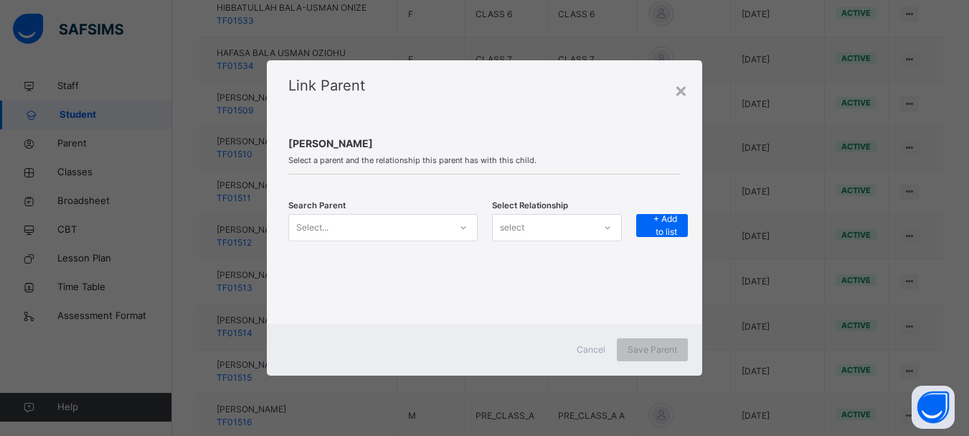
click at [463, 229] on icon at bounding box center [463, 227] width 9 height 14
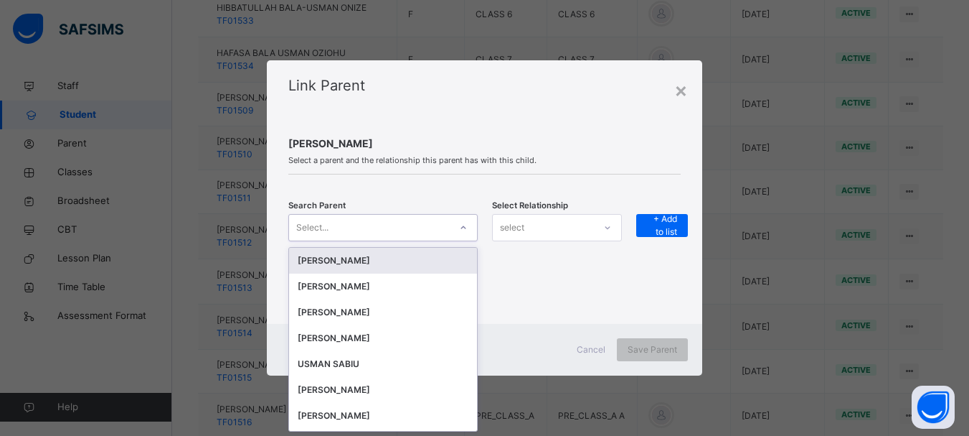
scroll to position [0, 0]
type input "*****"
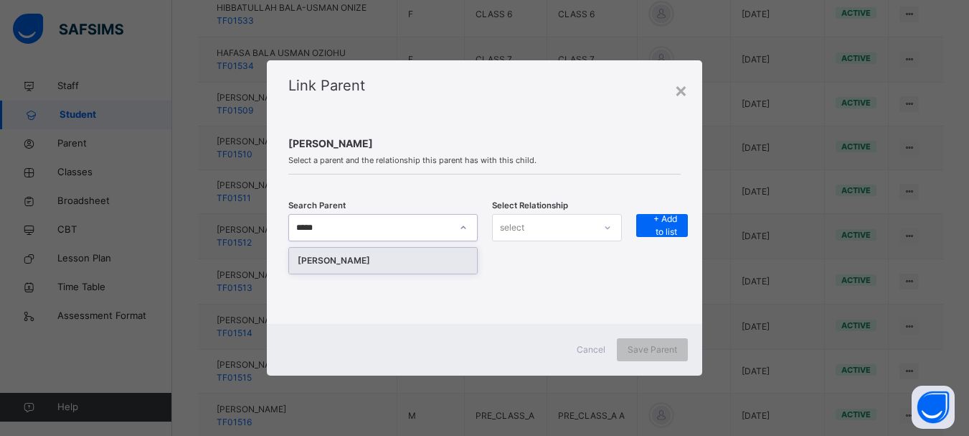
click at [431, 257] on div "[PERSON_NAME]" at bounding box center [383, 260] width 171 height 14
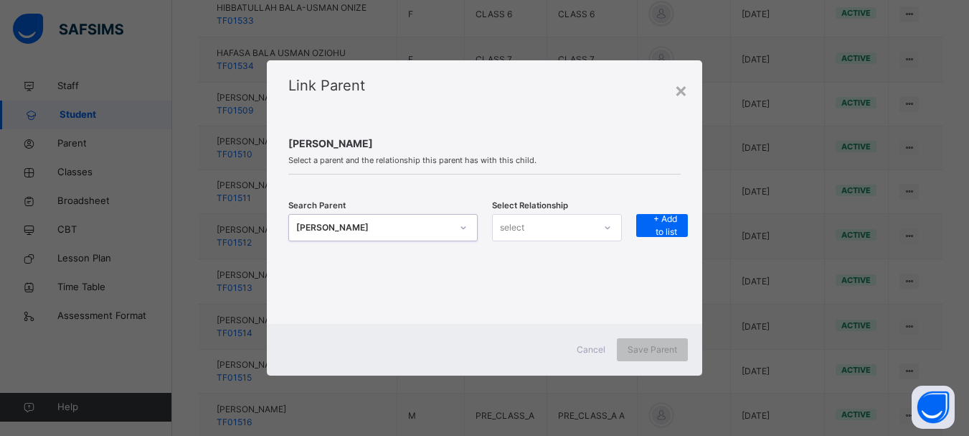
click at [606, 229] on icon at bounding box center [608, 227] width 9 height 14
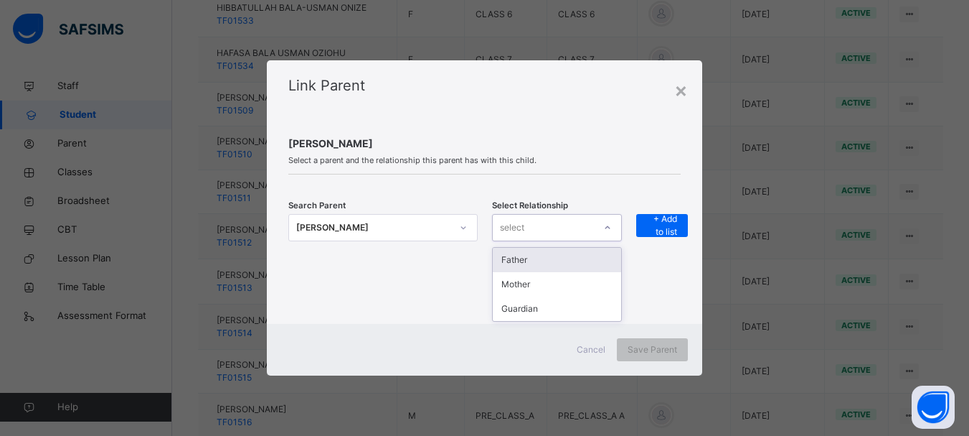
click at [560, 259] on div "Father" at bounding box center [557, 260] width 129 height 24
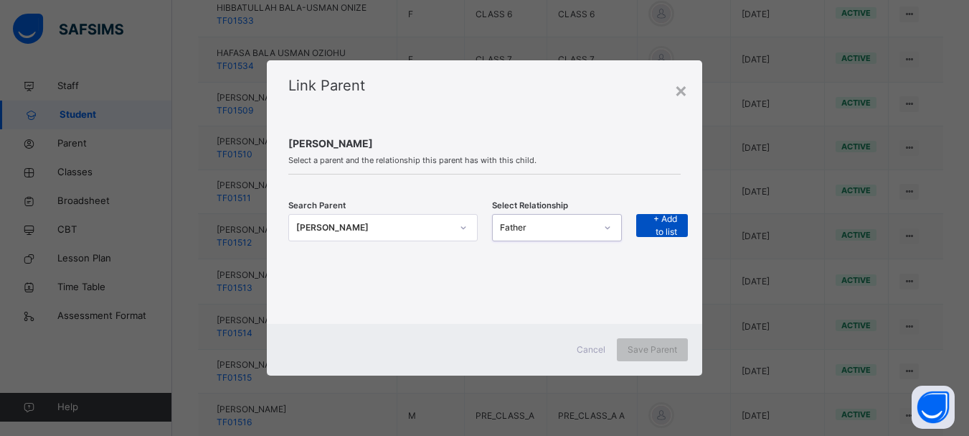
click at [665, 228] on span "+ Add to list" at bounding box center [662, 225] width 30 height 26
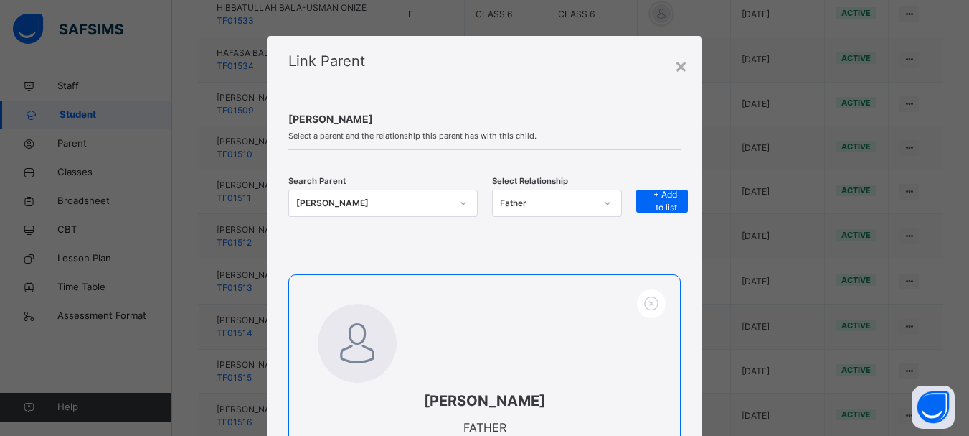
scroll to position [177, 0]
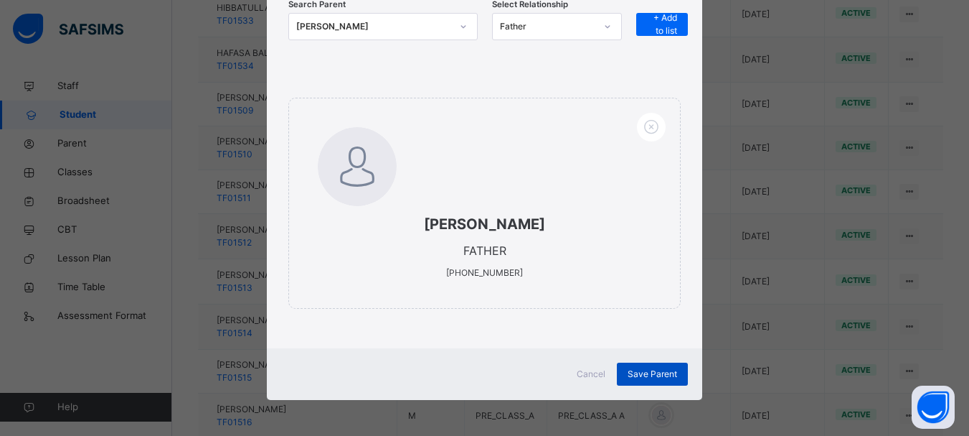
click at [652, 370] on span "Save Parent" at bounding box center [653, 373] width 50 height 13
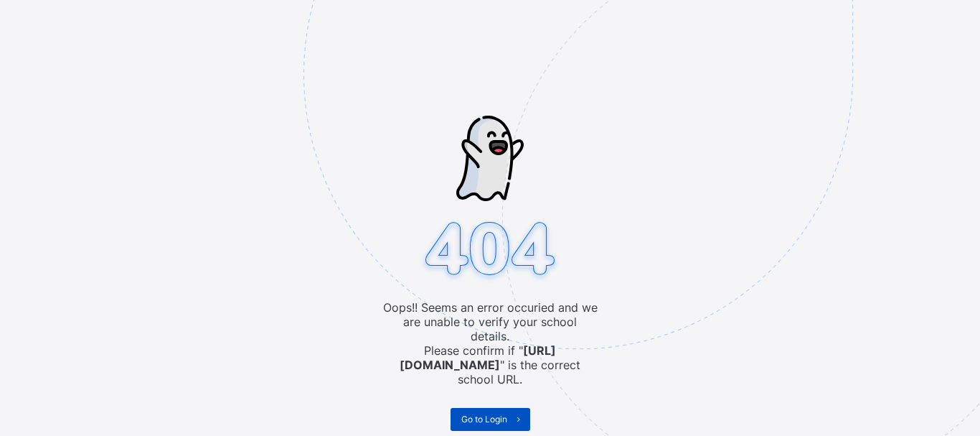
click at [496, 413] on span "Go to Login" at bounding box center [484, 418] width 46 height 11
